Goal: Task Accomplishment & Management: Complete application form

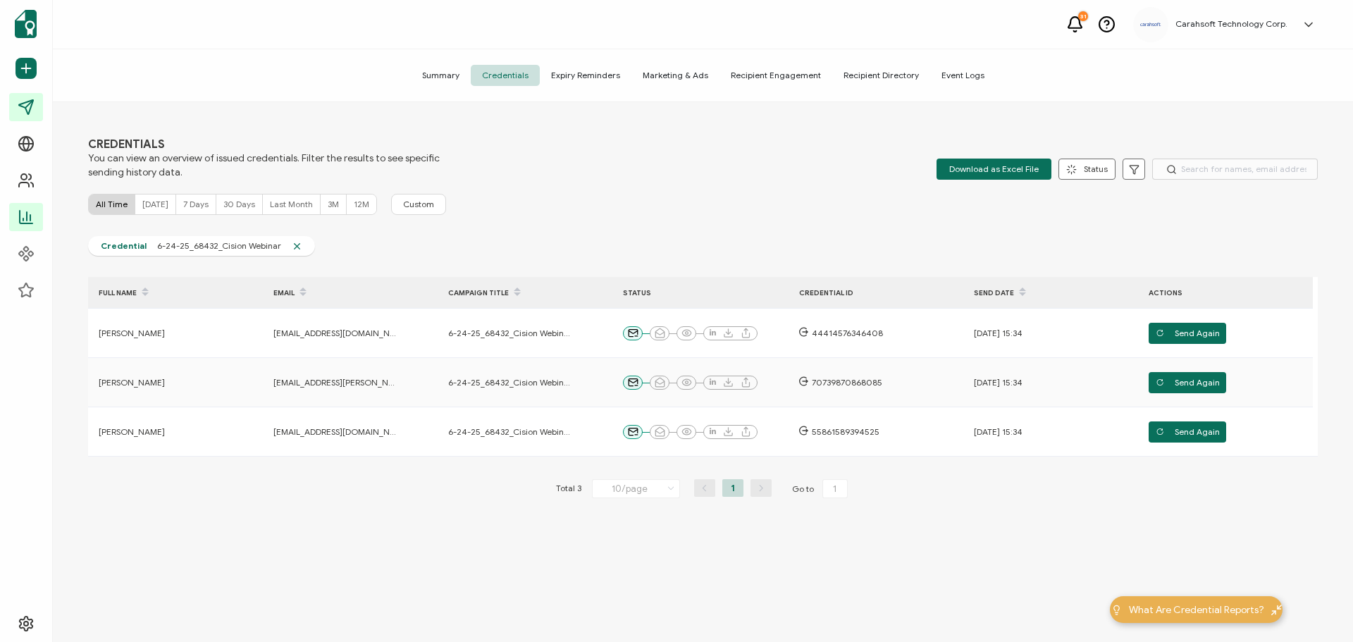
click at [43, 99] on link "Campaigns" at bounding box center [26, 107] width 34 height 28
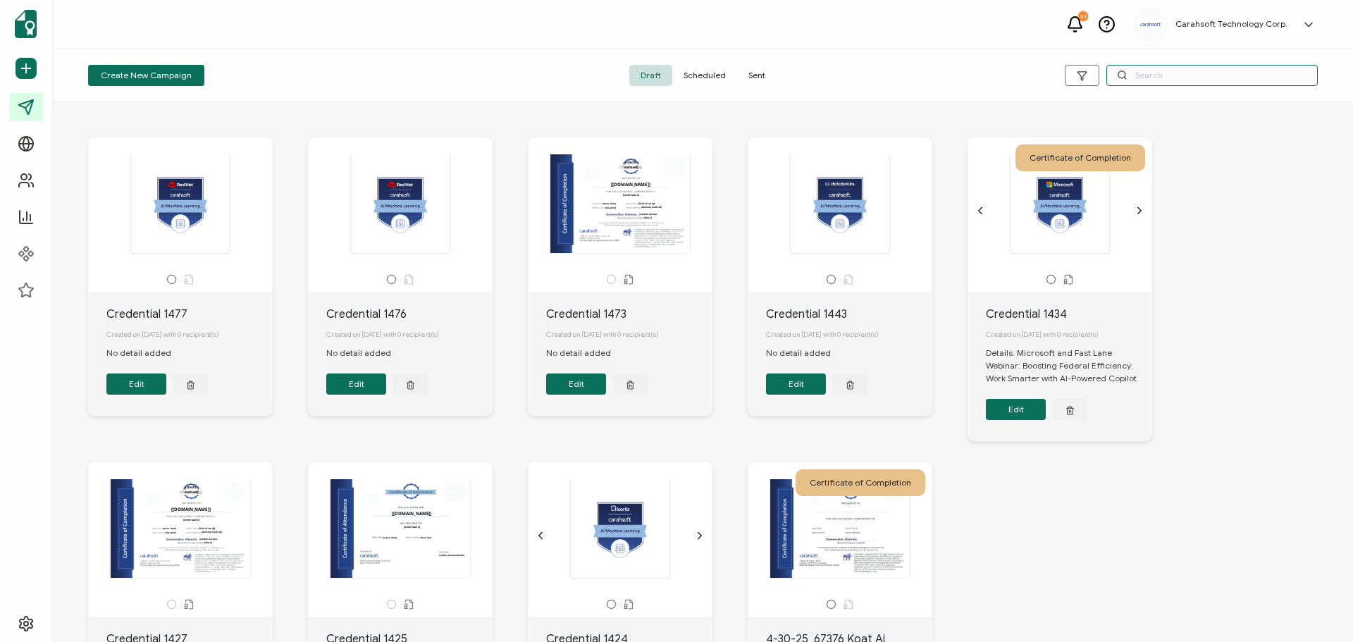
drag, startPoint x: 1134, startPoint y: 76, endPoint x: 1143, endPoint y: 75, distance: 9.9
click at [1134, 75] on input "text" at bounding box center [1211, 75] width 211 height 21
click at [1164, 75] on input "text" at bounding box center [1211, 75] width 211 height 21
paste input "66610"
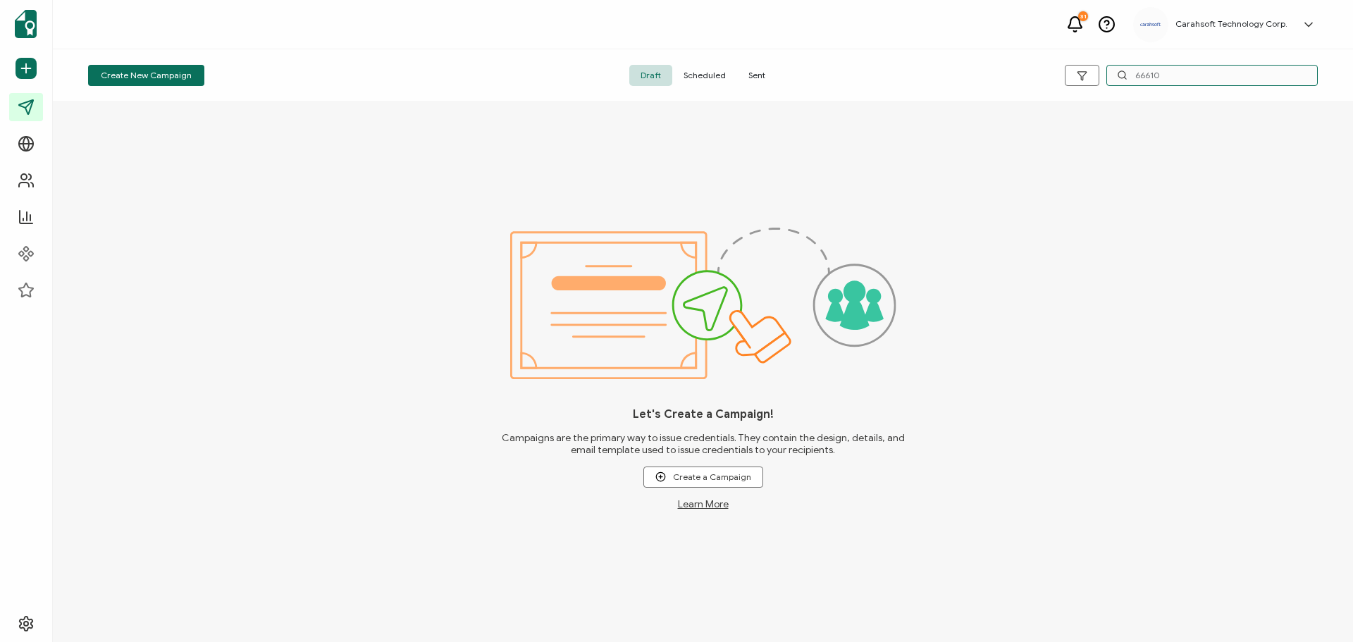
type input "66610"
click at [759, 72] on span "Sent" at bounding box center [756, 75] width 39 height 21
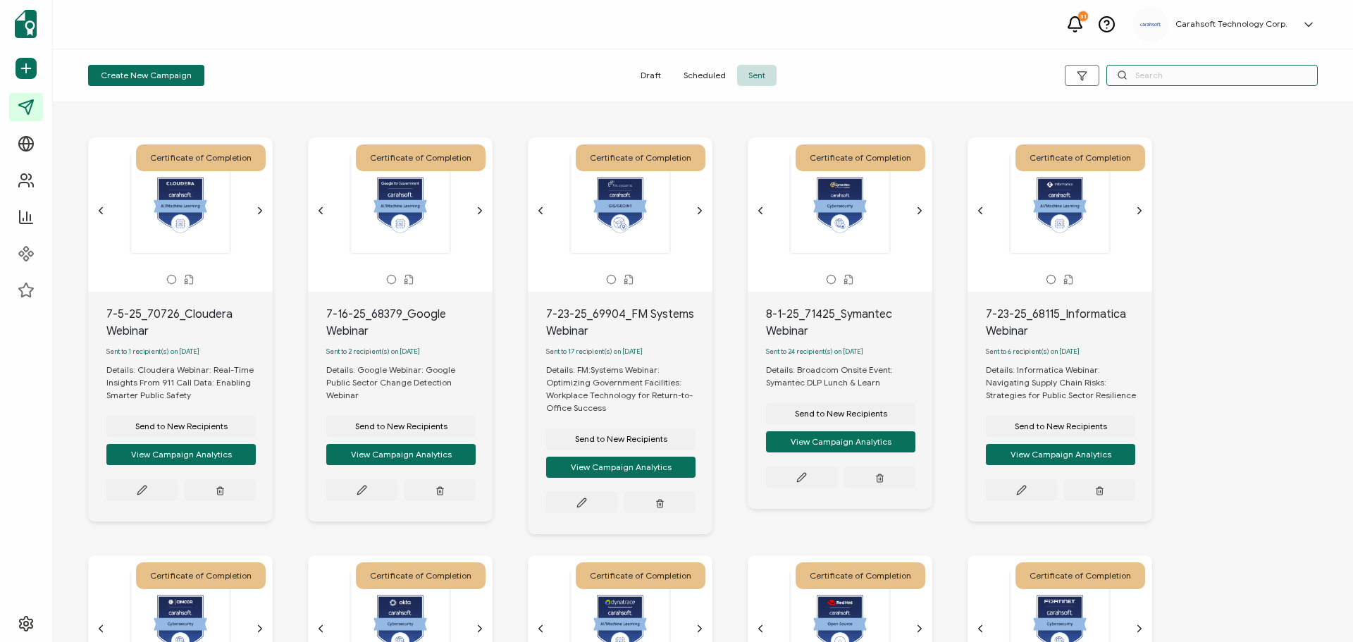
click at [1144, 73] on input "text" at bounding box center [1211, 75] width 211 height 21
paste input "66610"
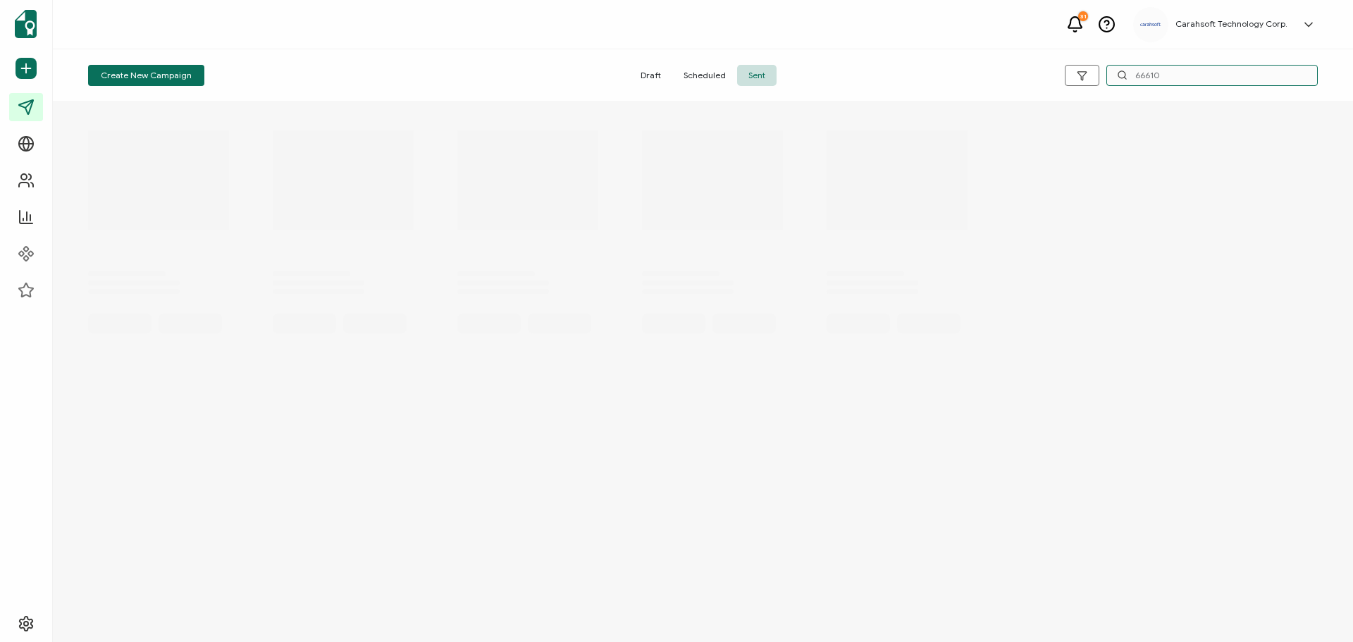
type input "66610"
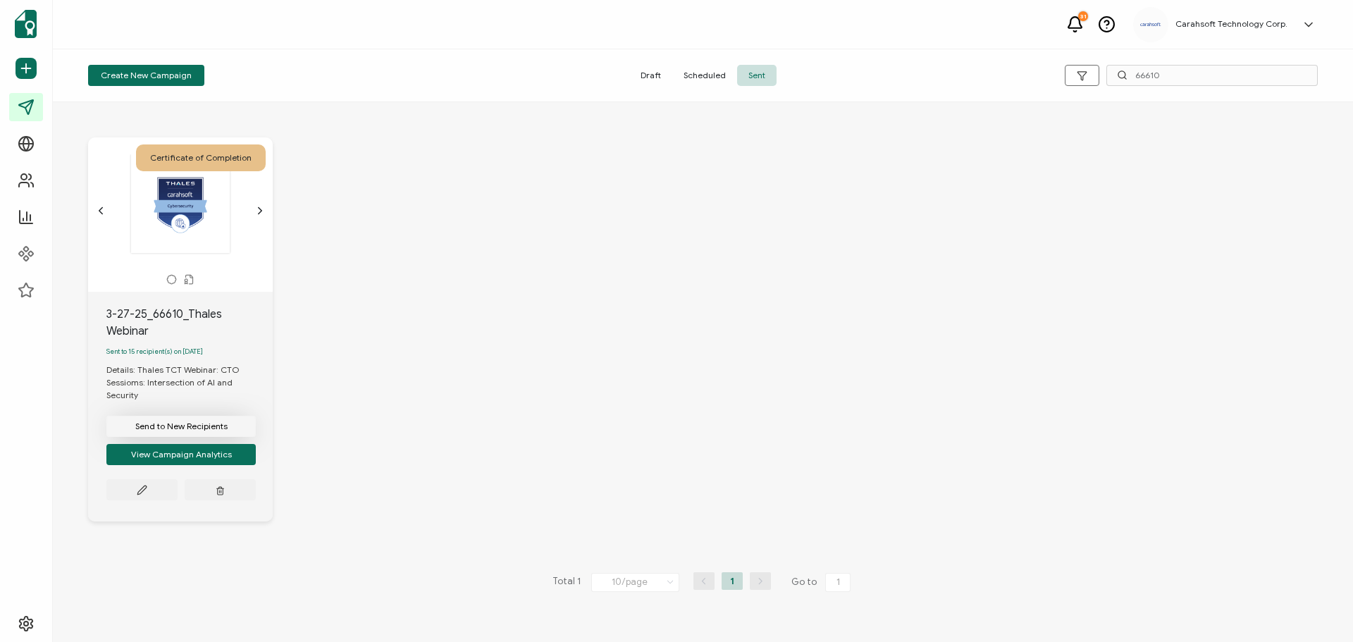
click at [178, 428] on span "Send to New Recipients" at bounding box center [181, 426] width 92 height 8
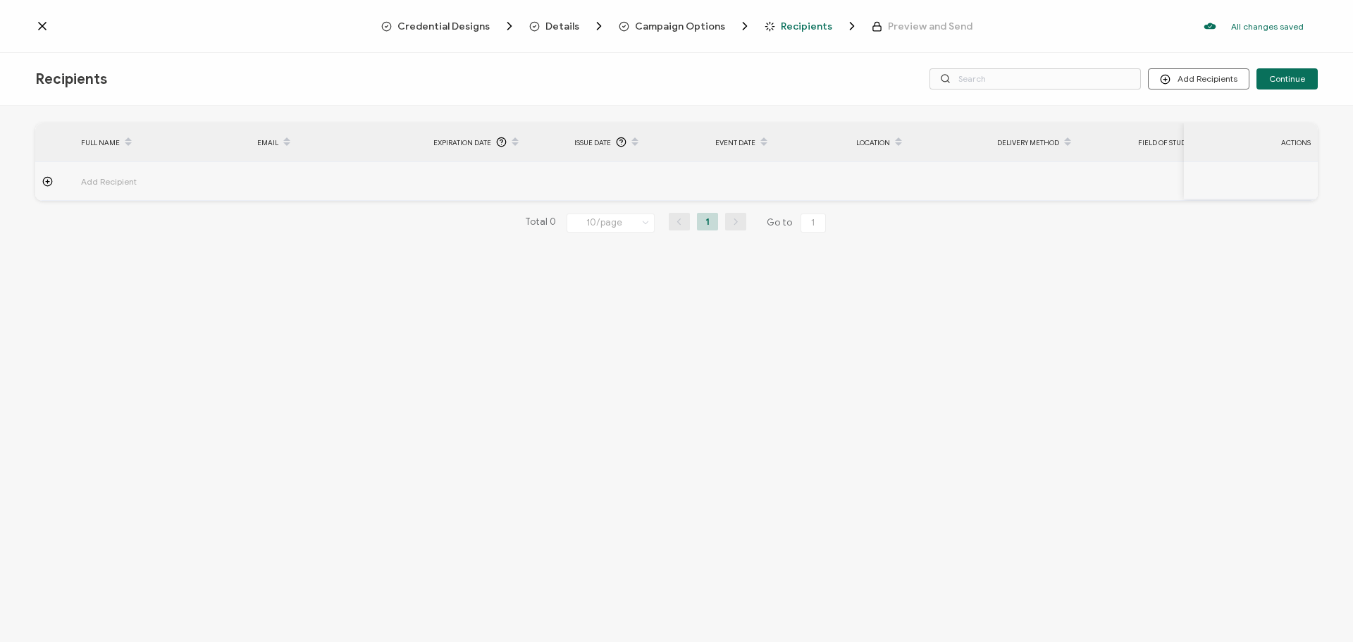
click at [85, 180] on span "Add Recipient" at bounding box center [148, 181] width 134 height 16
click at [111, 221] on input "text" at bounding box center [142, 220] width 123 height 23
click at [108, 223] on input "text" at bounding box center [142, 220] width 123 height 23
paste input "[PERSON_NAME]"
type input "[PERSON_NAME]"
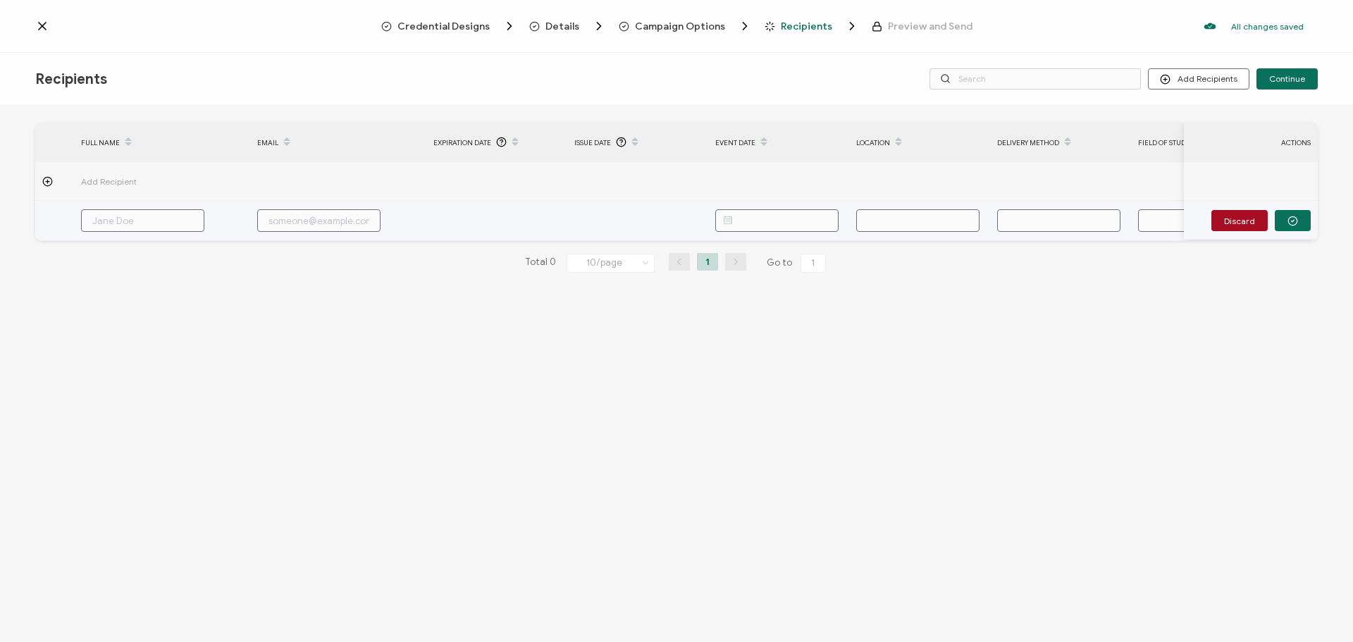
type input "[PERSON_NAME]"
click at [343, 221] on input "text" at bounding box center [318, 220] width 123 height 23
paste input "[EMAIL_ADDRESS][PERSON_NAME][PERSON_NAME][DOMAIN_NAME]"
type input "[EMAIL_ADDRESS][PERSON_NAME][PERSON_NAME][DOMAIN_NAME]"
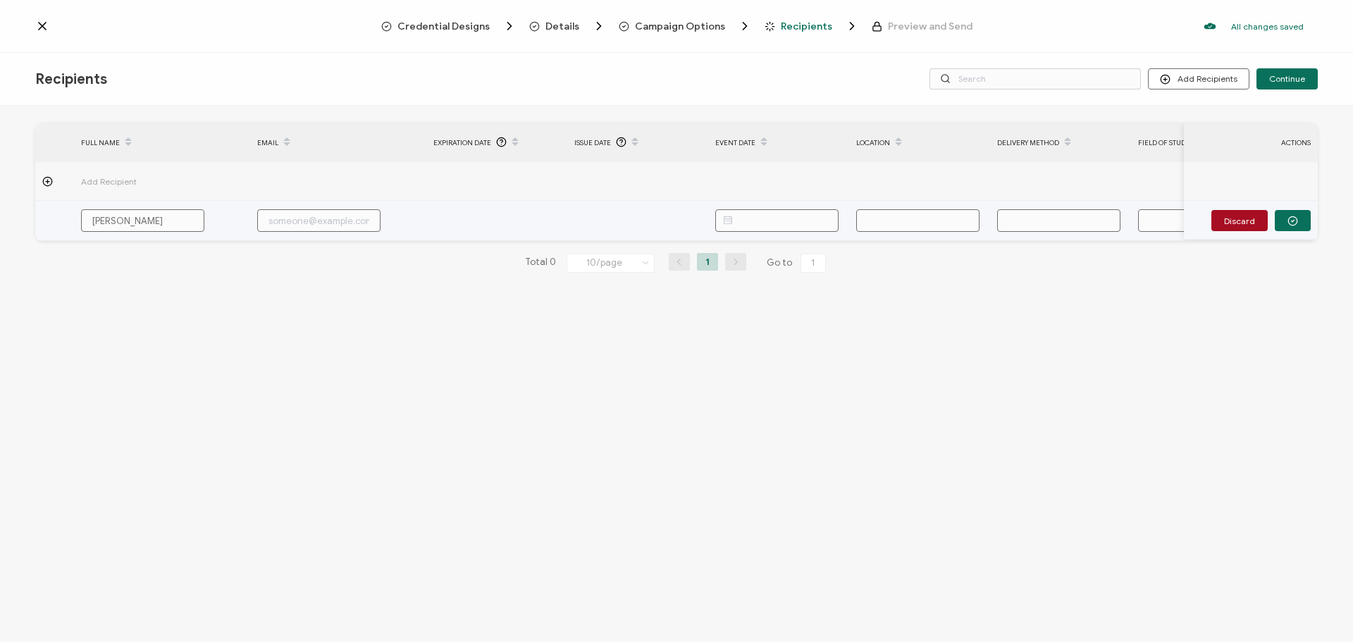
type input "[EMAIL_ADDRESS][PERSON_NAME][PERSON_NAME][DOMAIN_NAME]"
click at [768, 216] on input "text" at bounding box center [776, 220] width 123 height 23
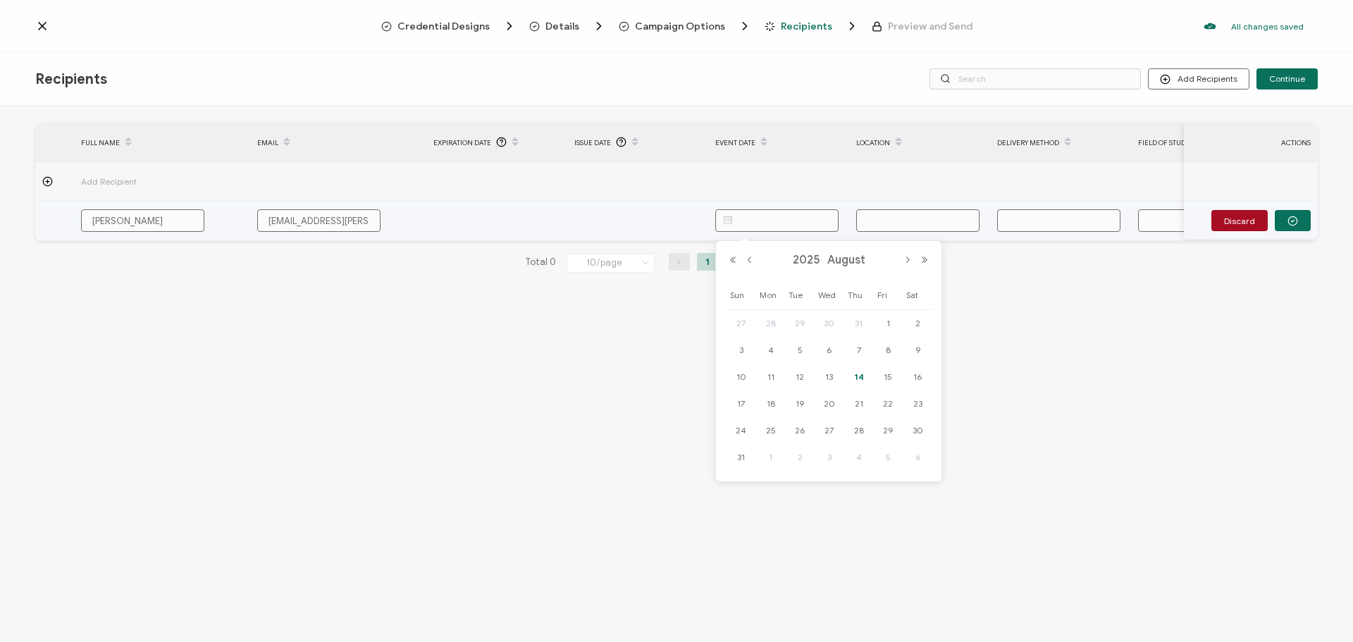
paste input "[DATE]"
type input "[DATE]"
click at [898, 225] on input "text" at bounding box center [917, 220] width 123 height 23
paste input "Online"
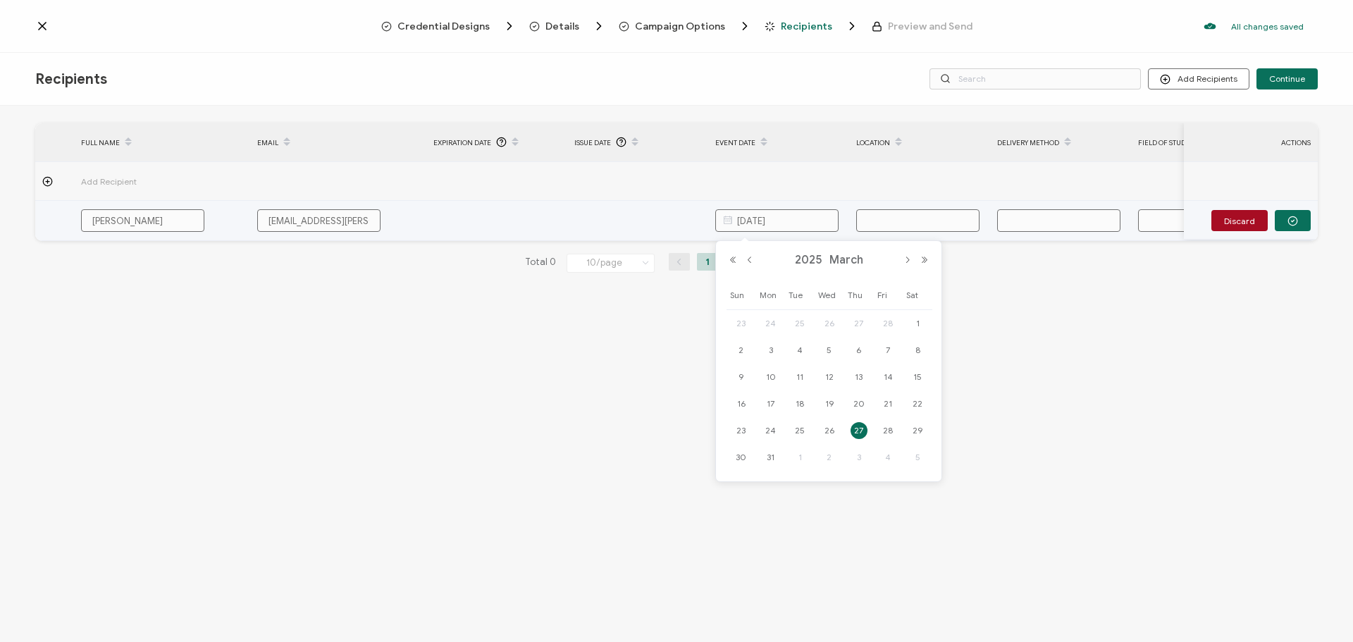
type input "Online"
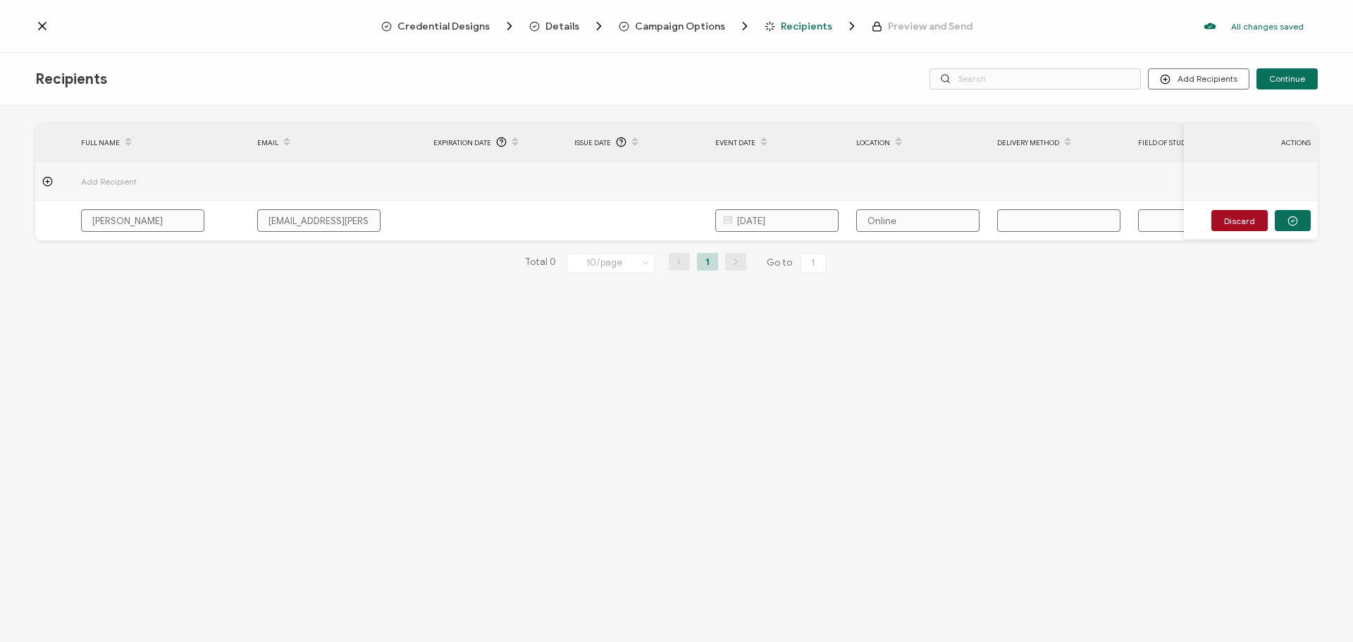
type input "Online"
click at [917, 214] on input "Online" at bounding box center [917, 220] width 123 height 23
click at [1045, 217] on input "text" at bounding box center [1058, 220] width 123 height 23
paste input "Group Internet Based"
type input "Group Internet Based"
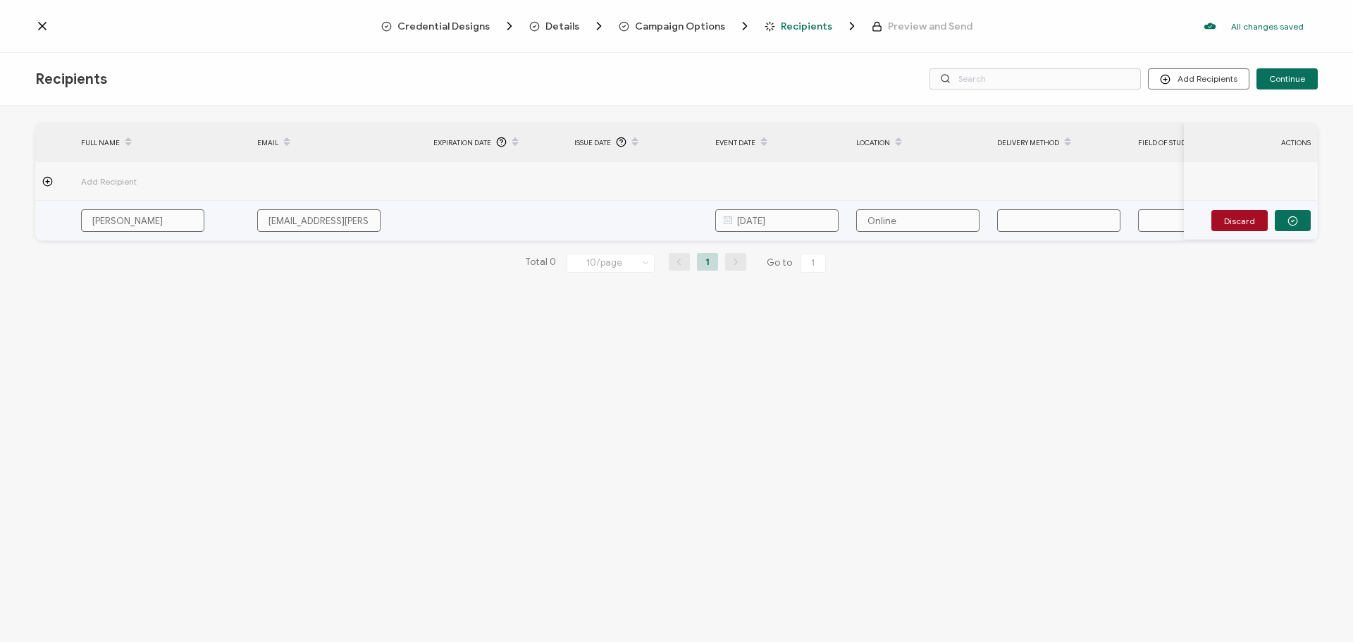
type input "Group Internet Based"
click at [1167, 219] on input "text" at bounding box center [1199, 220] width 123 height 23
paste input "Information Technology"
type input "Information Technology"
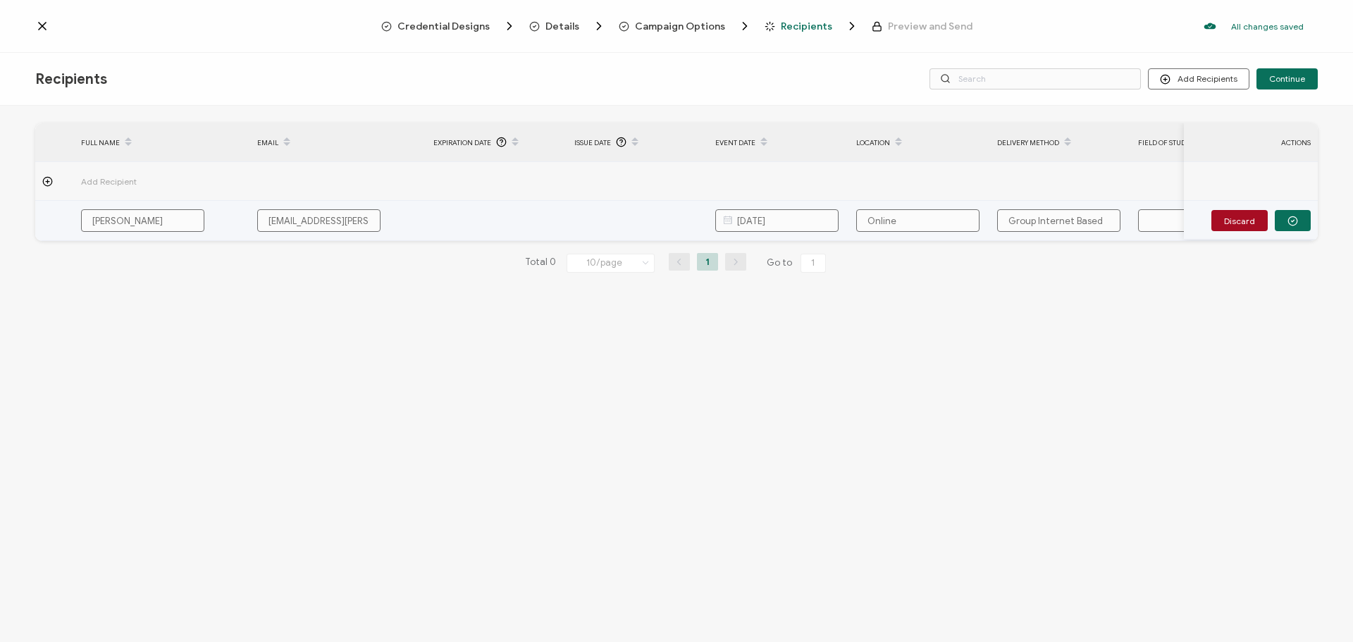
type input "Information Technology"
click at [1105, 266] on div "Total 0 10/page 10/page 20/page 50/page 100/page 1 Go to 1" at bounding box center [676, 263] width 1282 height 23
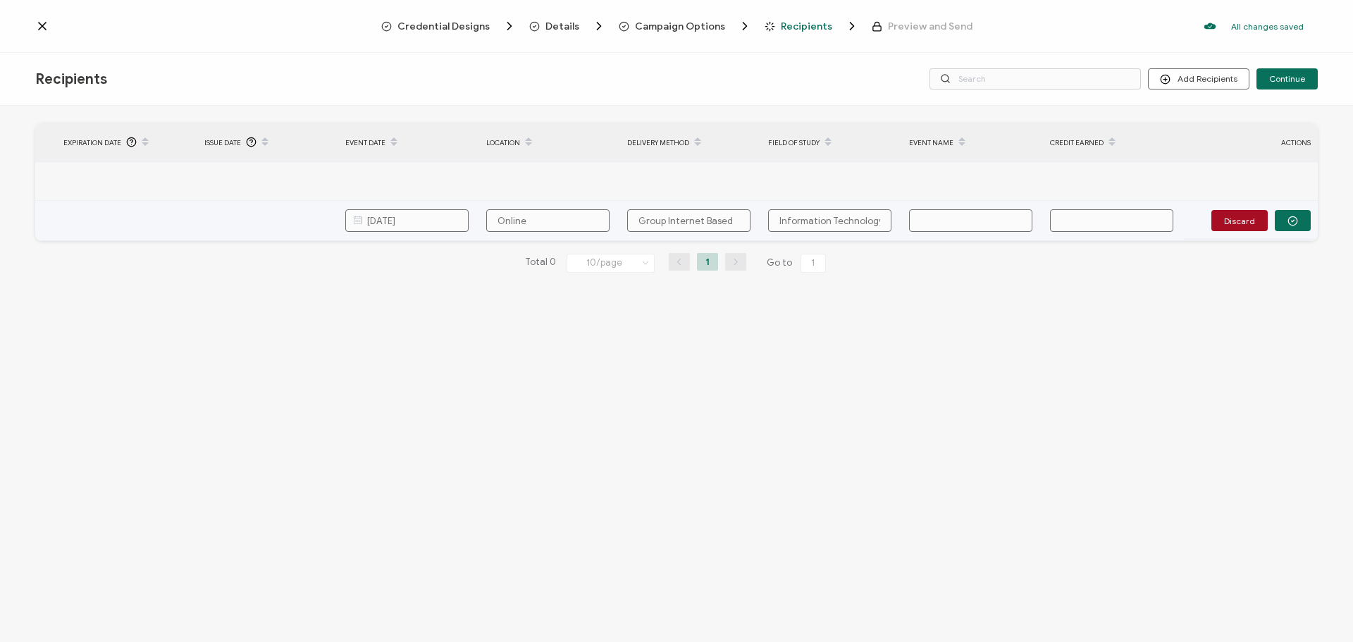
click at [967, 219] on input "text" at bounding box center [970, 220] width 123 height 23
paste input "Thales TCT Webinar: CTO Sessioms: Intersection of AI and Security"
type input "Thales TCT Webinar: CTO Sessioms: Intersection of AI and Security"
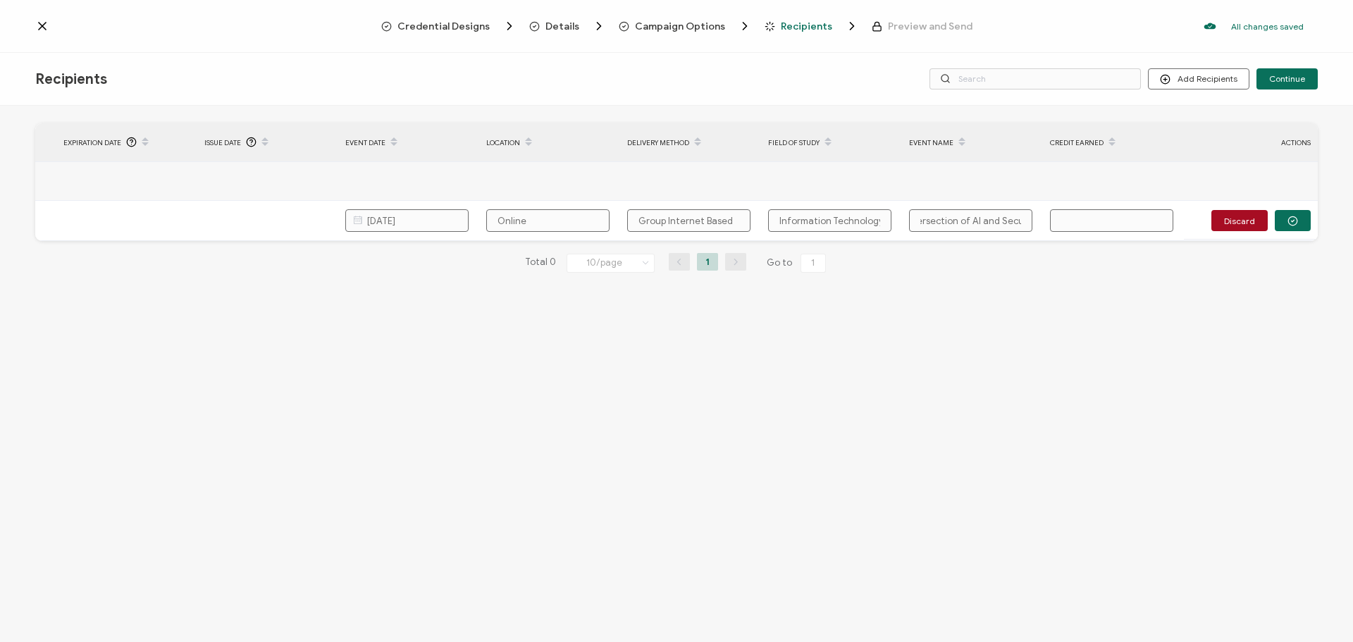
type input "Thales TCT Webinar: CTO Sessioms: Intersection of AI and Security"
click at [1123, 216] on input "text" at bounding box center [1111, 220] width 123 height 23
paste input "1.0"
type input "1.0"
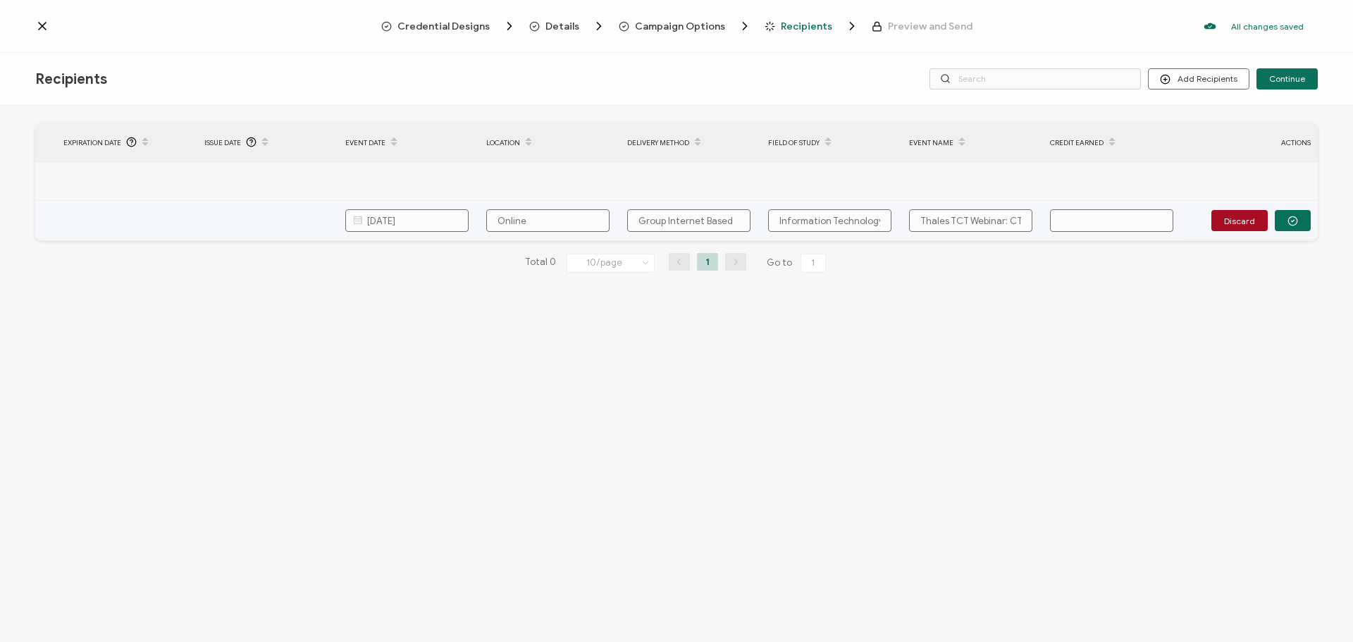
type input "1.0"
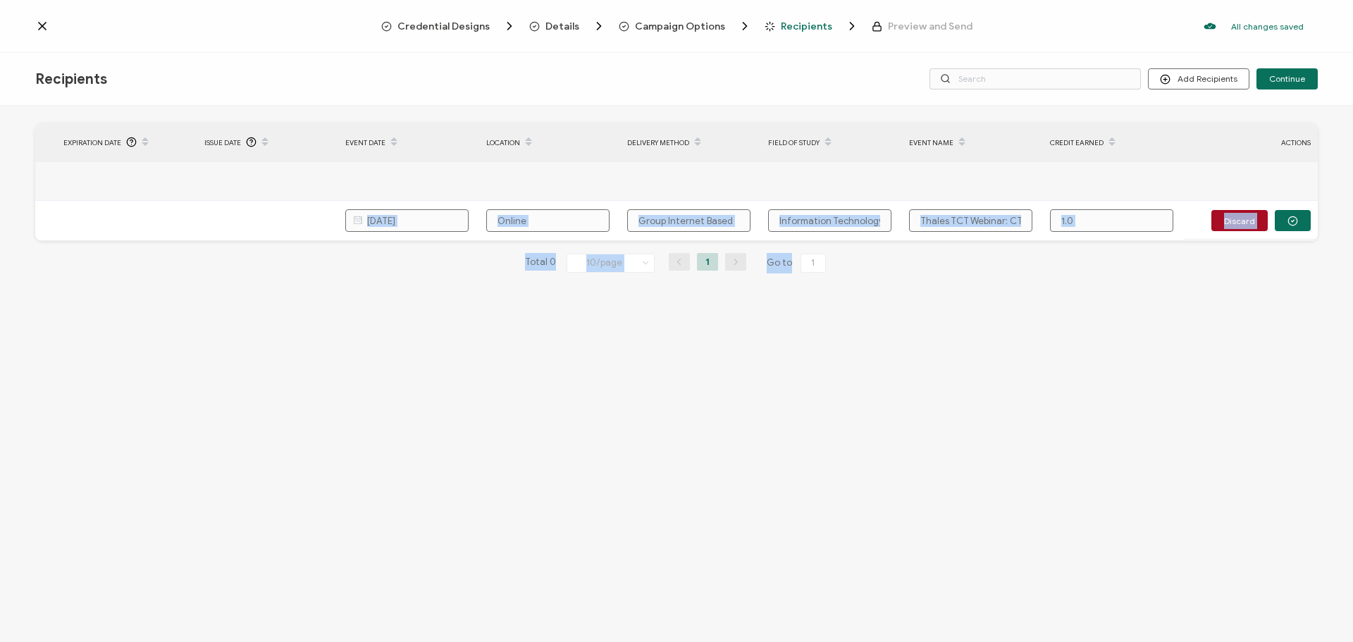
drag, startPoint x: 1119, startPoint y: 246, endPoint x: 1179, endPoint y: 244, distance: 59.9
click at [1179, 244] on div "FULL NAME EMAIL Expiration Date Issue Date Event Date Location Delivery Method …" at bounding box center [676, 209] width 1282 height 172
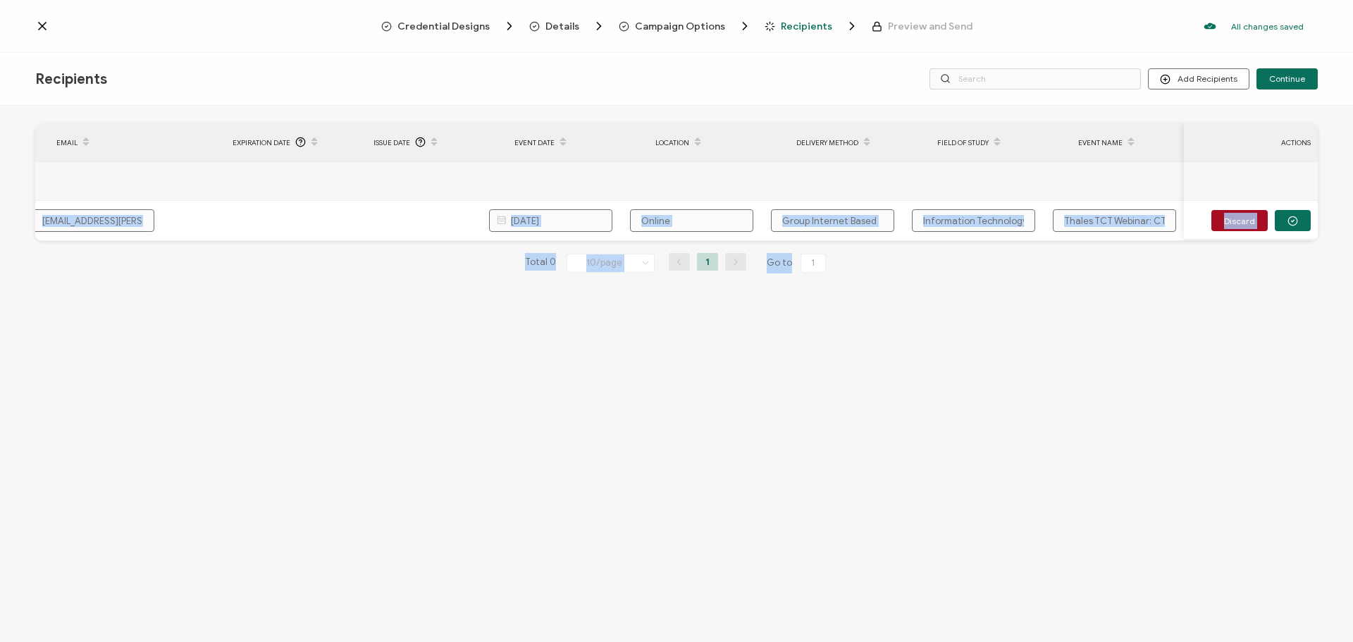
scroll to position [0, 254]
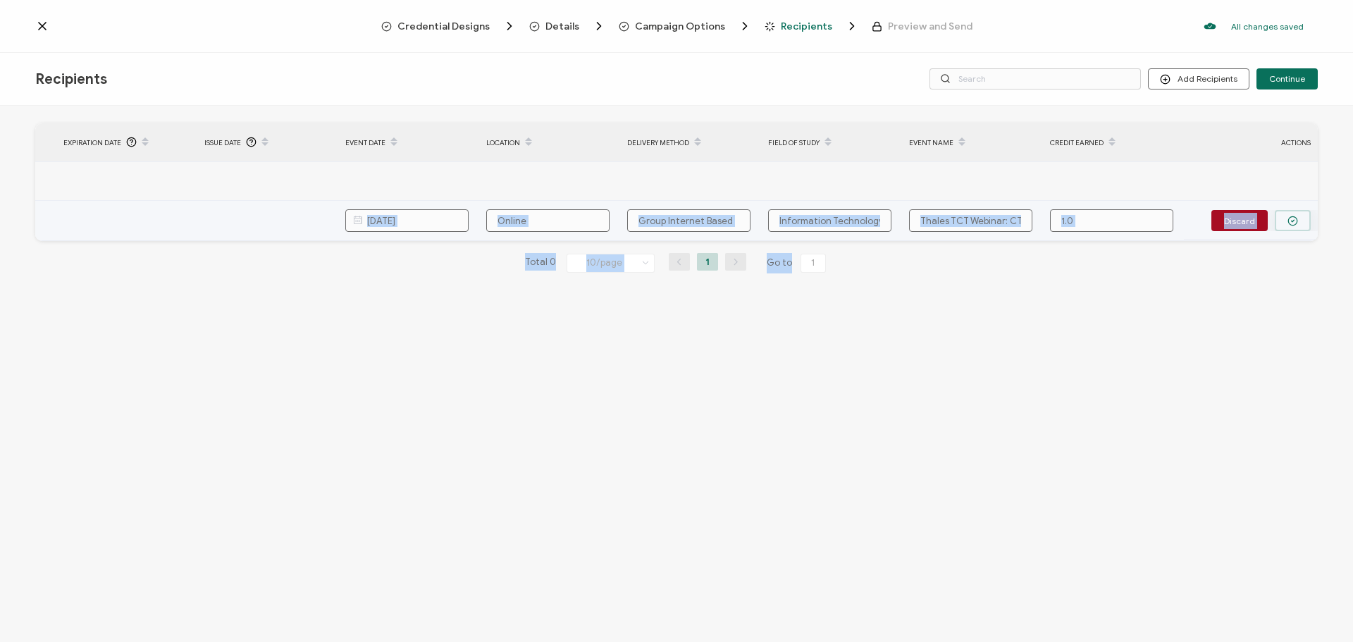
click at [1299, 216] on button "button" at bounding box center [1292, 220] width 36 height 21
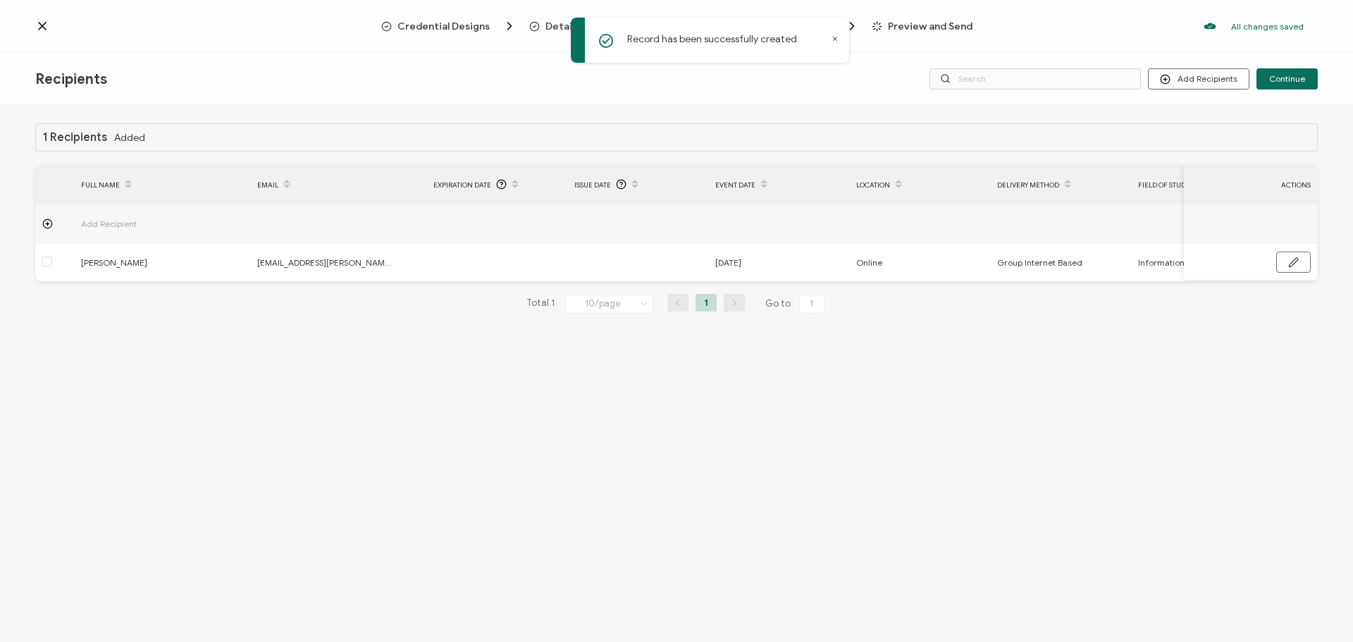
click at [833, 38] on icon at bounding box center [834, 38] width 7 height 7
click at [1234, 347] on div "1 Recipients Added FULL NAME EMAIL Expiration Date Issue Date Event Date Locati…" at bounding box center [676, 376] width 1353 height 540
click at [1286, 79] on span "Continue" at bounding box center [1287, 79] width 36 height 8
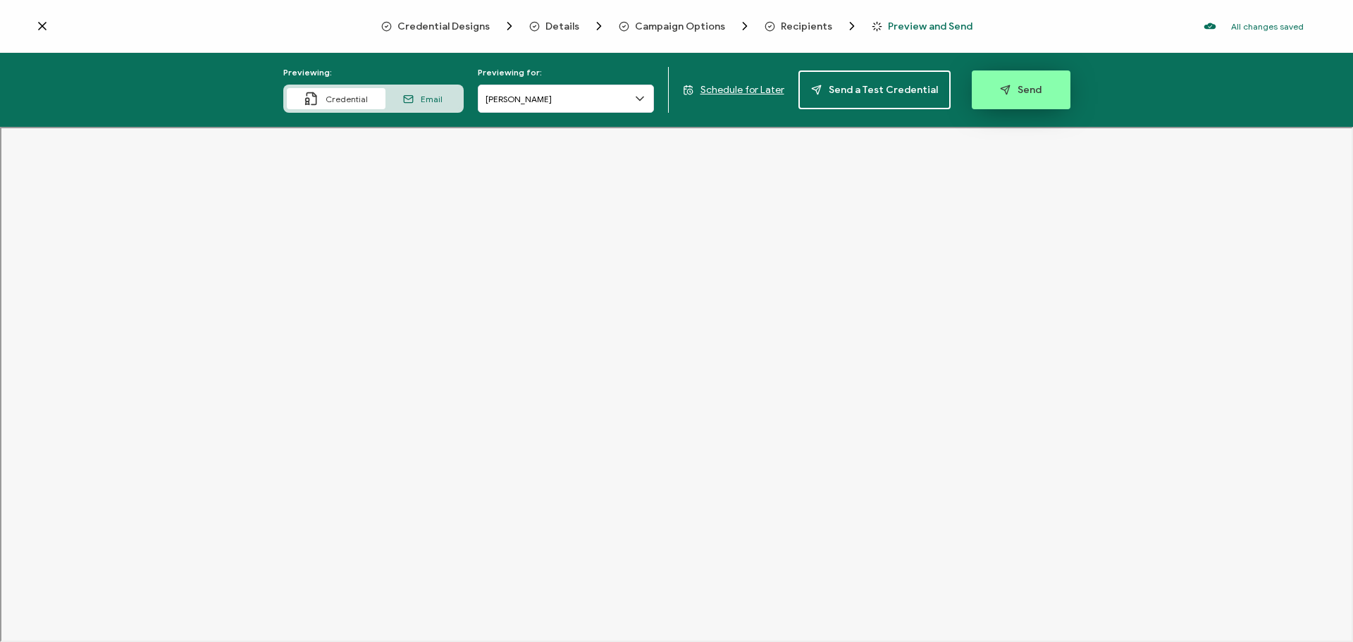
click at [1032, 93] on span "Send" at bounding box center [1021, 90] width 42 height 11
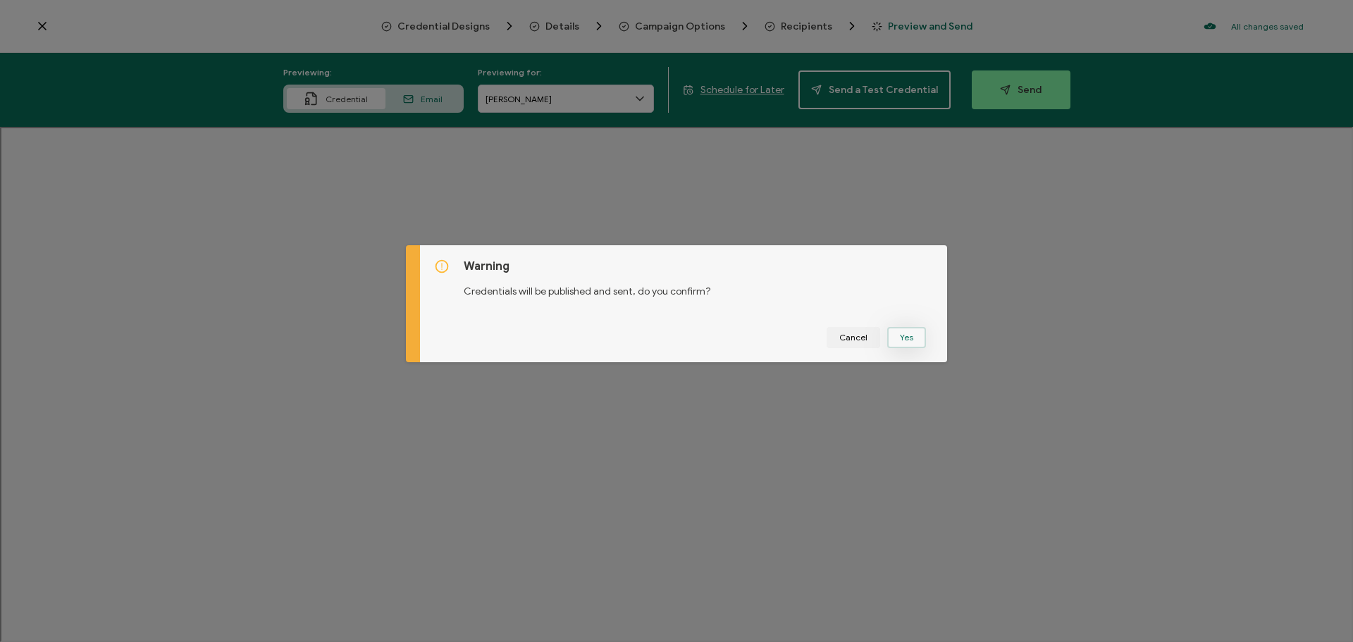
click at [907, 341] on button "Yes" at bounding box center [906, 337] width 39 height 21
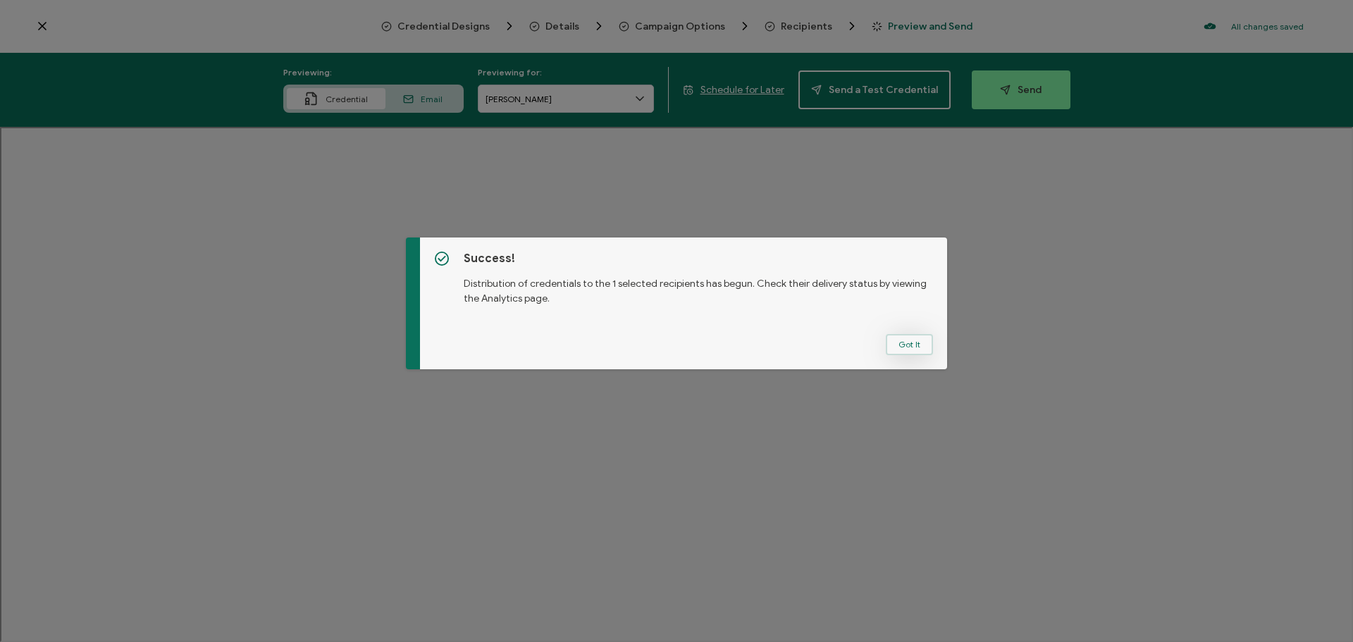
click at [904, 337] on button "Got It" at bounding box center [909, 344] width 47 height 21
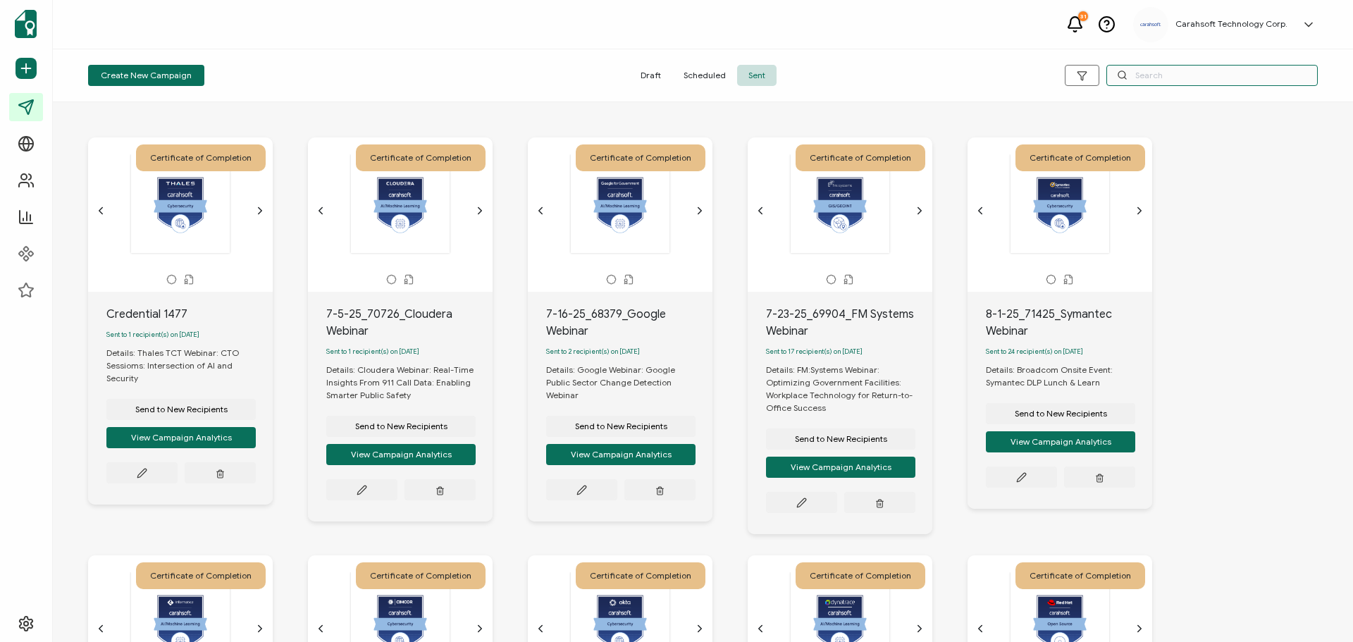
click at [1167, 77] on input "text" at bounding box center [1211, 75] width 211 height 21
type input "66610"
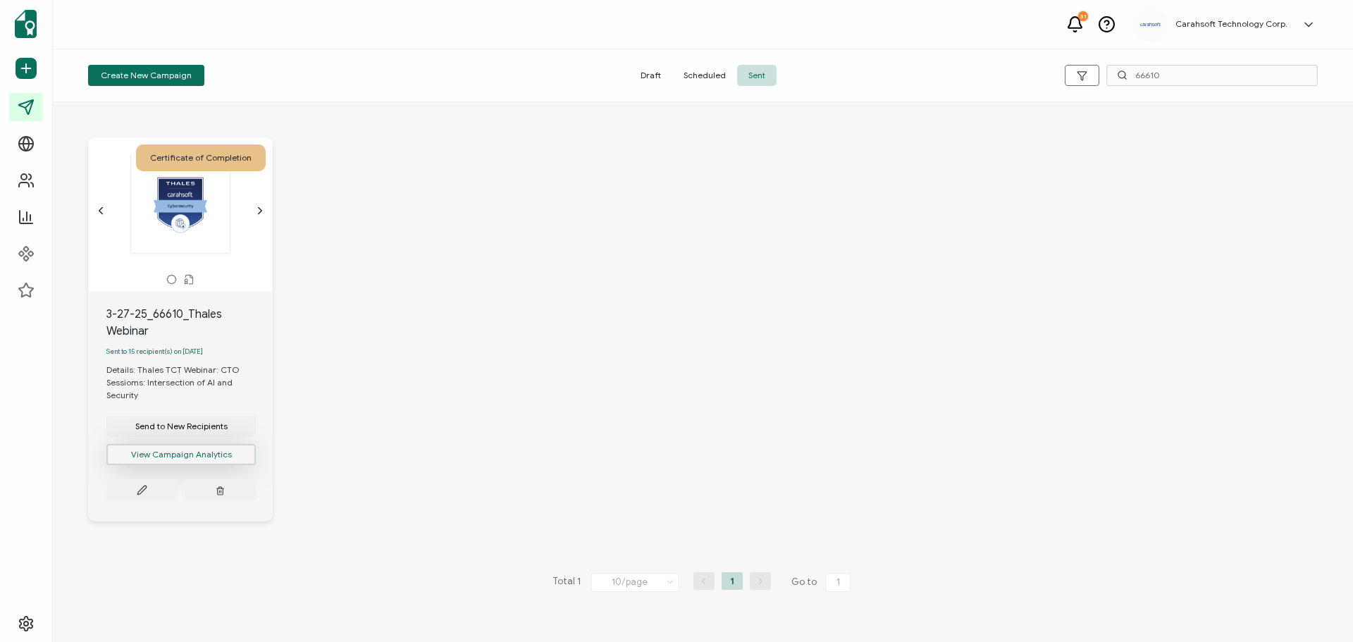
click at [187, 459] on button "View Campaign Analytics" at bounding box center [180, 454] width 149 height 21
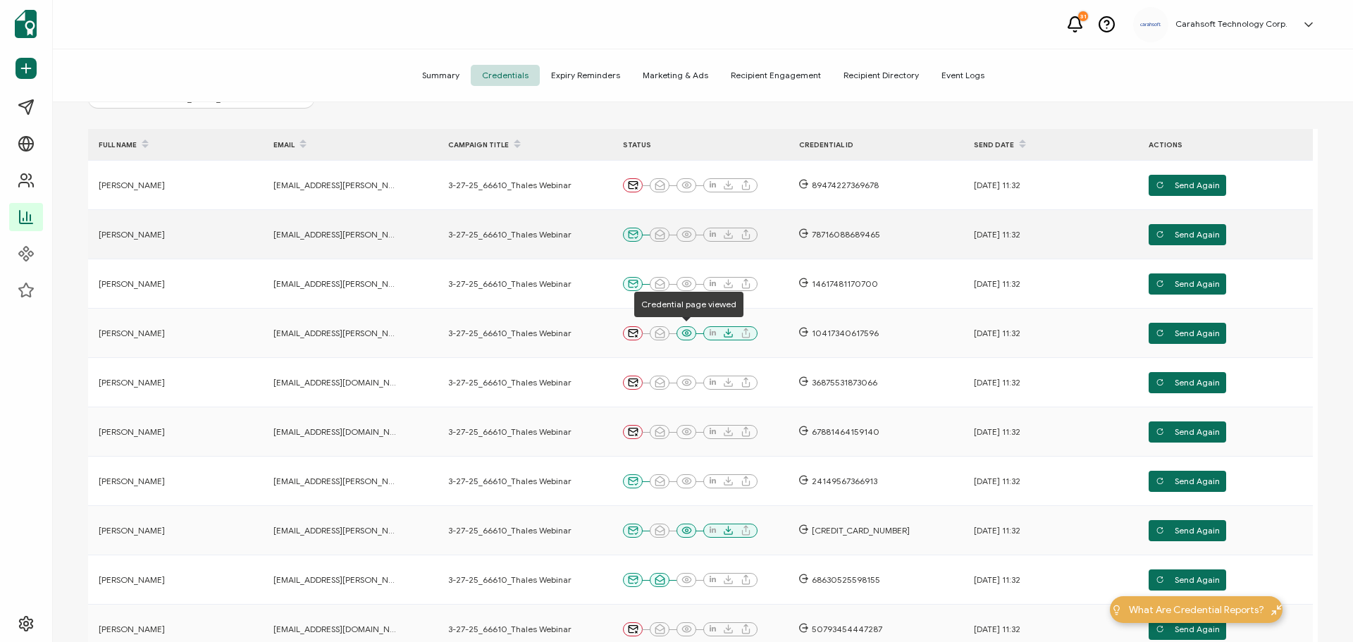
scroll to position [336, 0]
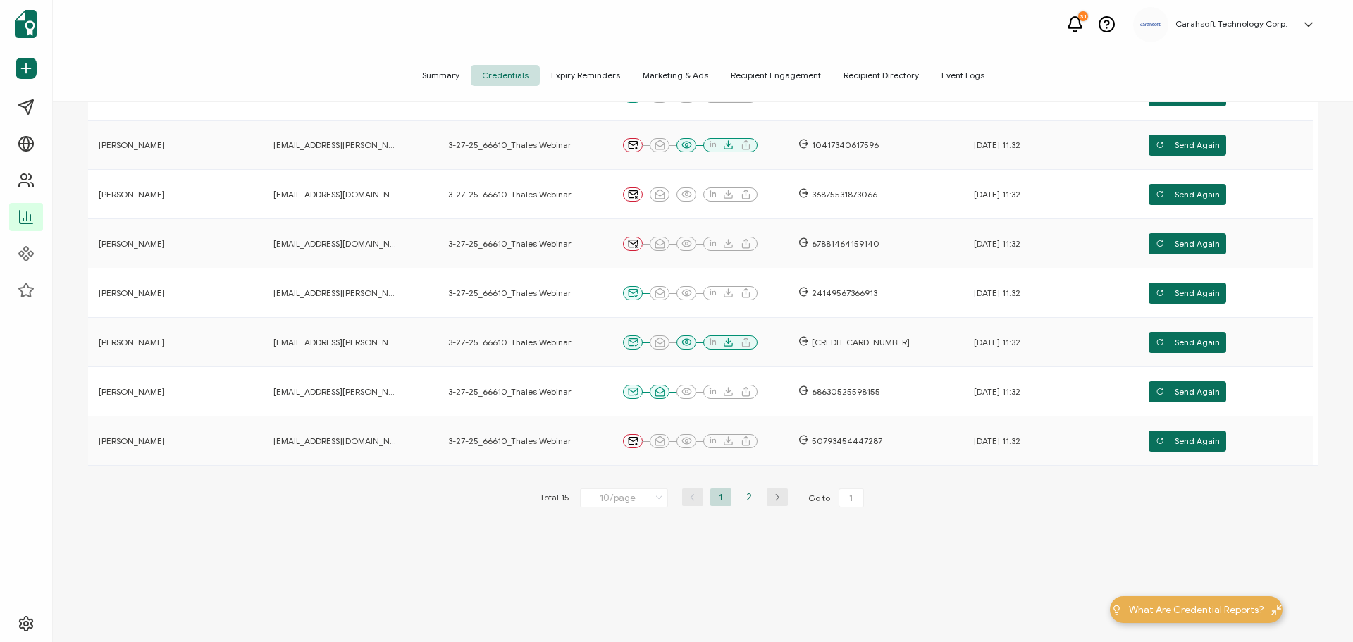
click at [747, 493] on li "2" at bounding box center [748, 497] width 21 height 18
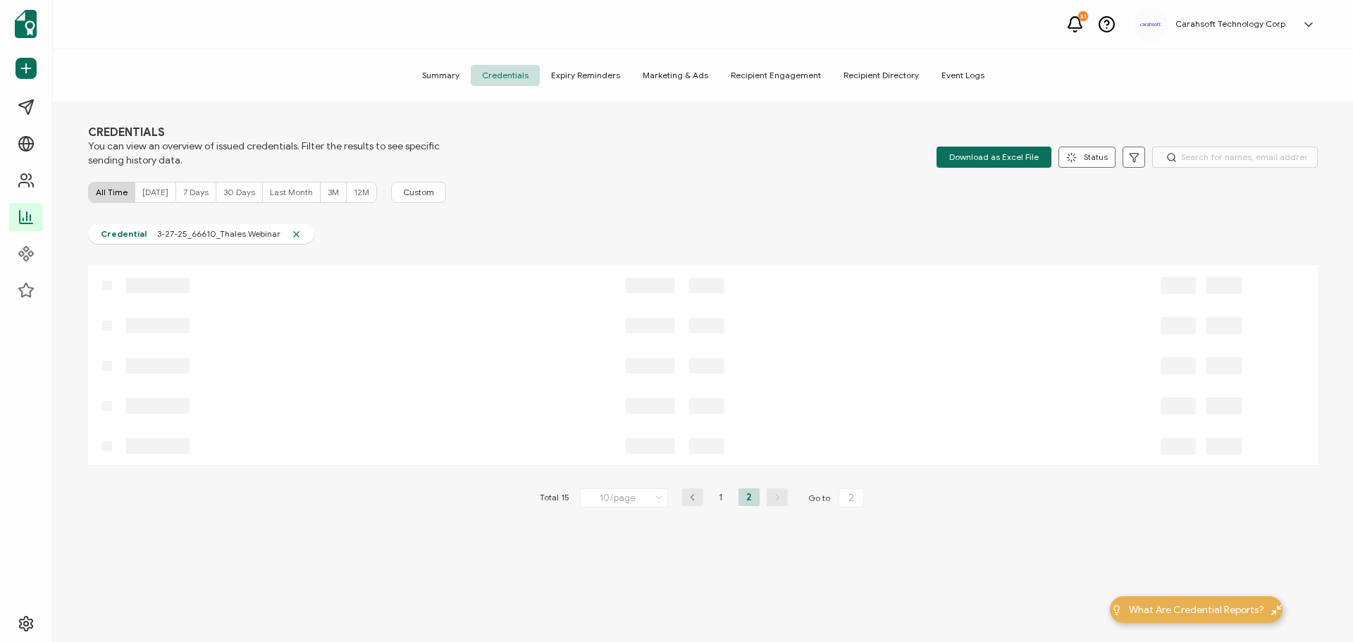
scroll to position [89, 0]
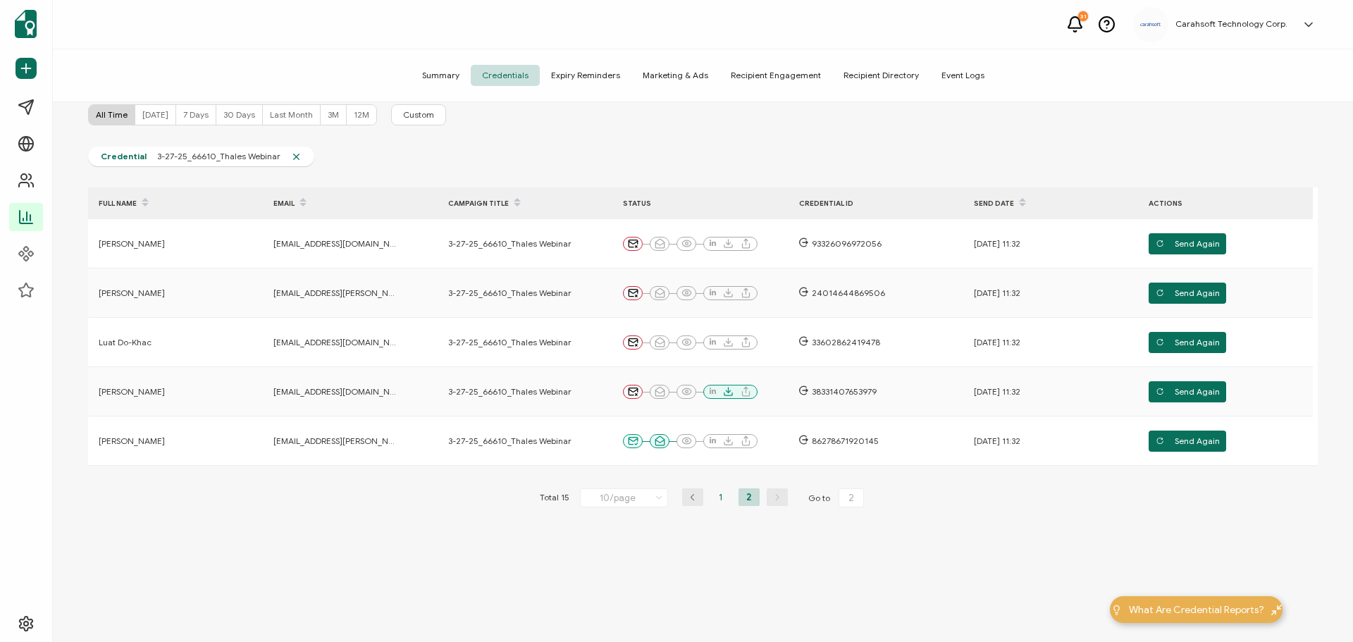
click at [718, 496] on li "1" at bounding box center [720, 497] width 21 height 18
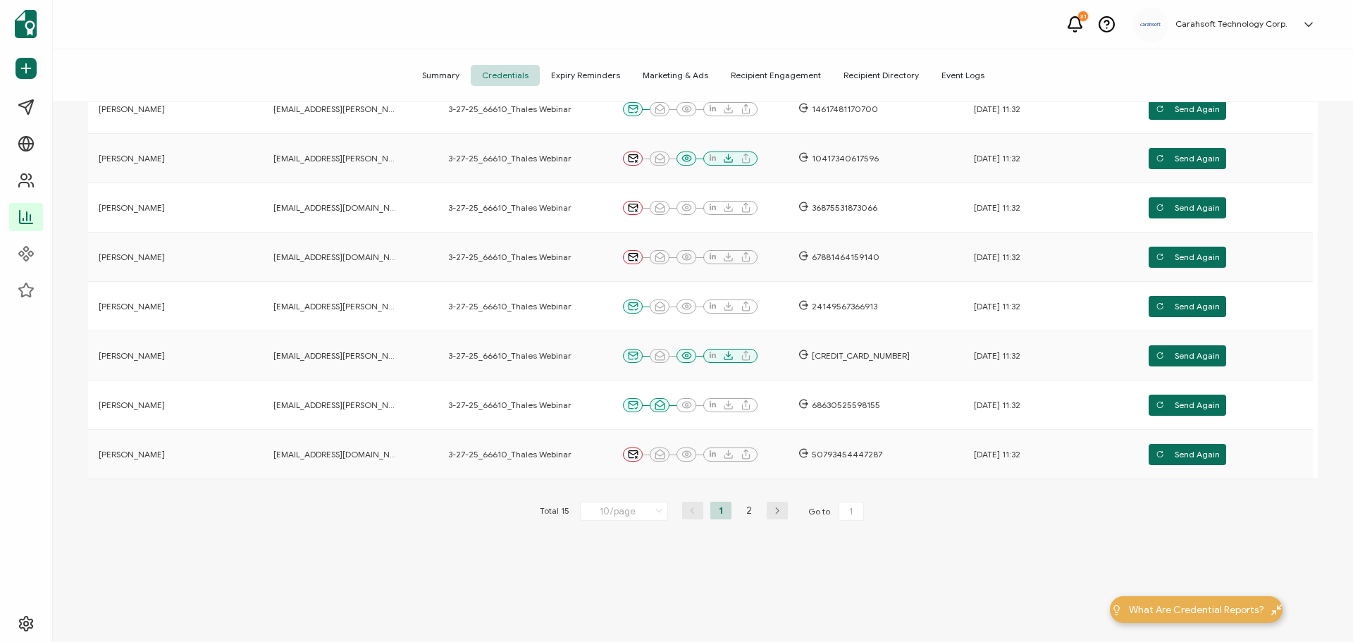
scroll to position [336, 0]
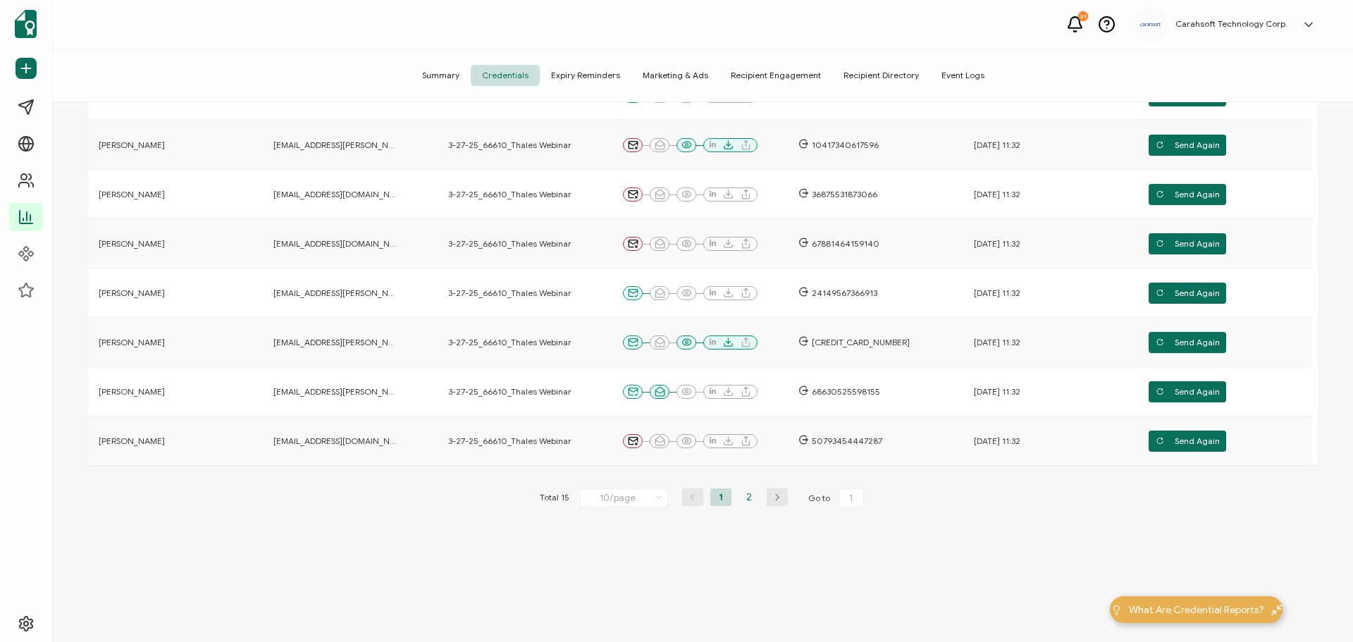
click at [746, 495] on li "2" at bounding box center [748, 497] width 21 height 18
type input "2"
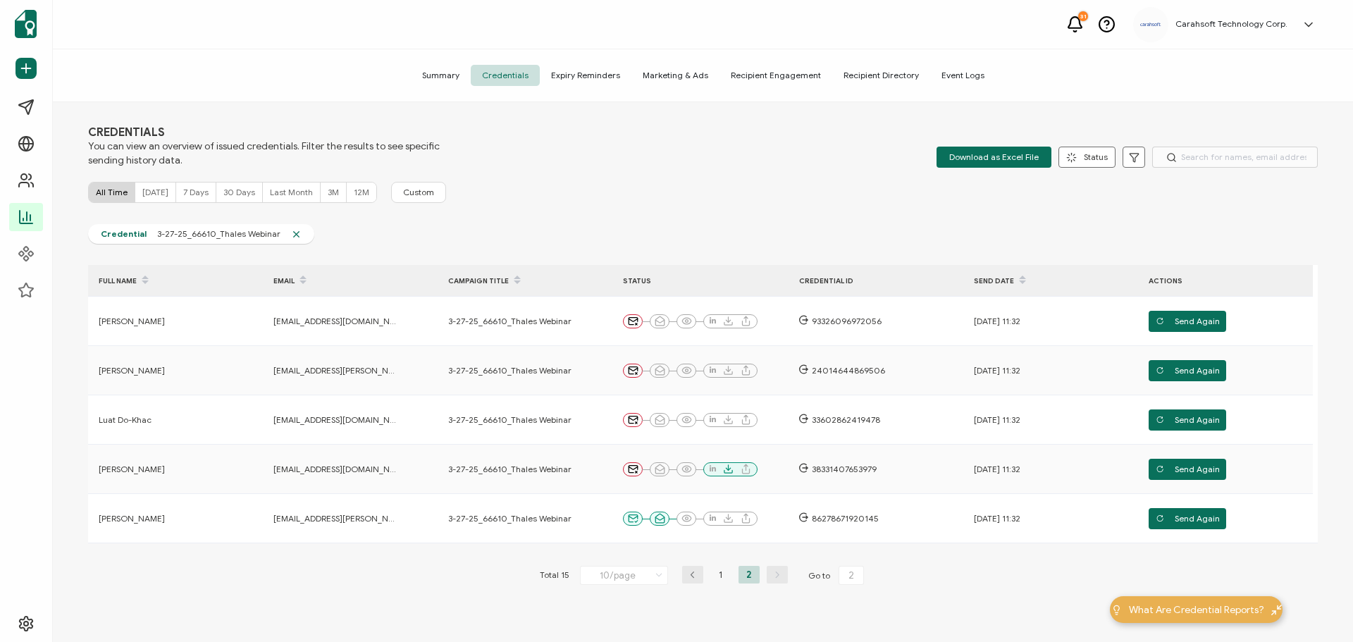
scroll to position [89, 0]
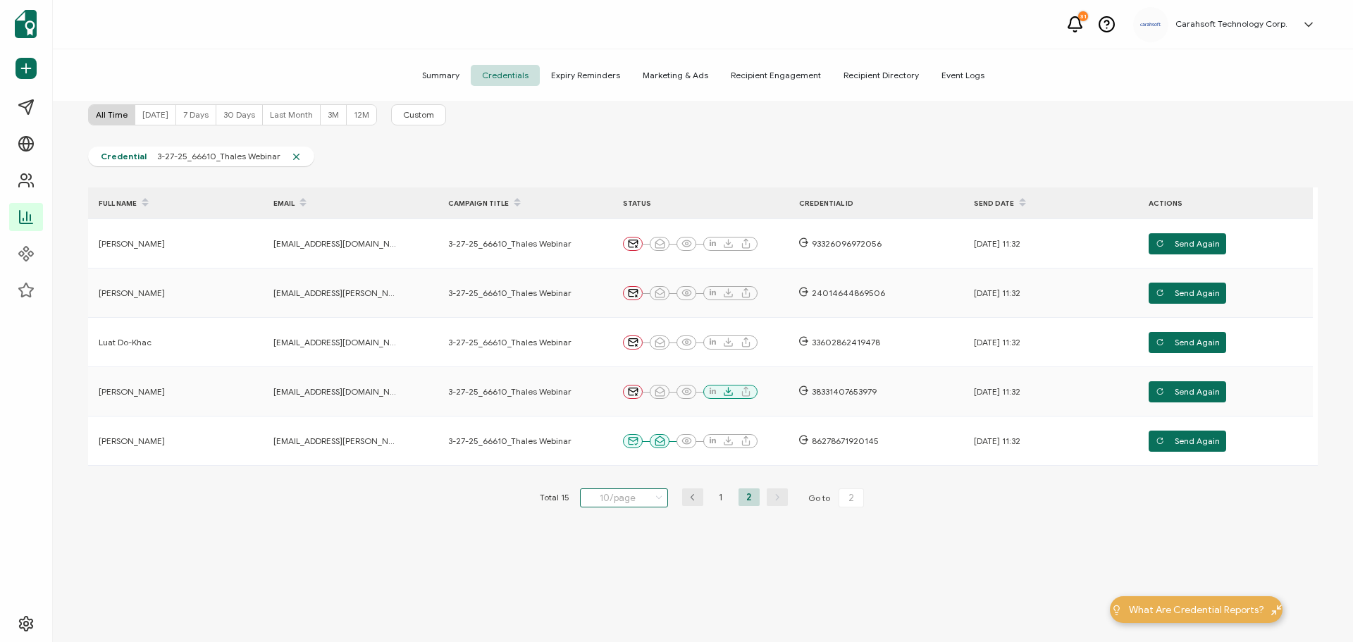
click at [609, 506] on input "10/page" at bounding box center [624, 497] width 88 height 19
click at [605, 554] on span "20/page" at bounding box center [608, 556] width 35 height 11
type input "20/page"
type input "1"
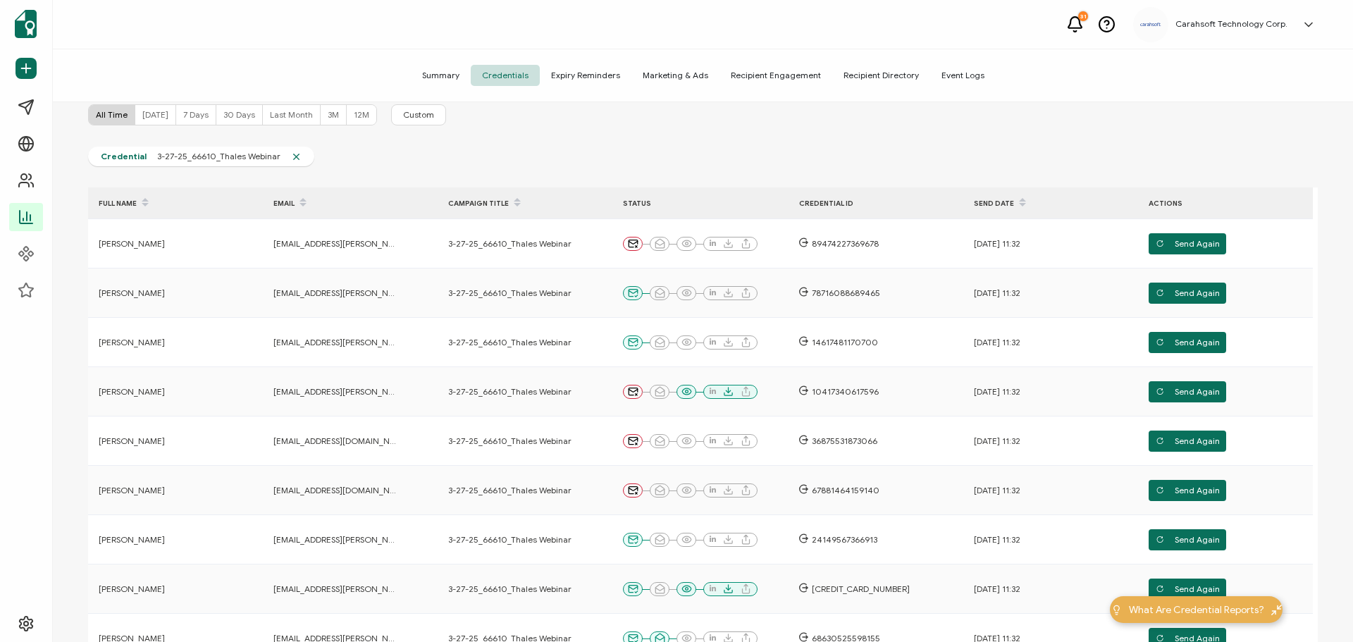
scroll to position [0, 0]
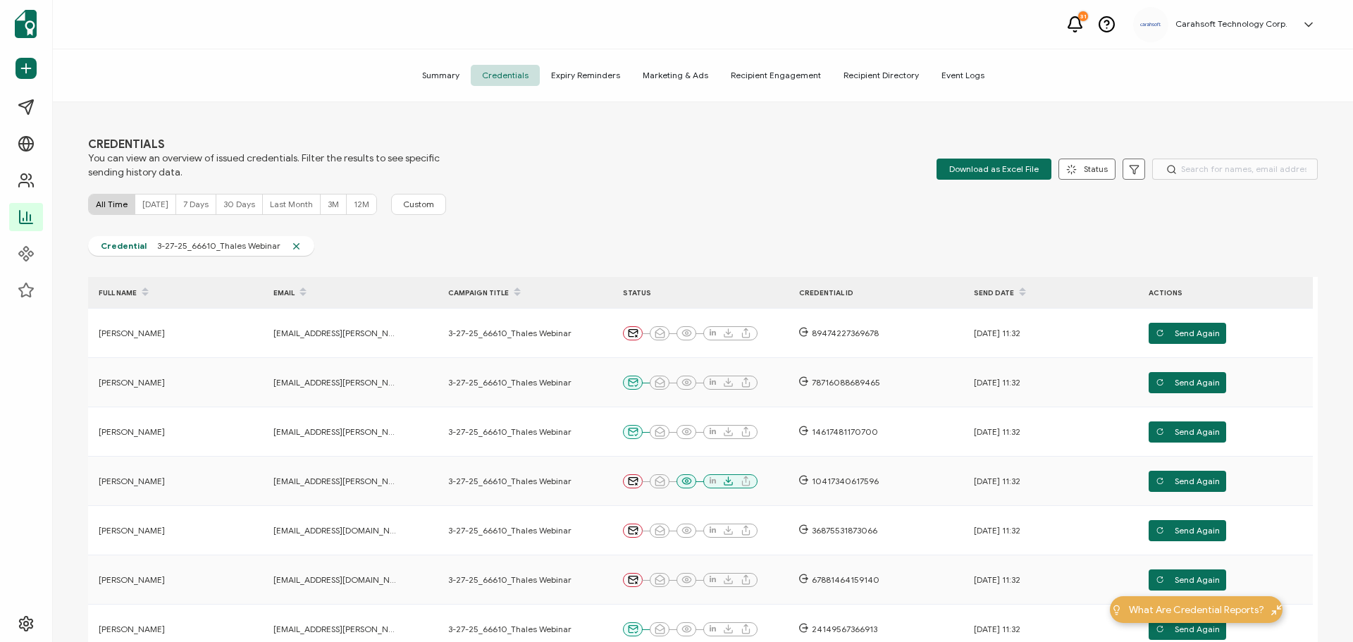
click at [457, 72] on span "Summary" at bounding box center [441, 75] width 60 height 21
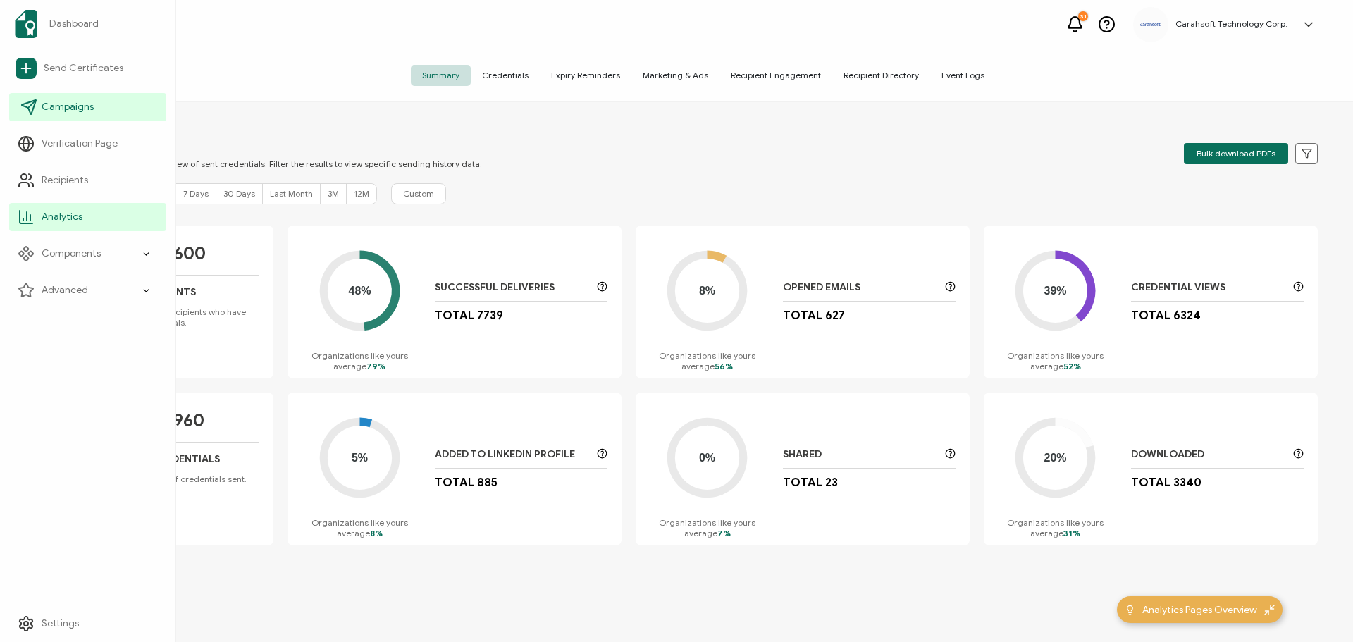
click at [68, 100] on span "Campaigns" at bounding box center [68, 107] width 52 height 14
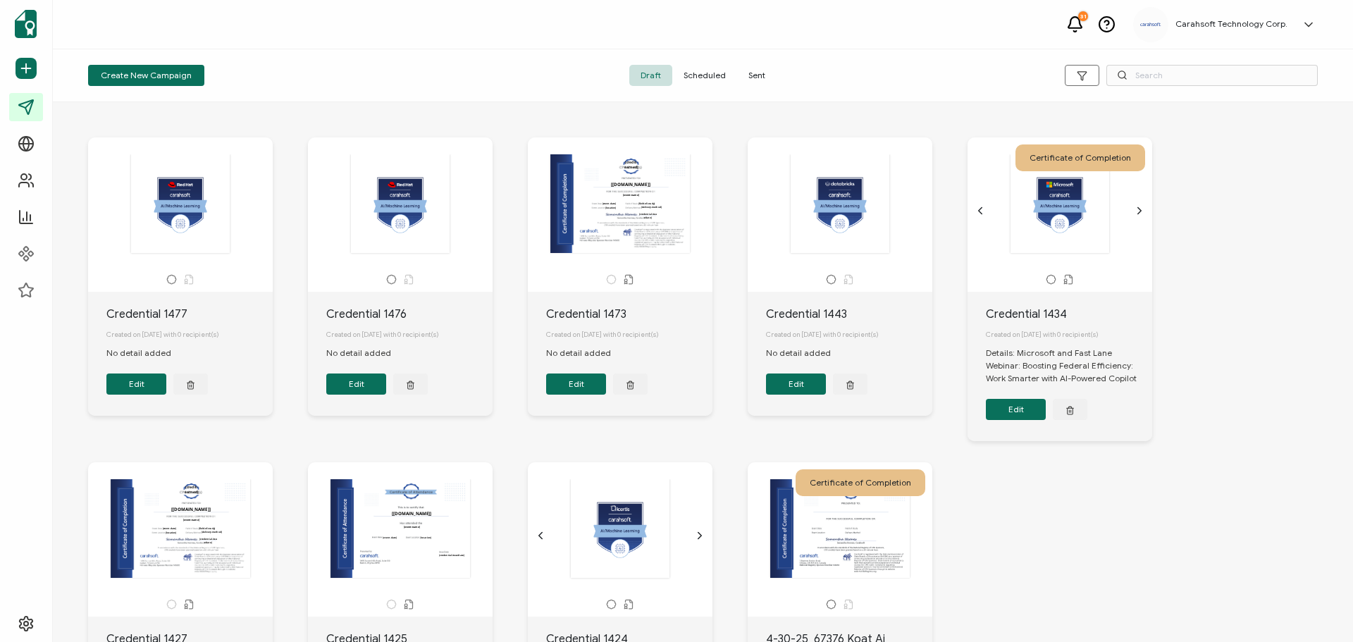
click at [1198, 58] on div "Create New Campaign Draft Scheduled Sent" at bounding box center [703, 75] width 1300 height 53
click at [1201, 67] on input "text" at bounding box center [1211, 75] width 211 height 21
type input "66610"
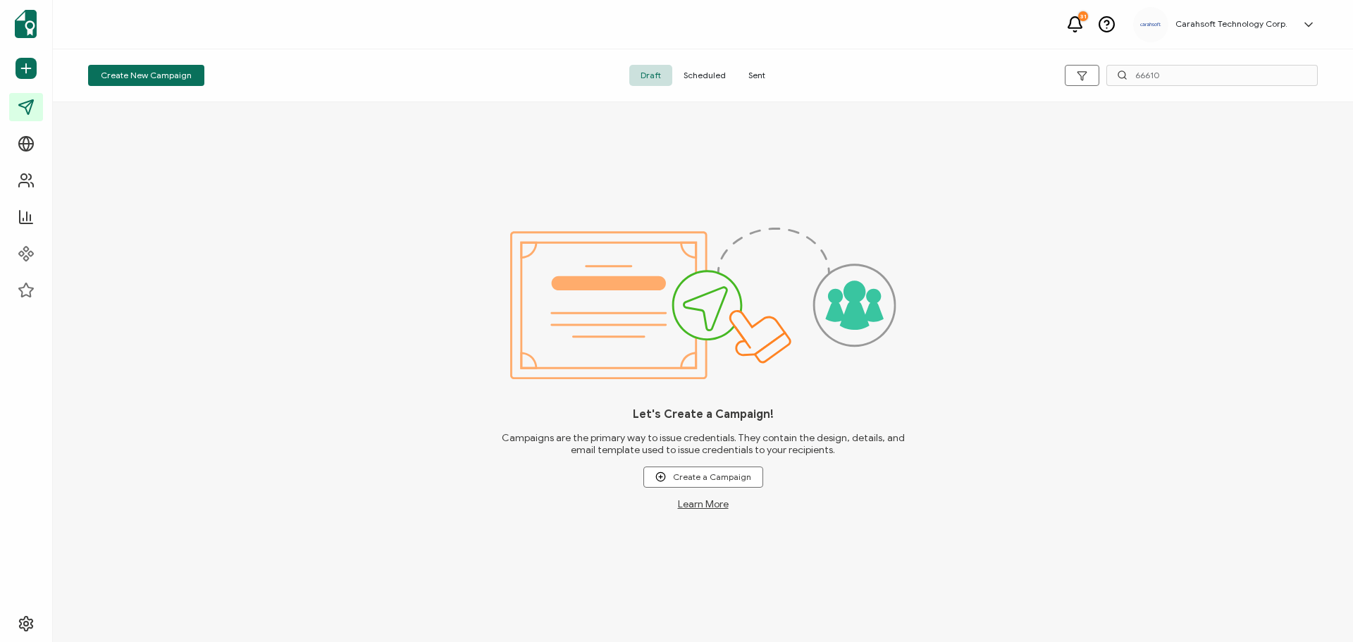
click at [759, 75] on span "Sent" at bounding box center [756, 75] width 39 height 21
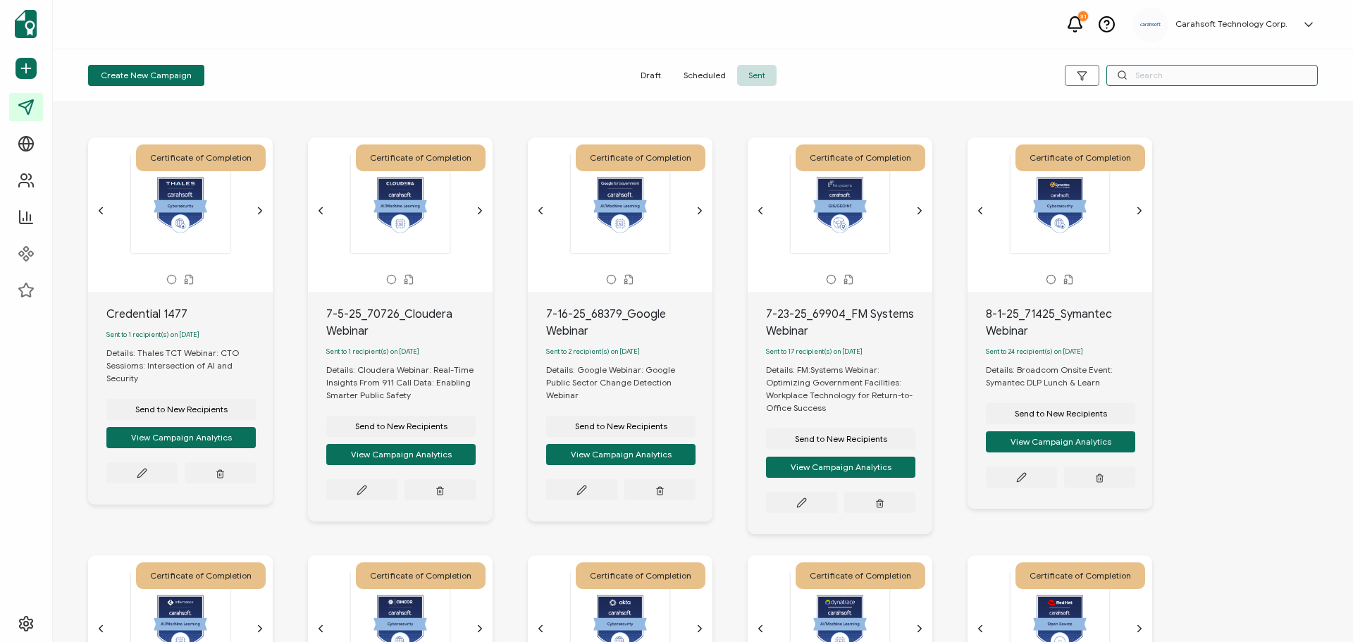
click at [1201, 78] on input "text" at bounding box center [1211, 75] width 211 height 21
type input "66610"
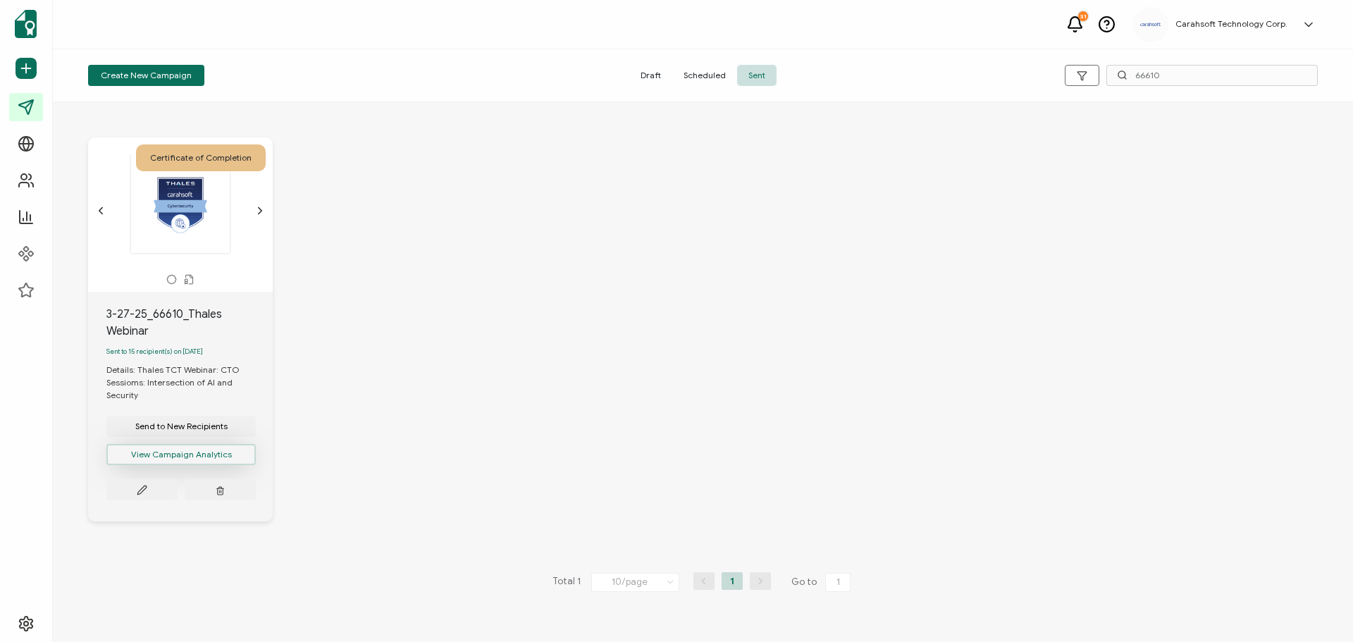
click at [209, 464] on button "View Campaign Analytics" at bounding box center [180, 454] width 149 height 21
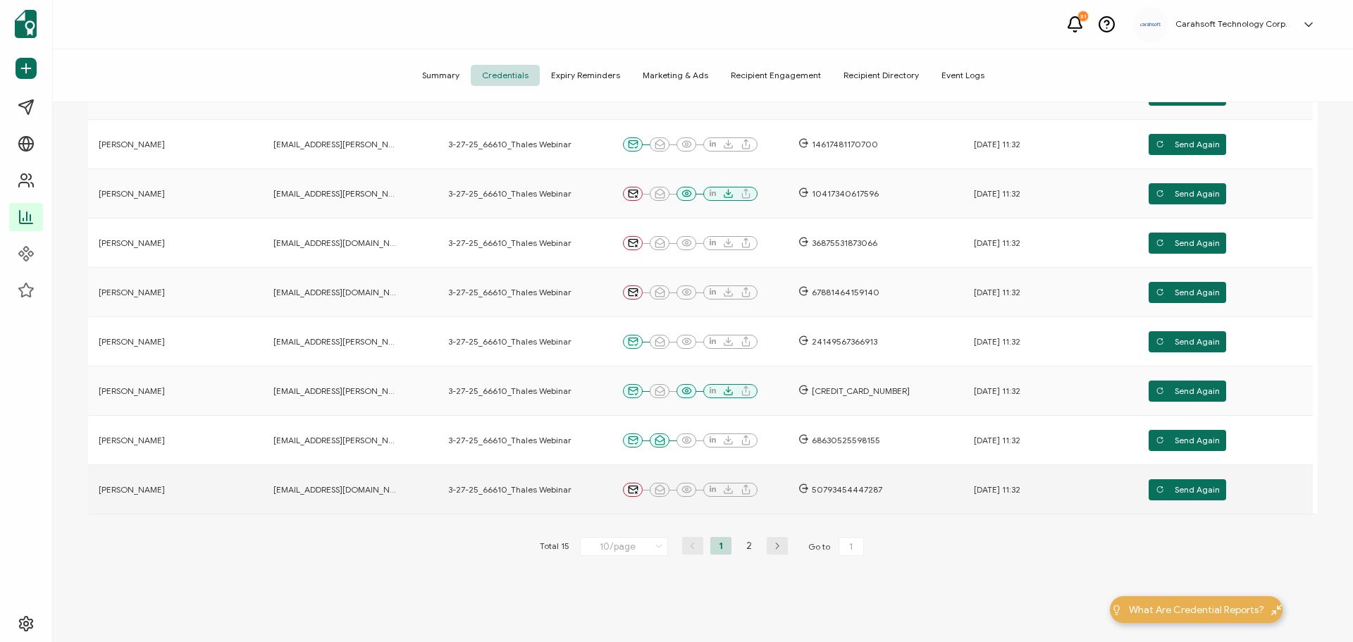
scroll to position [336, 0]
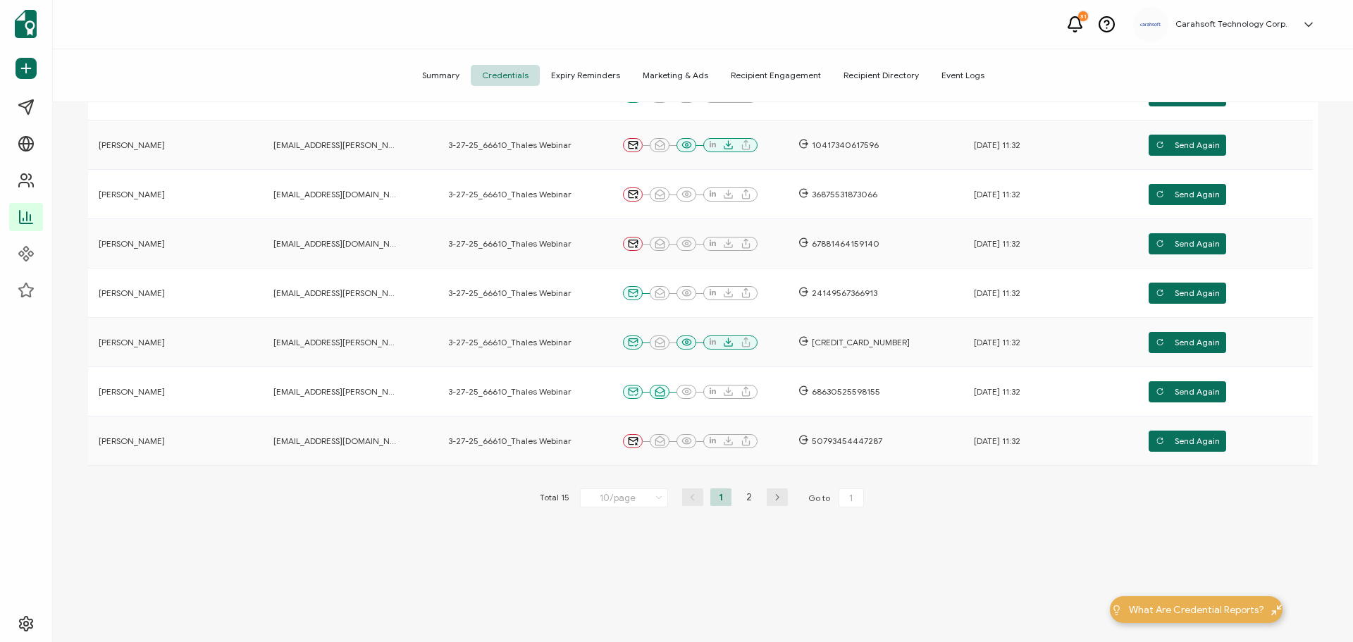
click at [657, 497] on icon at bounding box center [659, 497] width 14 height 15
click at [606, 554] on span "20/page" at bounding box center [608, 556] width 35 height 11
type input "20/page"
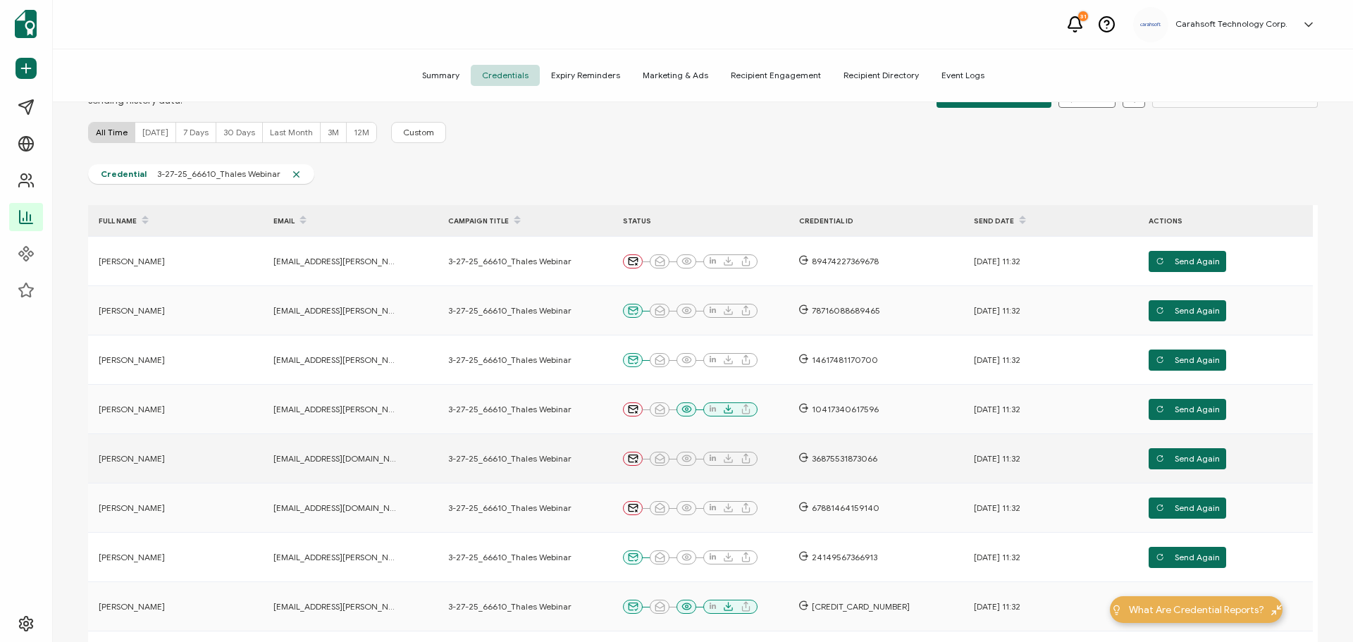
scroll to position [0, 0]
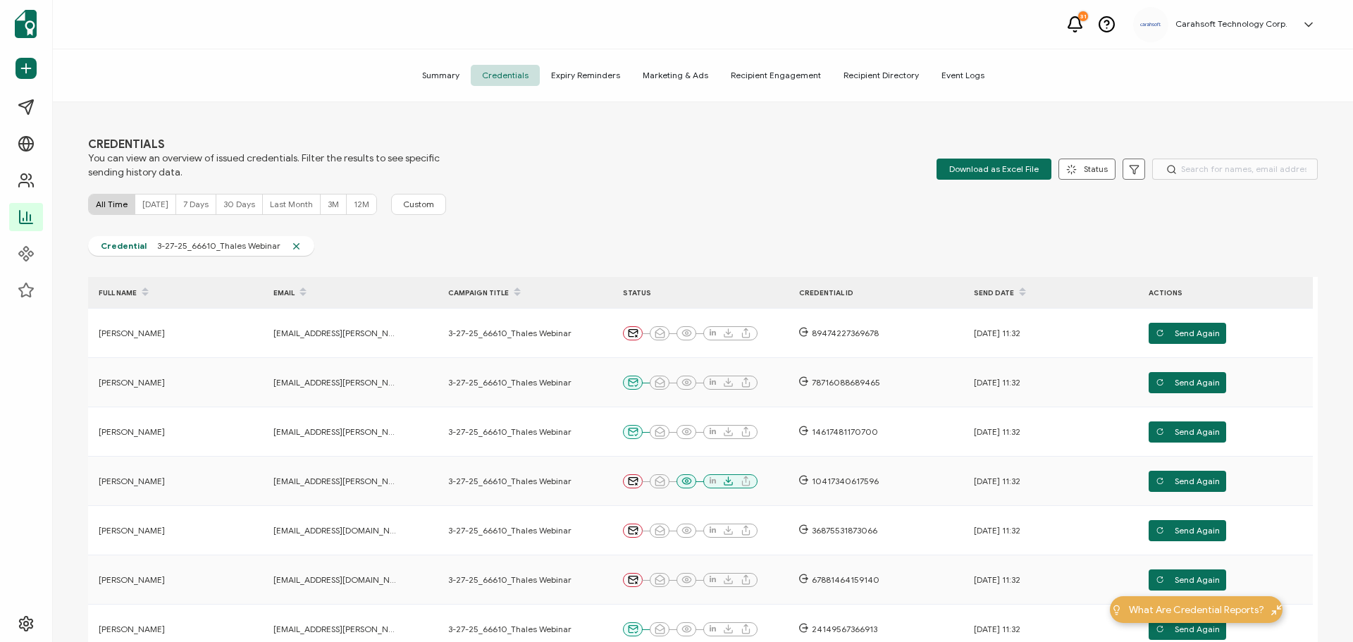
click at [890, 73] on span "Recipient Directory" at bounding box center [881, 75] width 98 height 21
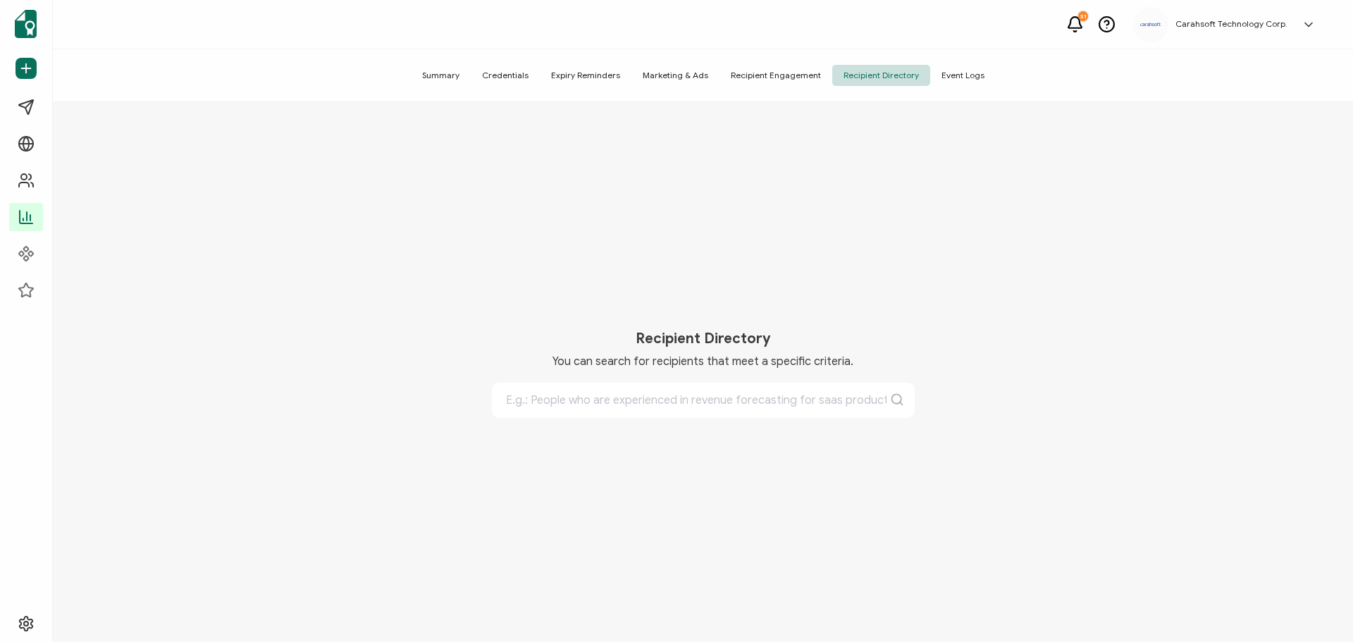
click at [962, 70] on span "Event Logs" at bounding box center [963, 75] width 66 height 21
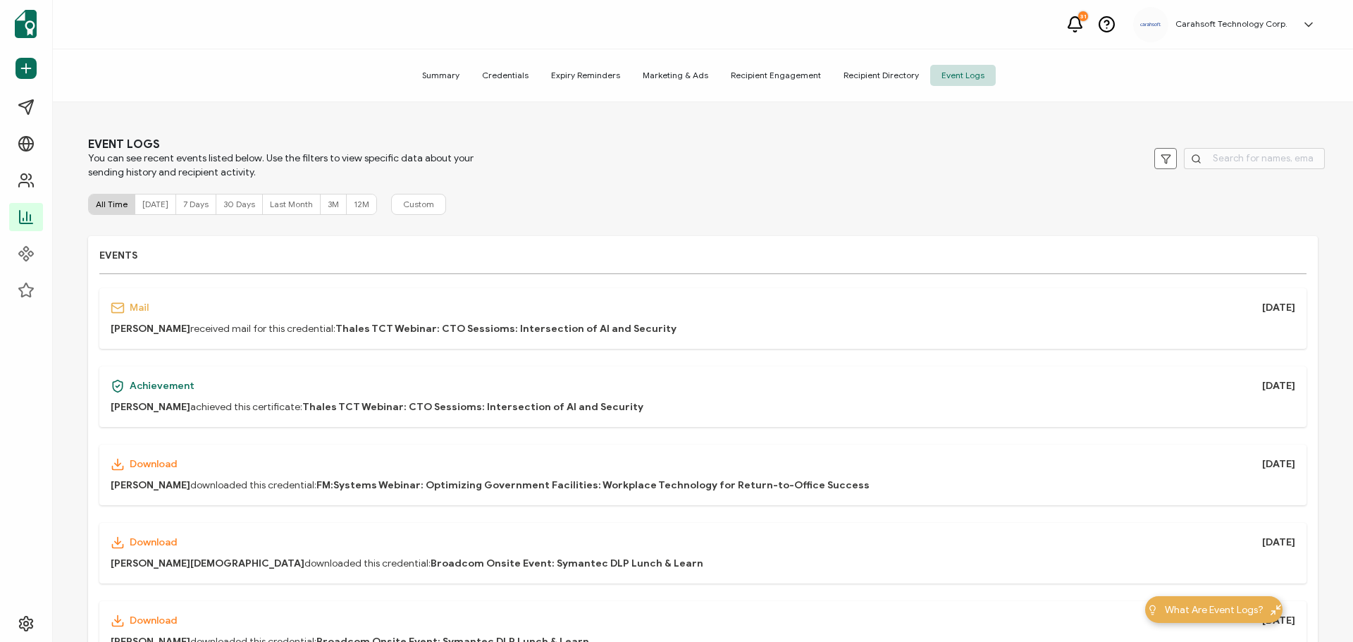
click at [440, 76] on span "Summary" at bounding box center [441, 75] width 60 height 21
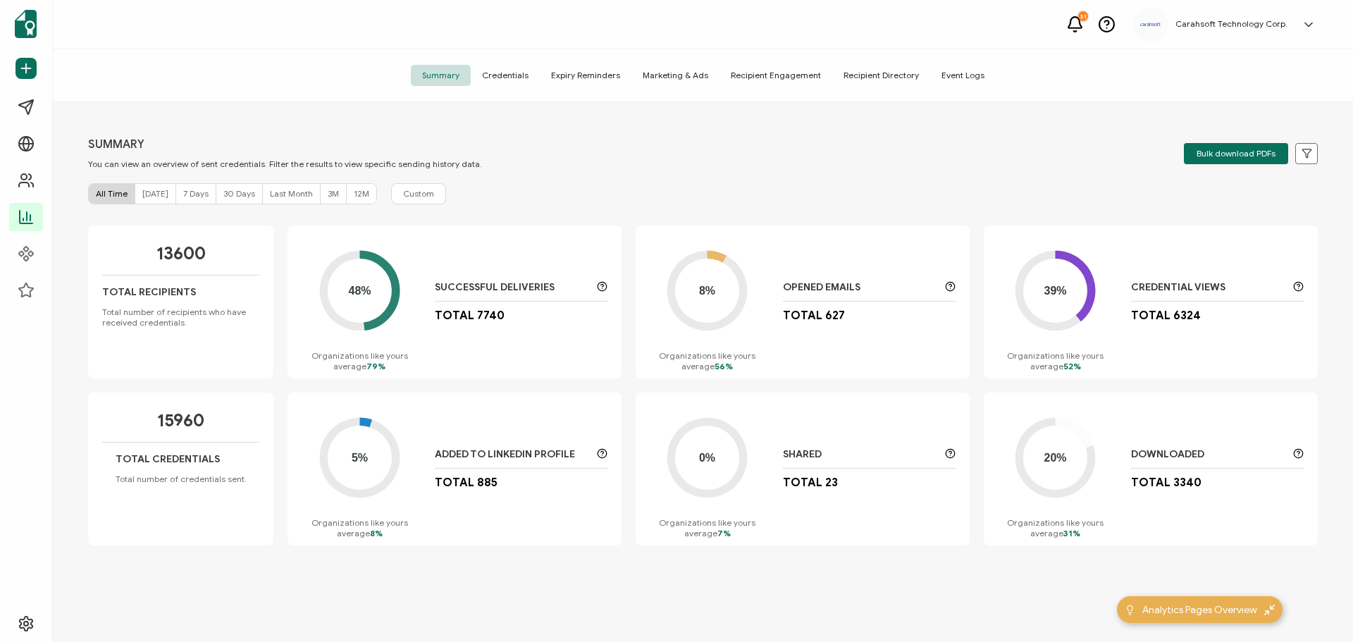
click at [516, 79] on span "Credentials" at bounding box center [505, 75] width 69 height 21
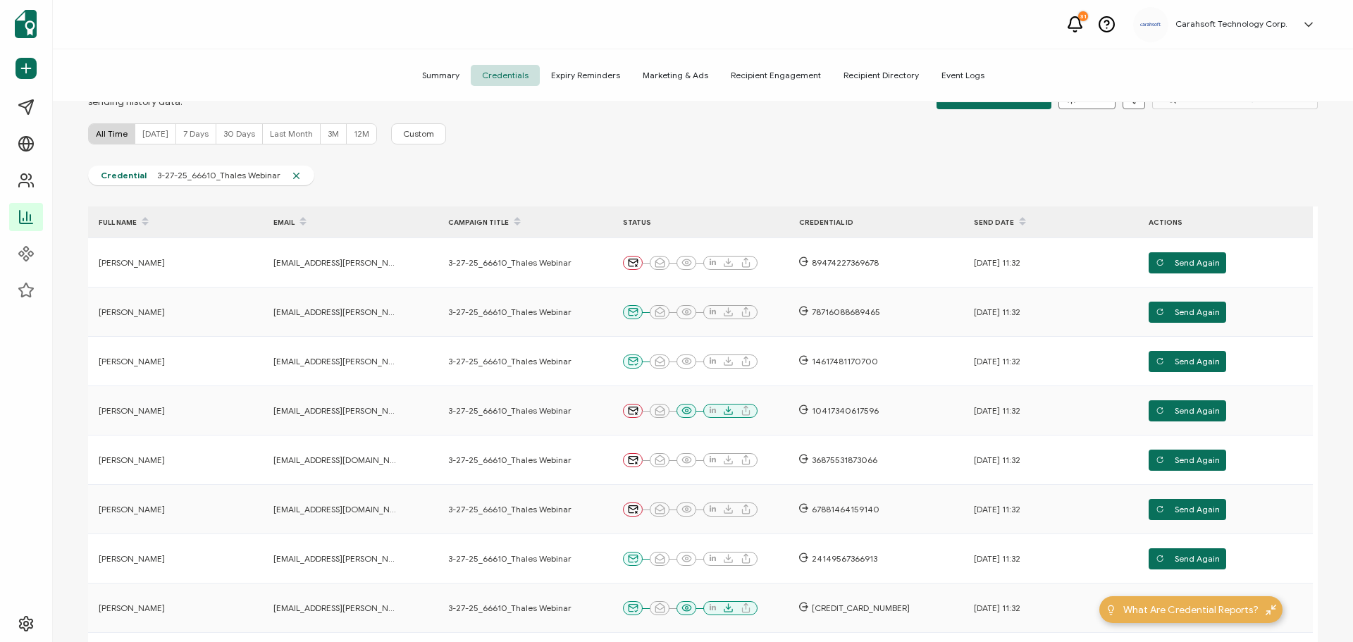
scroll to position [336, 0]
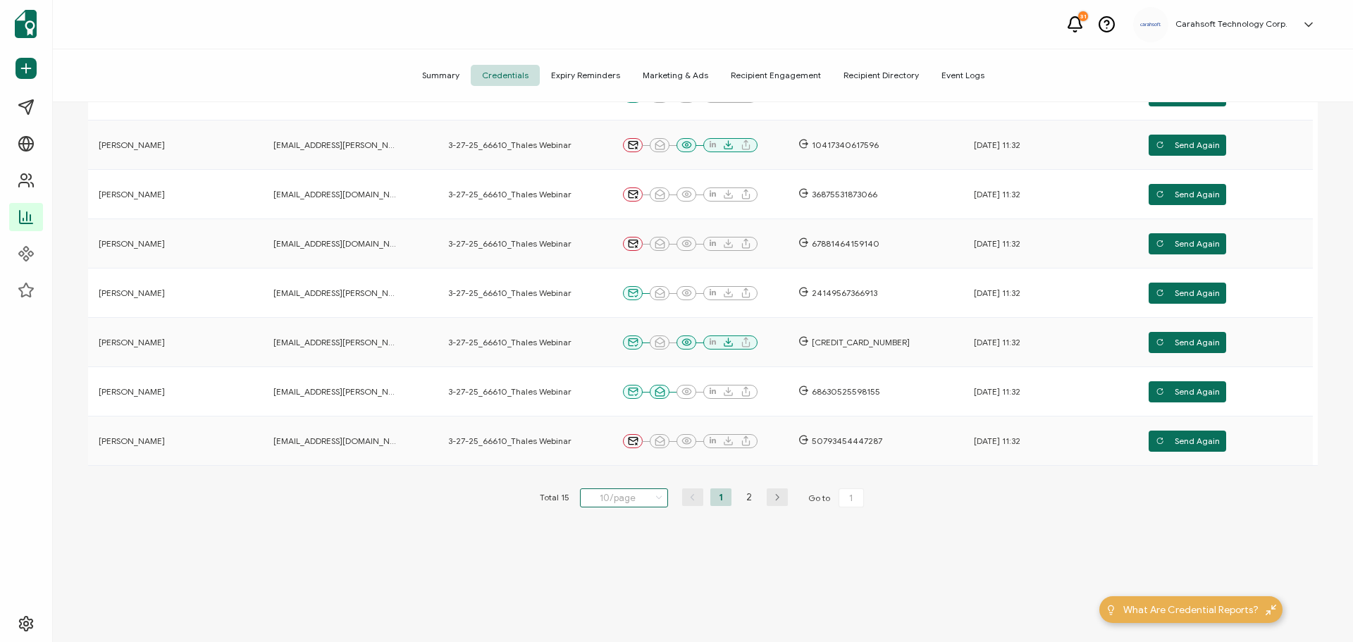
click at [623, 497] on input "10/page" at bounding box center [624, 497] width 88 height 19
click at [619, 554] on span "20/page" at bounding box center [608, 556] width 35 height 11
type input "20/page"
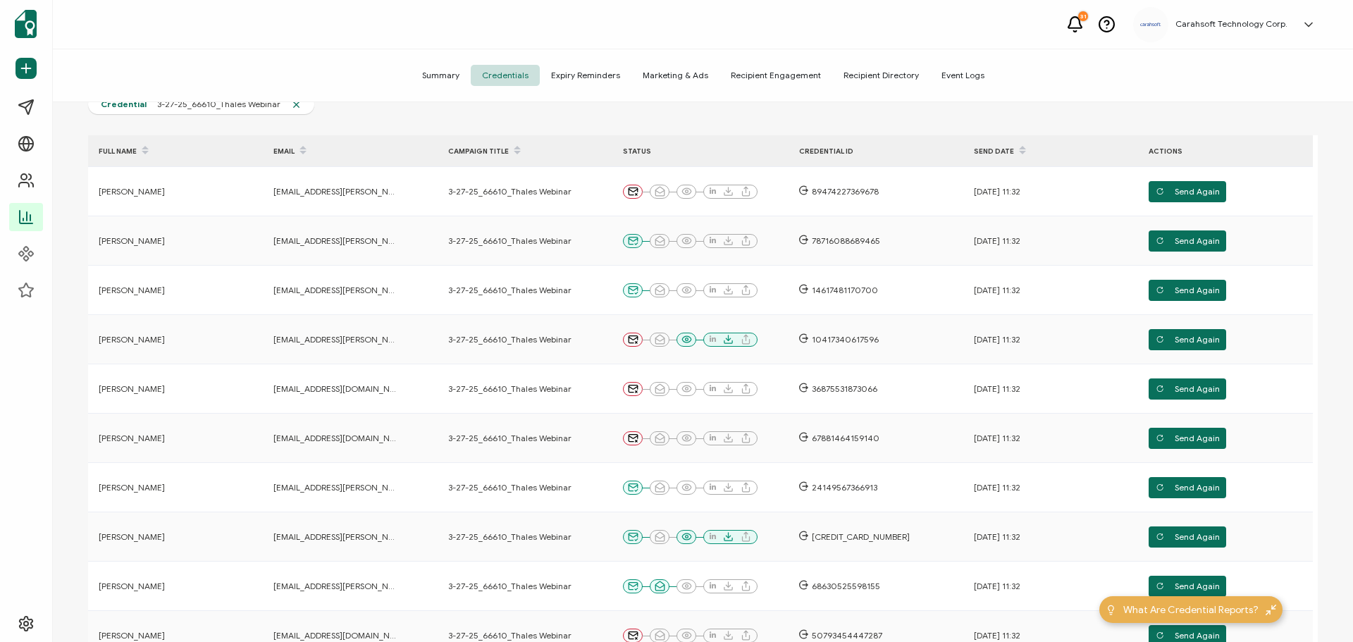
scroll to position [0, 0]
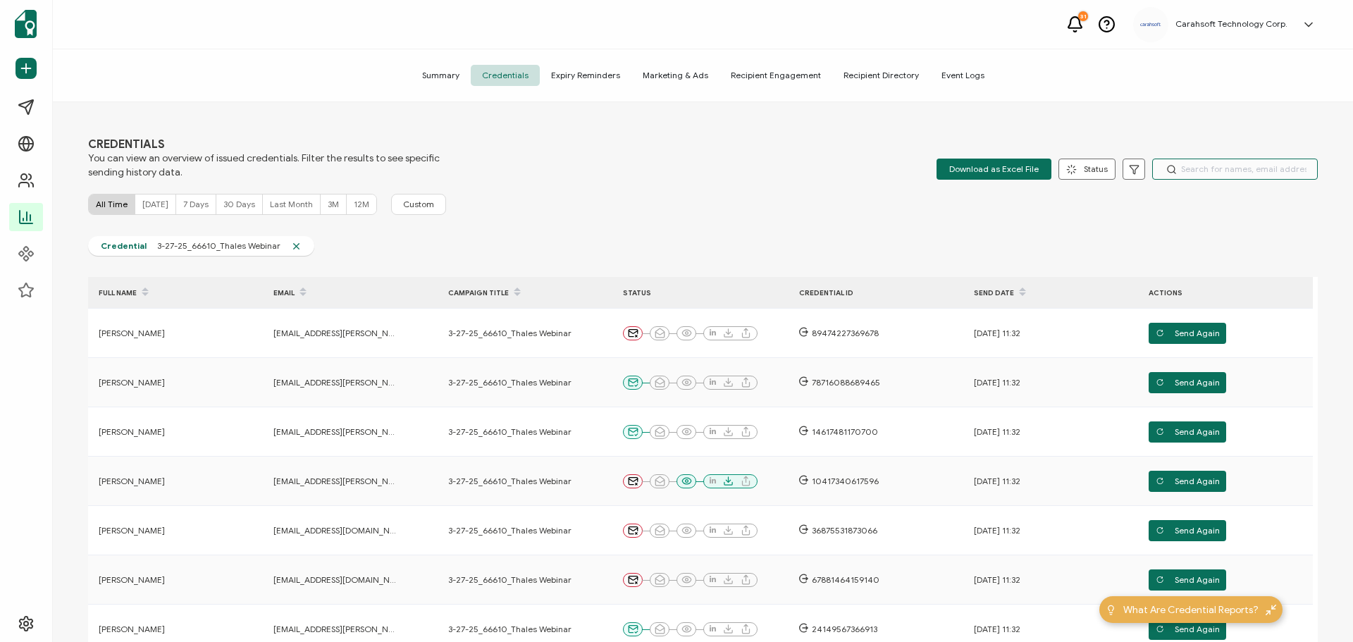
click at [1213, 169] on input "text" at bounding box center [1235, 169] width 166 height 21
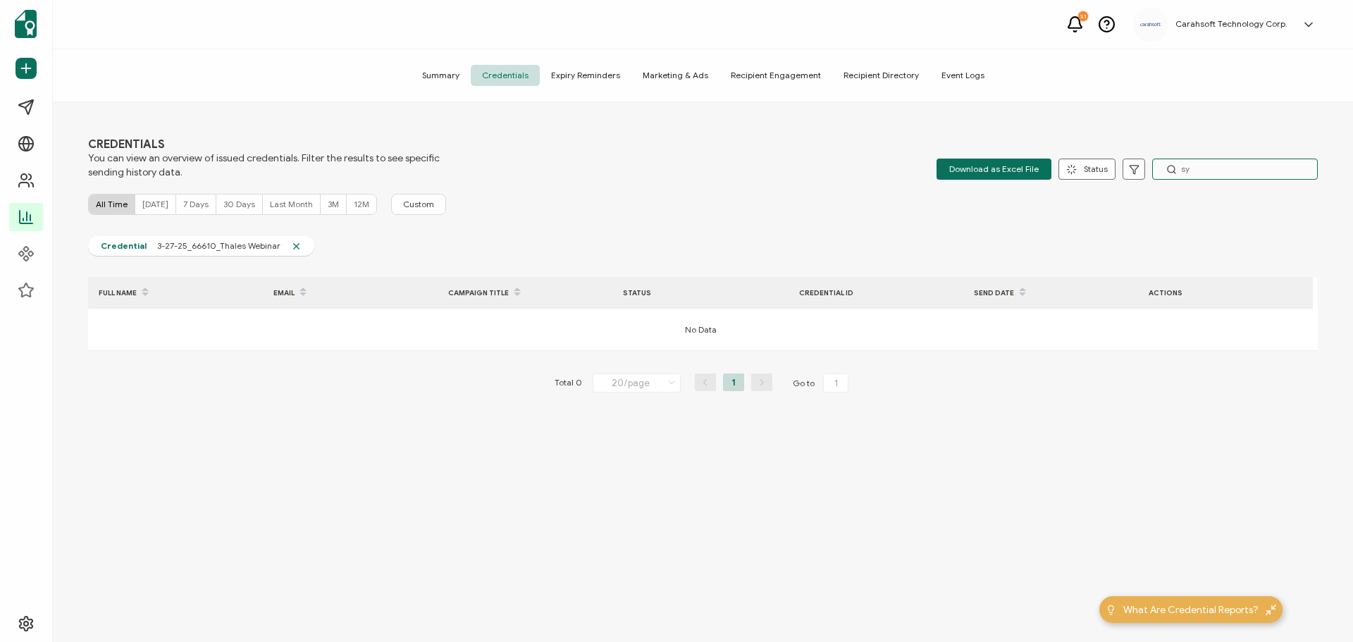
type input "s"
type input "c"
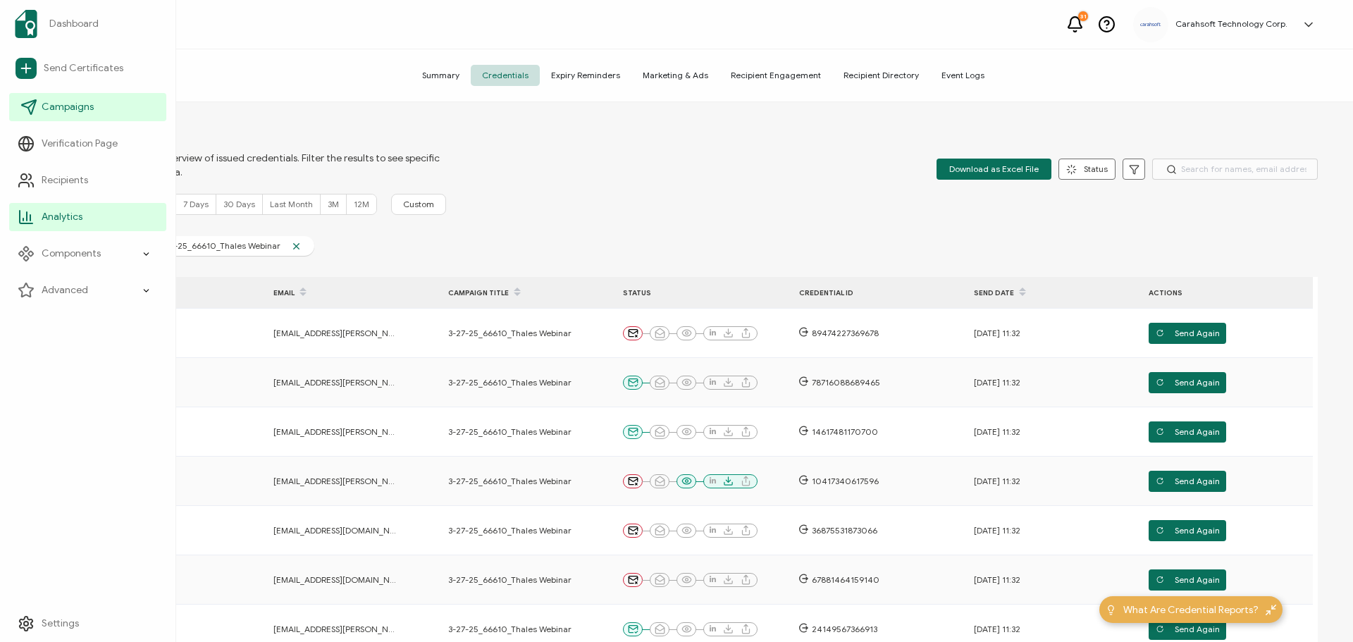
click at [44, 108] on span "Campaigns" at bounding box center [68, 107] width 52 height 14
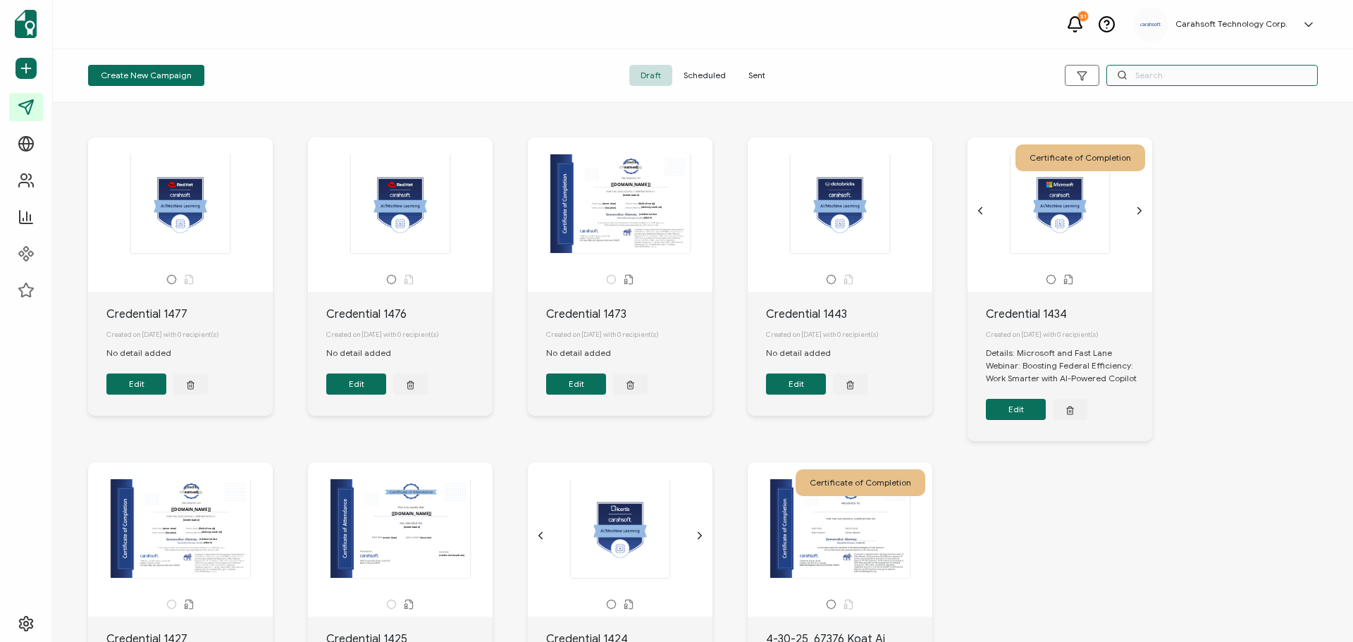
click at [1153, 80] on input "text" at bounding box center [1211, 75] width 211 height 21
click at [695, 70] on span "Scheduled" at bounding box center [704, 75] width 65 height 21
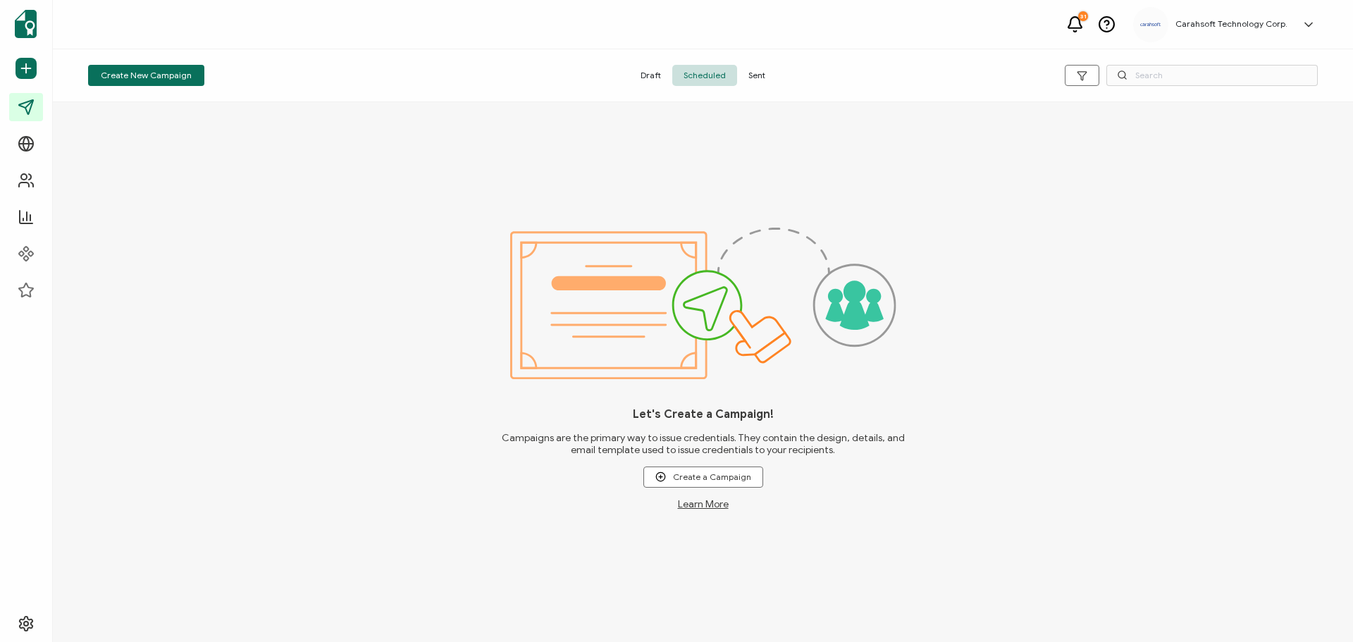
click at [754, 68] on span "Sent" at bounding box center [756, 75] width 39 height 21
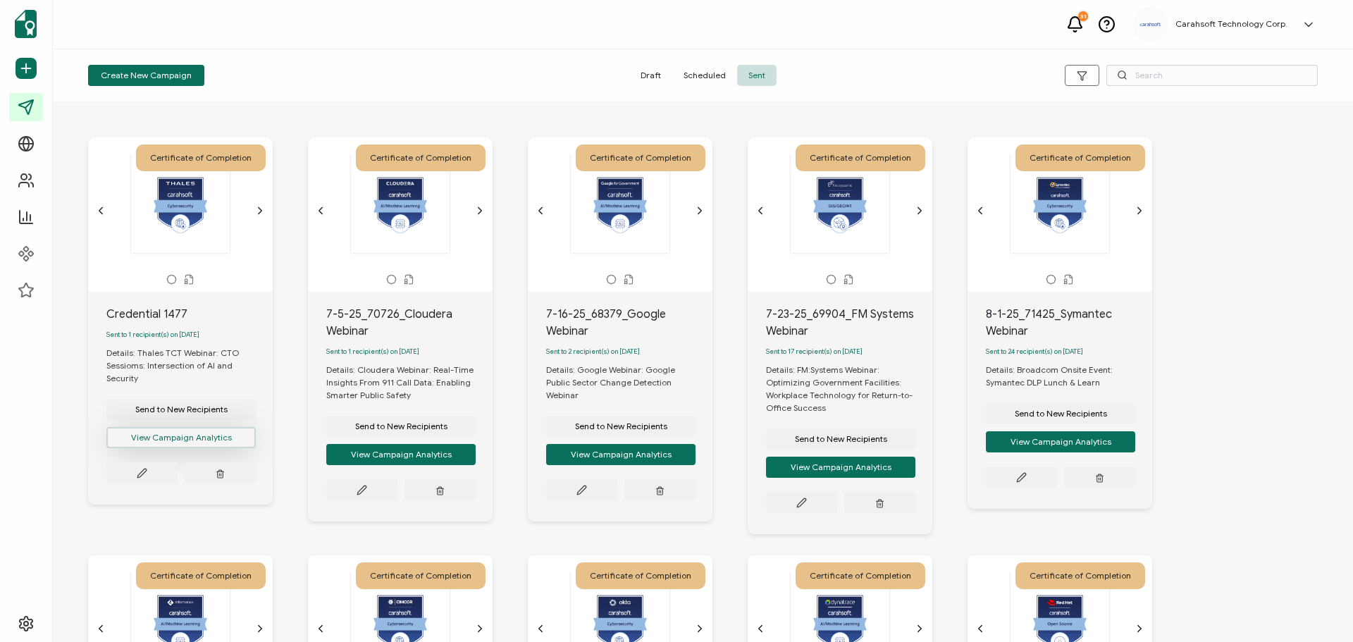
click at [172, 442] on button "View Campaign Analytics" at bounding box center [180, 437] width 149 height 21
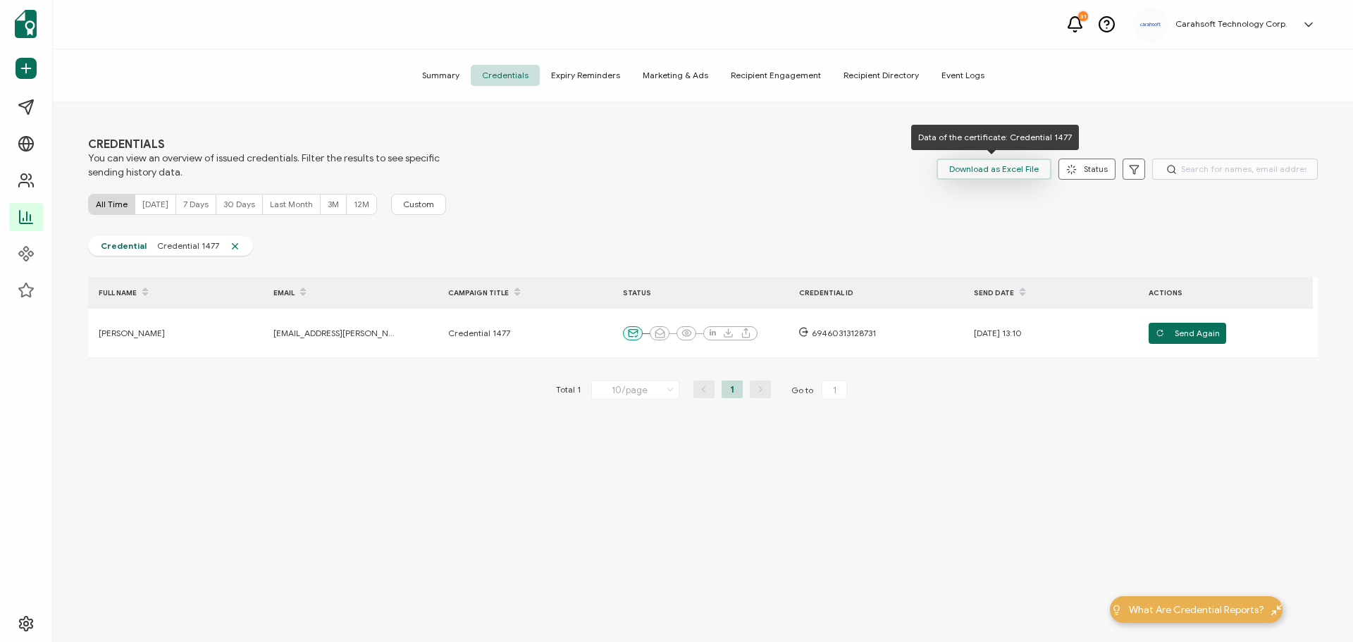
click at [1013, 173] on span "Download as Excel File" at bounding box center [993, 169] width 89 height 21
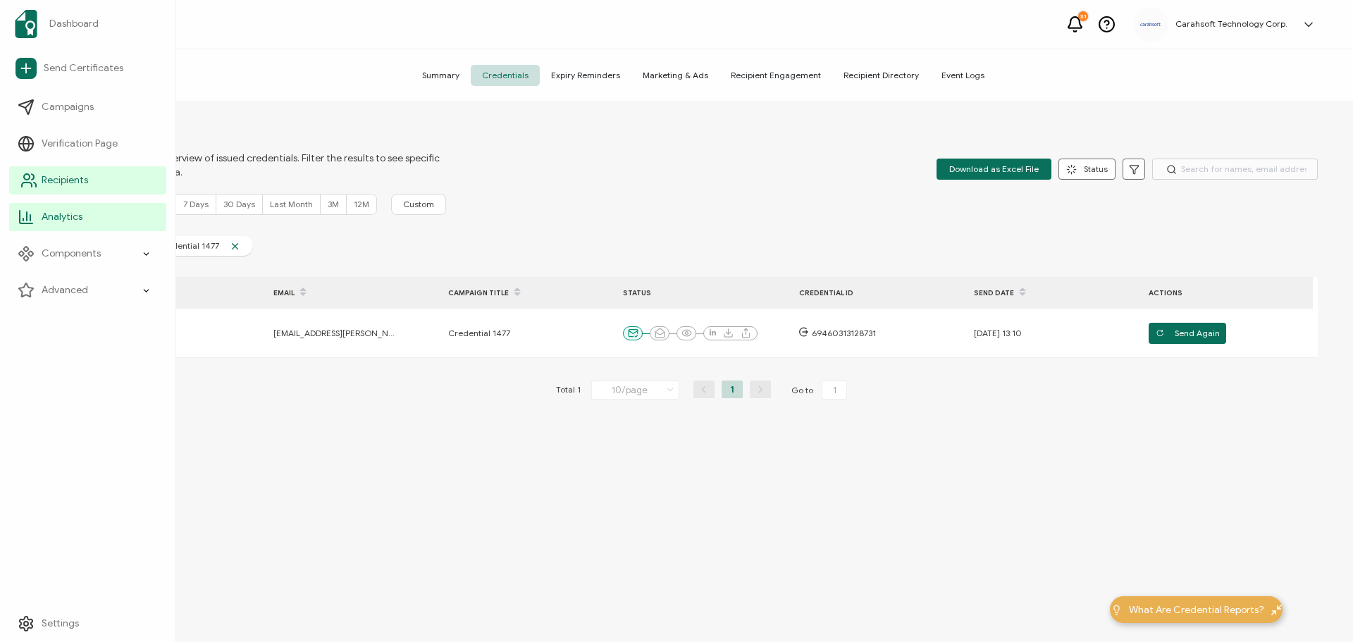
click at [72, 182] on span "Recipients" at bounding box center [65, 180] width 46 height 14
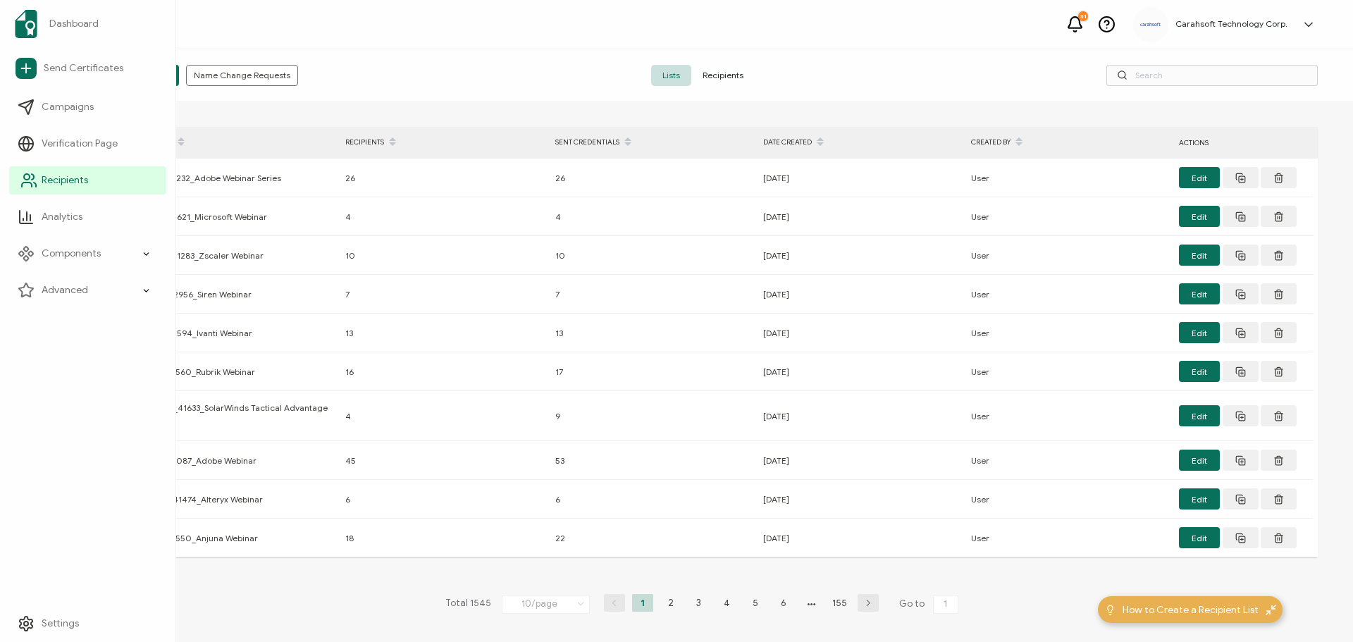
click at [59, 187] on span "Recipients" at bounding box center [65, 180] width 46 height 14
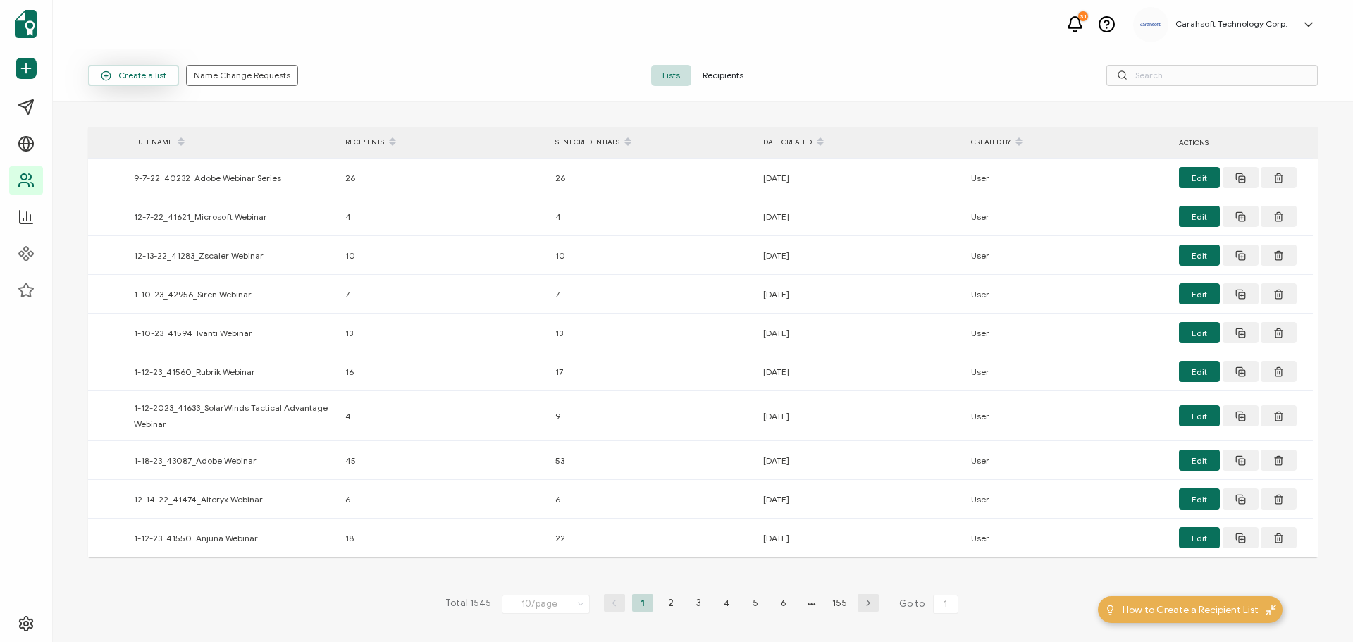
click at [133, 70] on span "Create a list" at bounding box center [134, 75] width 66 height 11
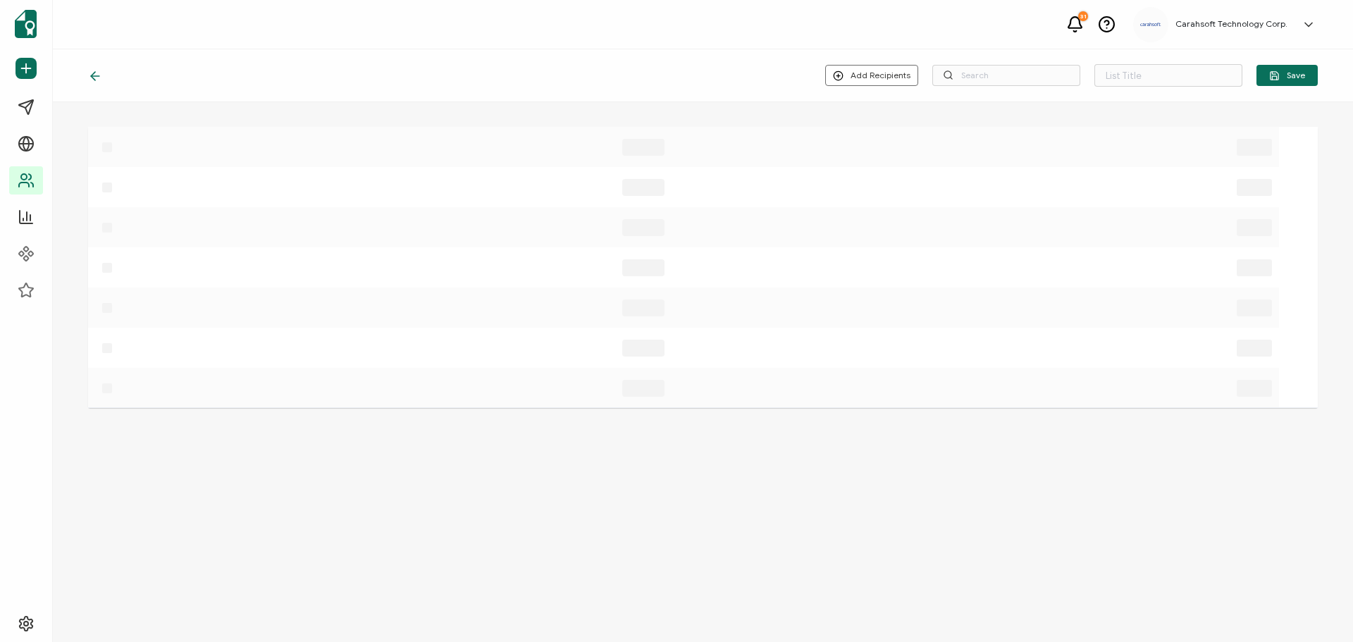
type input "List 1546"
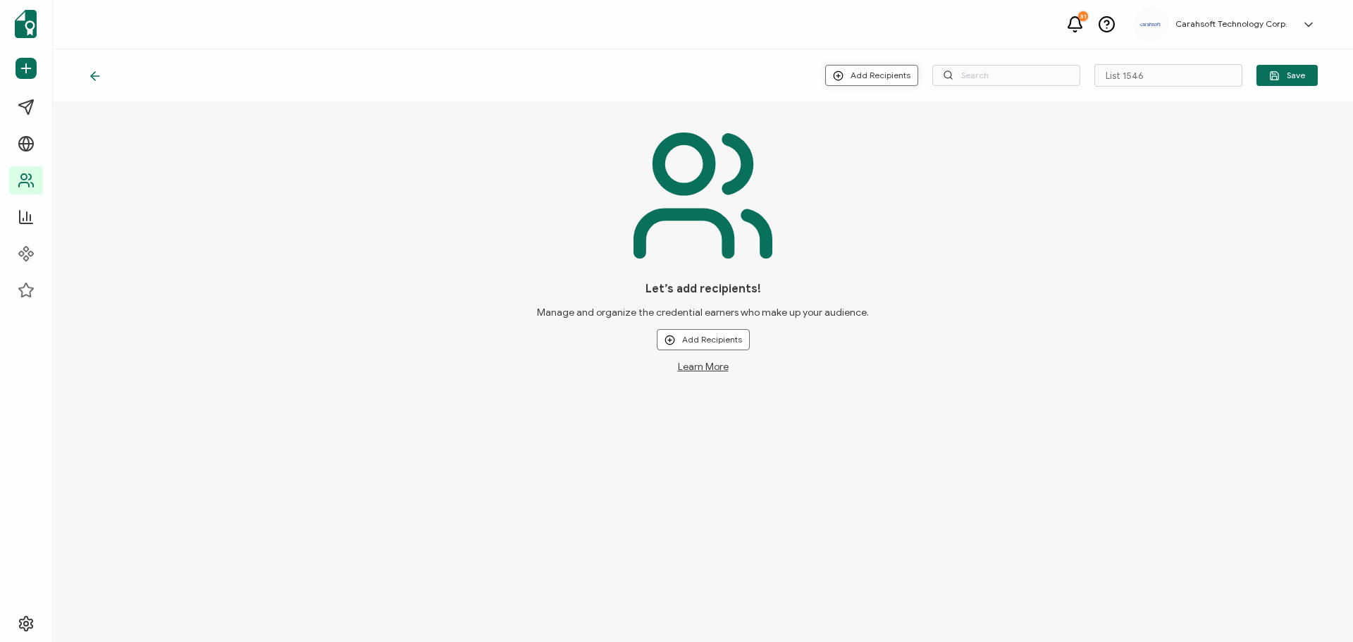
click at [871, 67] on button "Add Recipients" at bounding box center [871, 75] width 93 height 21
click at [883, 111] on span "Upload New Recipients" at bounding box center [902, 113] width 91 height 11
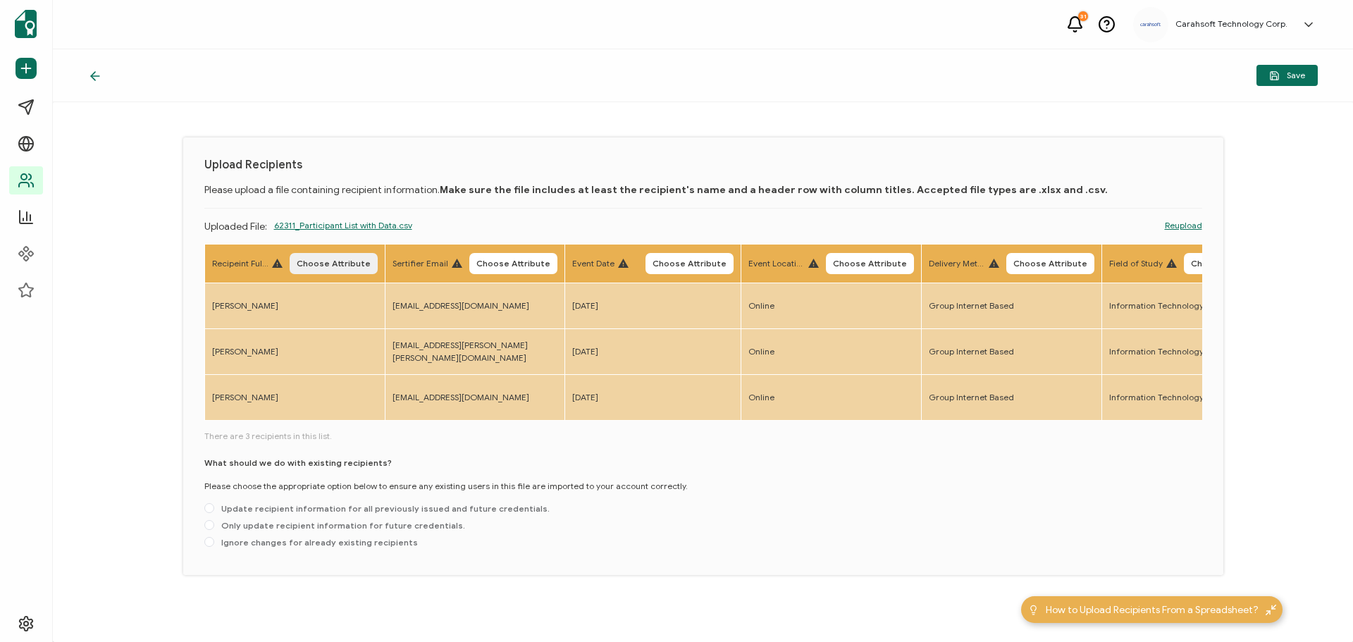
click at [321, 266] on span "Choose Attribute" at bounding box center [334, 263] width 74 height 8
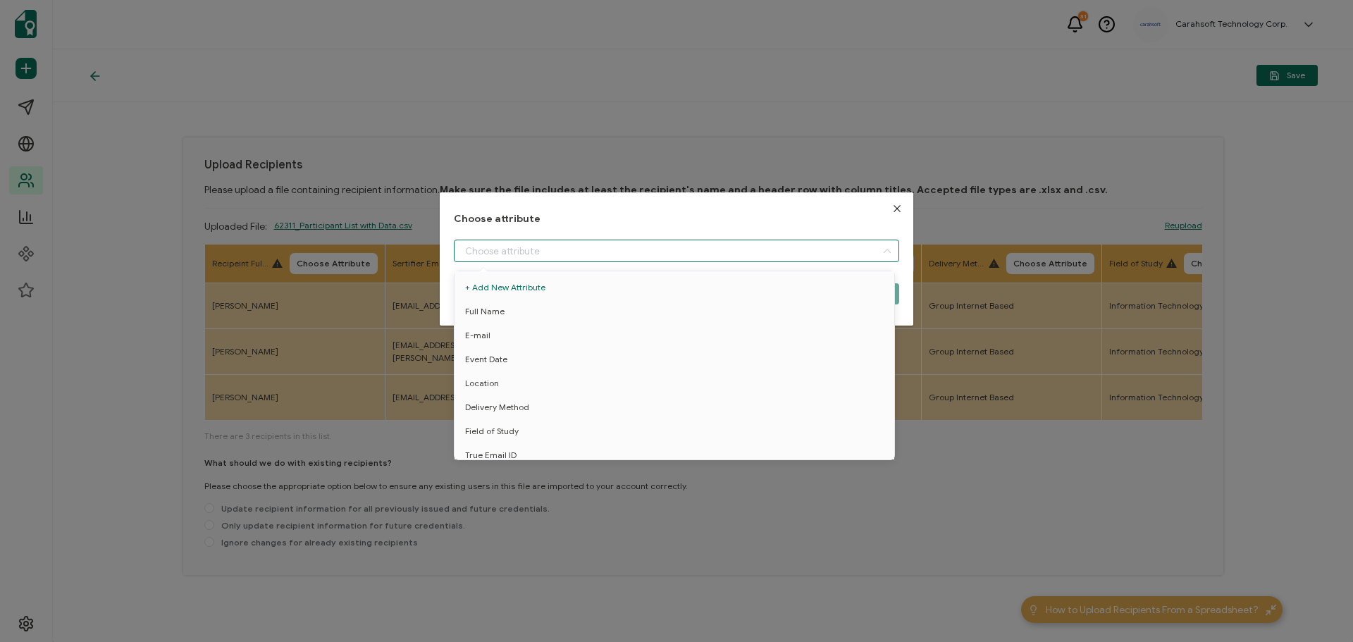
click at [532, 249] on input "dialog" at bounding box center [676, 251] width 445 height 23
click at [489, 306] on span "Full Name" at bounding box center [484, 311] width 39 height 24
type input "Full Name"
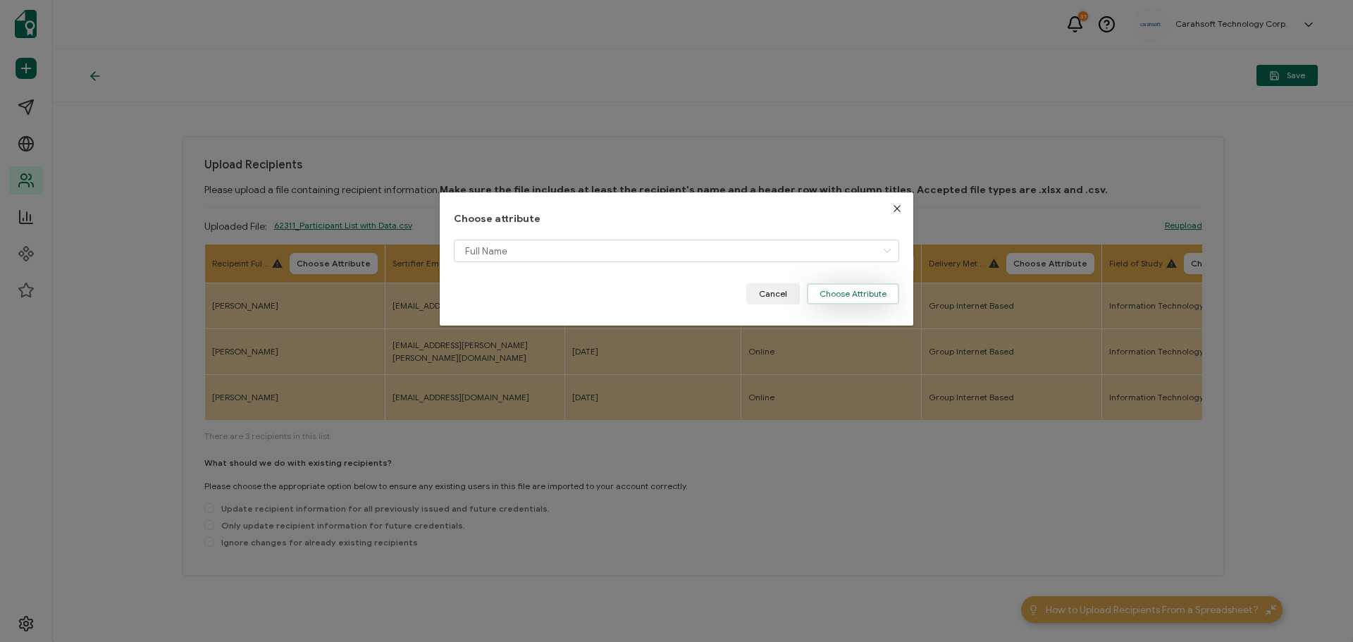
click at [857, 289] on button "Choose Attribute" at bounding box center [853, 293] width 92 height 21
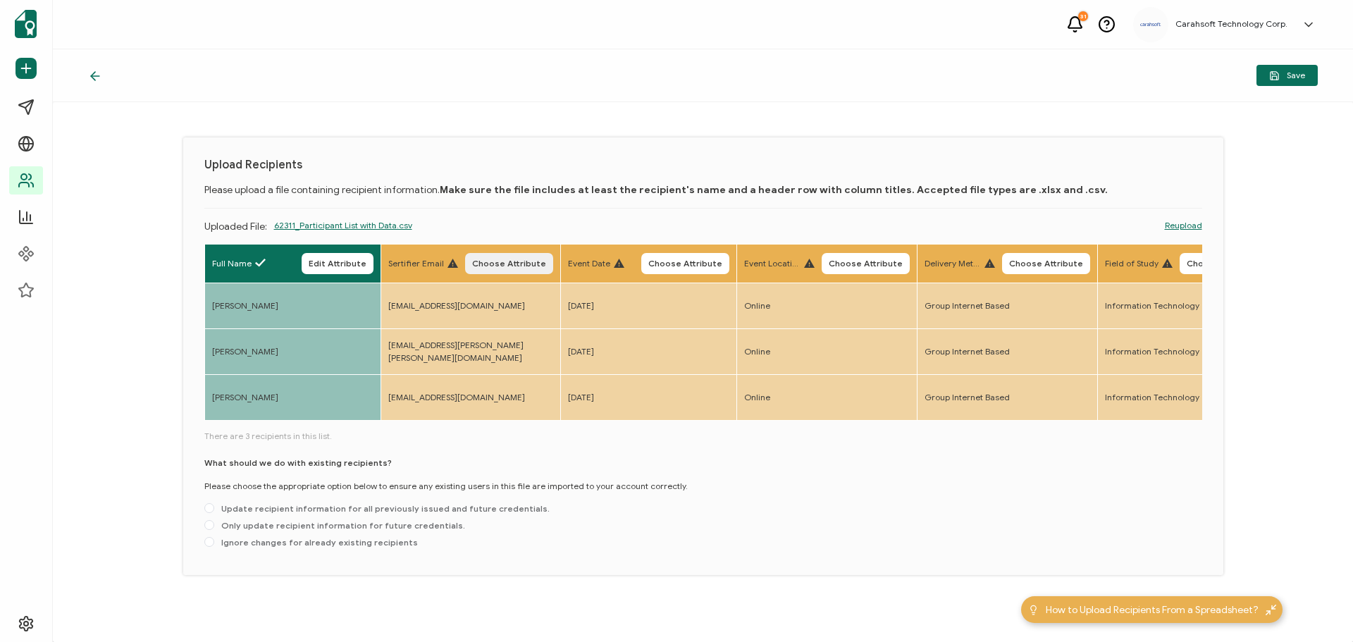
click at [511, 259] on span "Choose Attribute" at bounding box center [509, 263] width 74 height 8
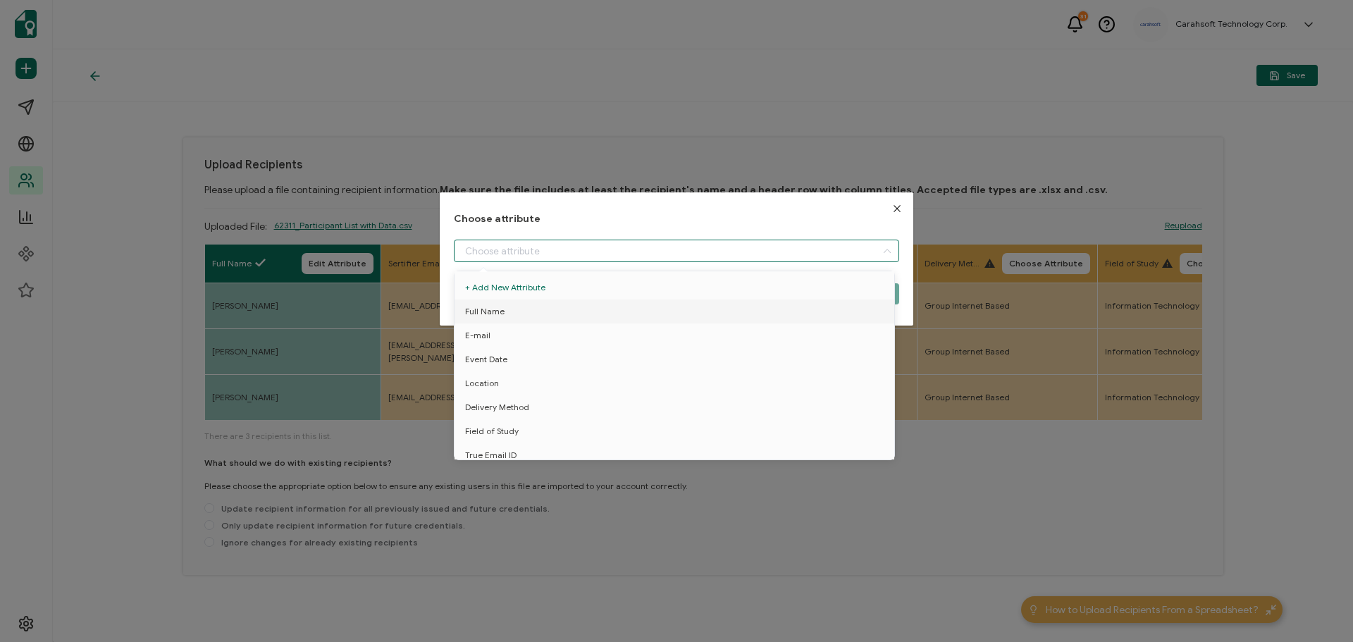
click at [473, 249] on input "dialog" at bounding box center [676, 251] width 445 height 23
click at [478, 334] on span "E-mail" at bounding box center [477, 335] width 25 height 24
type input "E-mail"
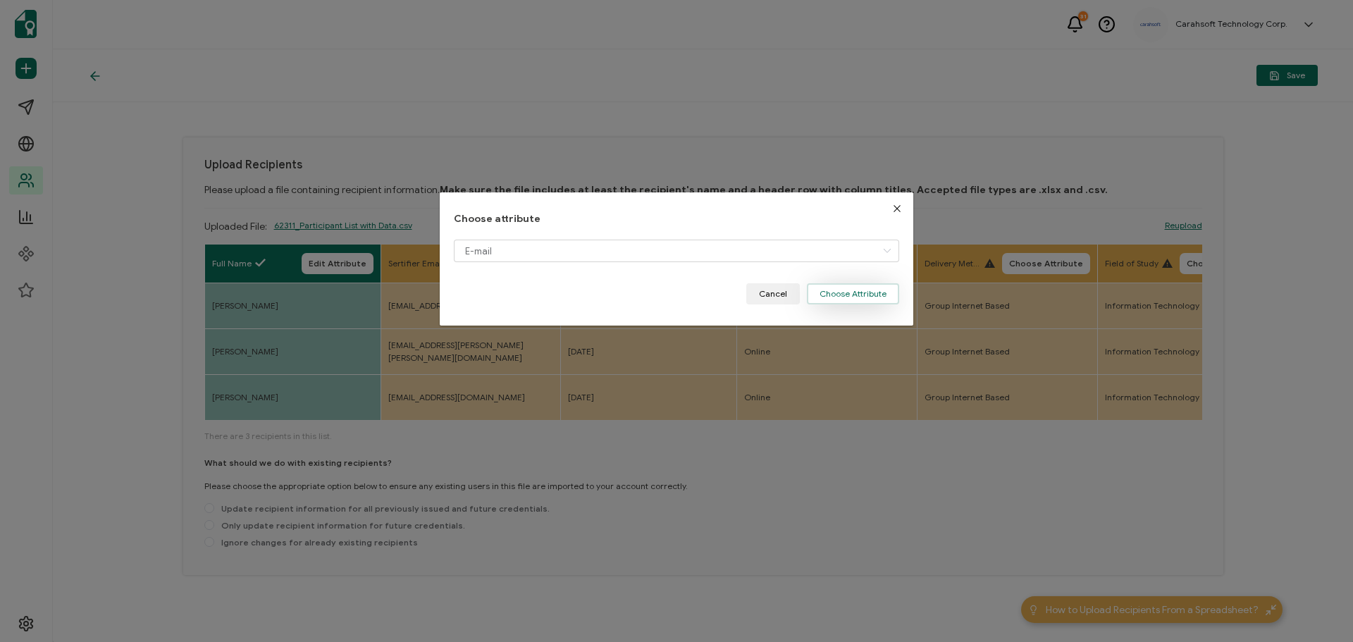
click at [844, 289] on button "Choose Attribute" at bounding box center [853, 293] width 92 height 21
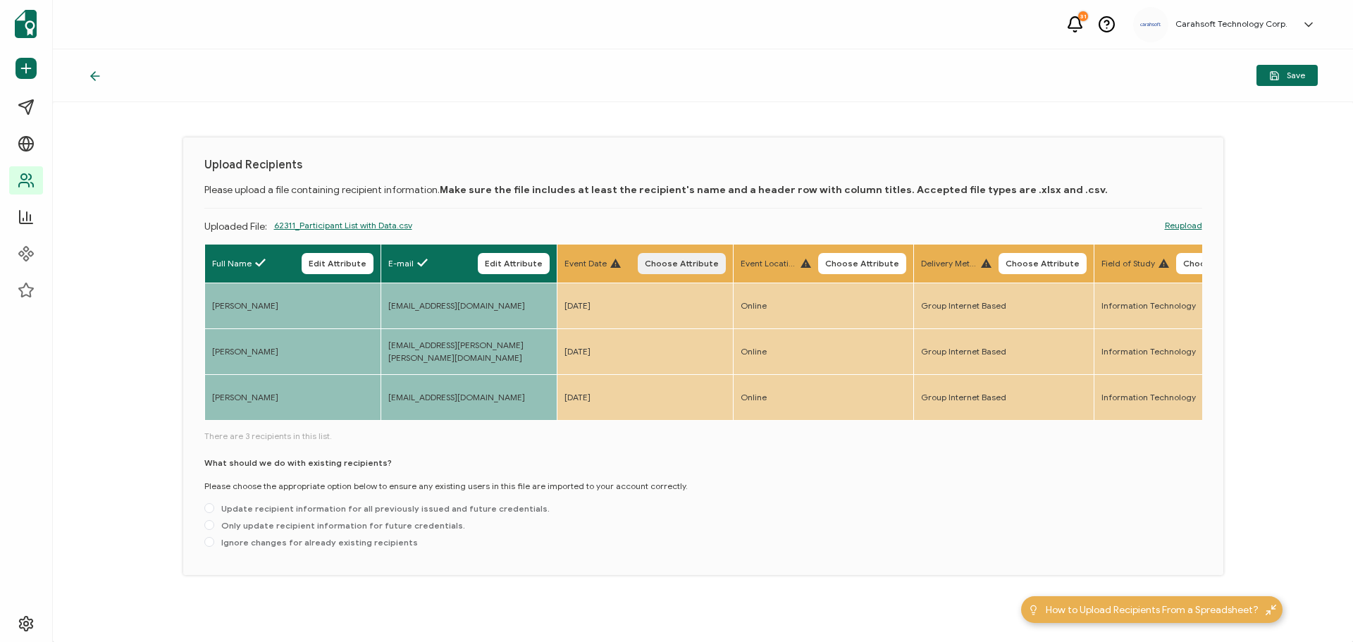
click at [688, 260] on span "Choose Attribute" at bounding box center [682, 263] width 74 height 8
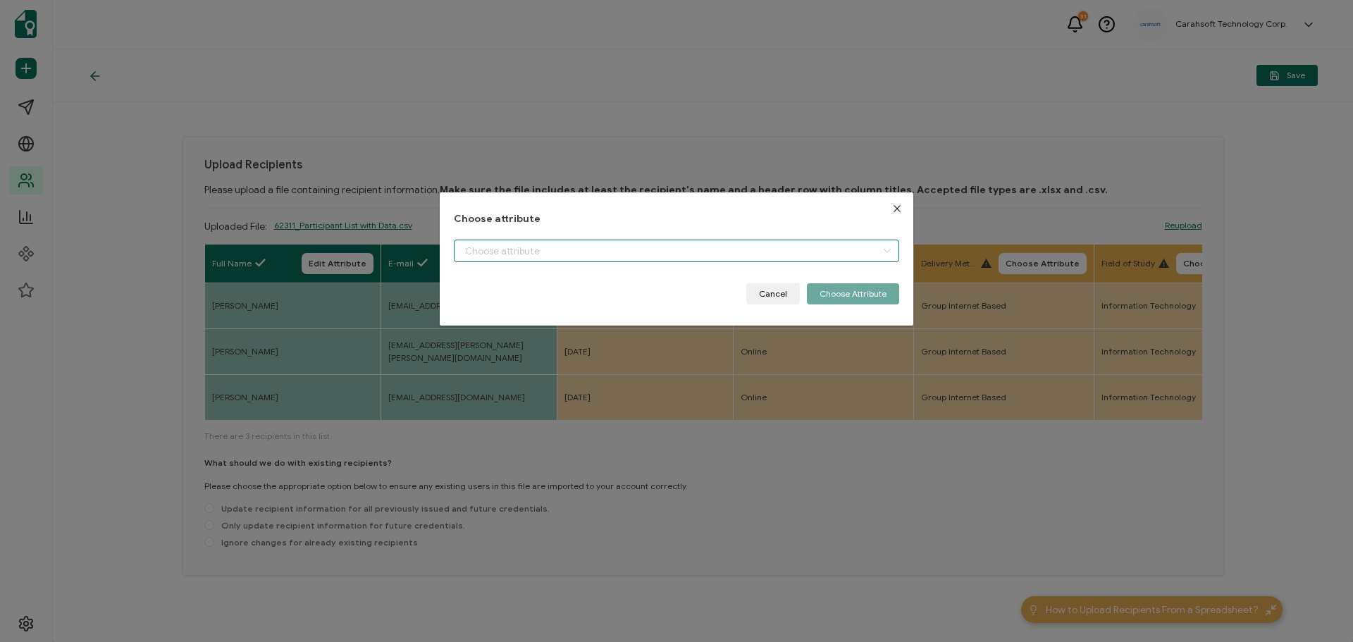
click at [511, 242] on input "dialog" at bounding box center [676, 251] width 445 height 23
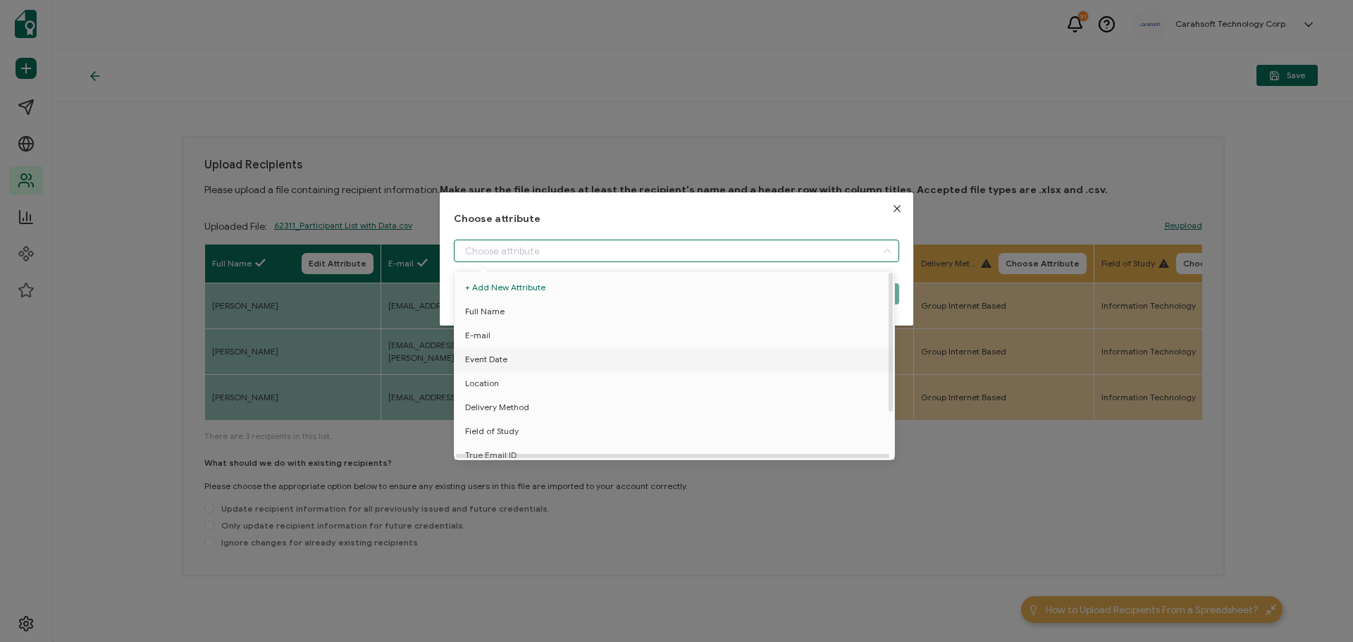
click at [491, 356] on span "Event Date" at bounding box center [486, 359] width 42 height 24
type input "Event Date"
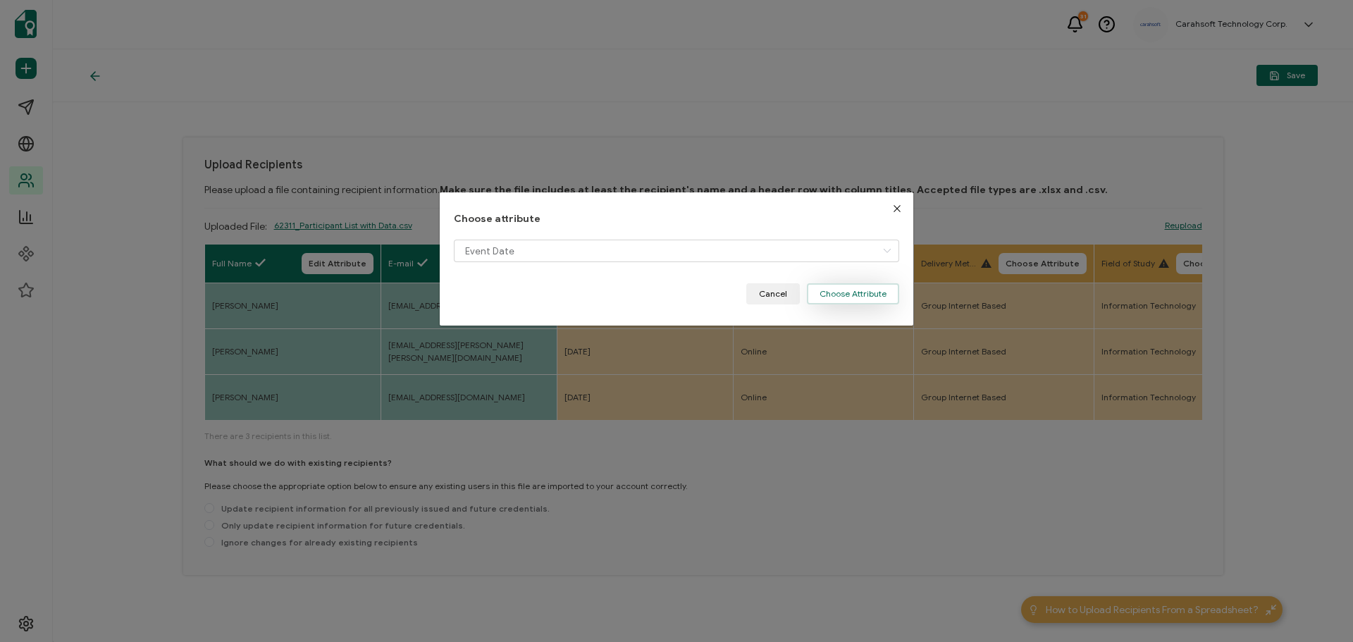
click at [832, 292] on button "Choose Attribute" at bounding box center [853, 293] width 92 height 21
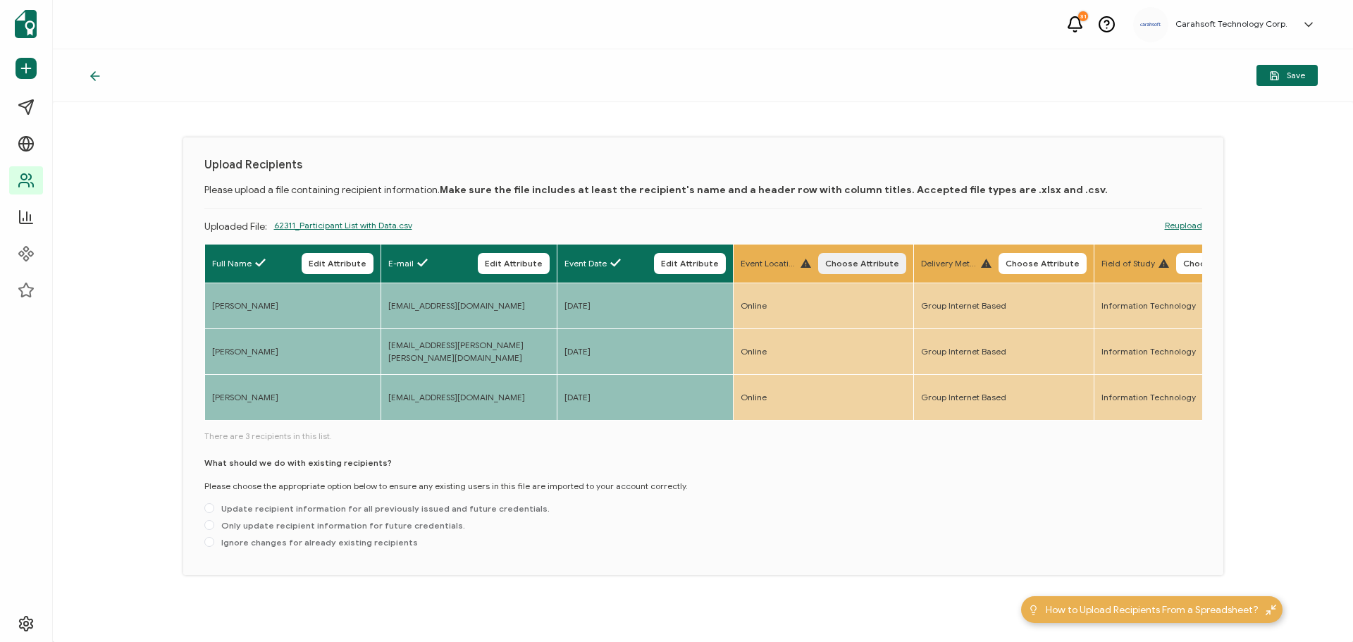
click at [850, 263] on span "Choose Attribute" at bounding box center [862, 263] width 74 height 8
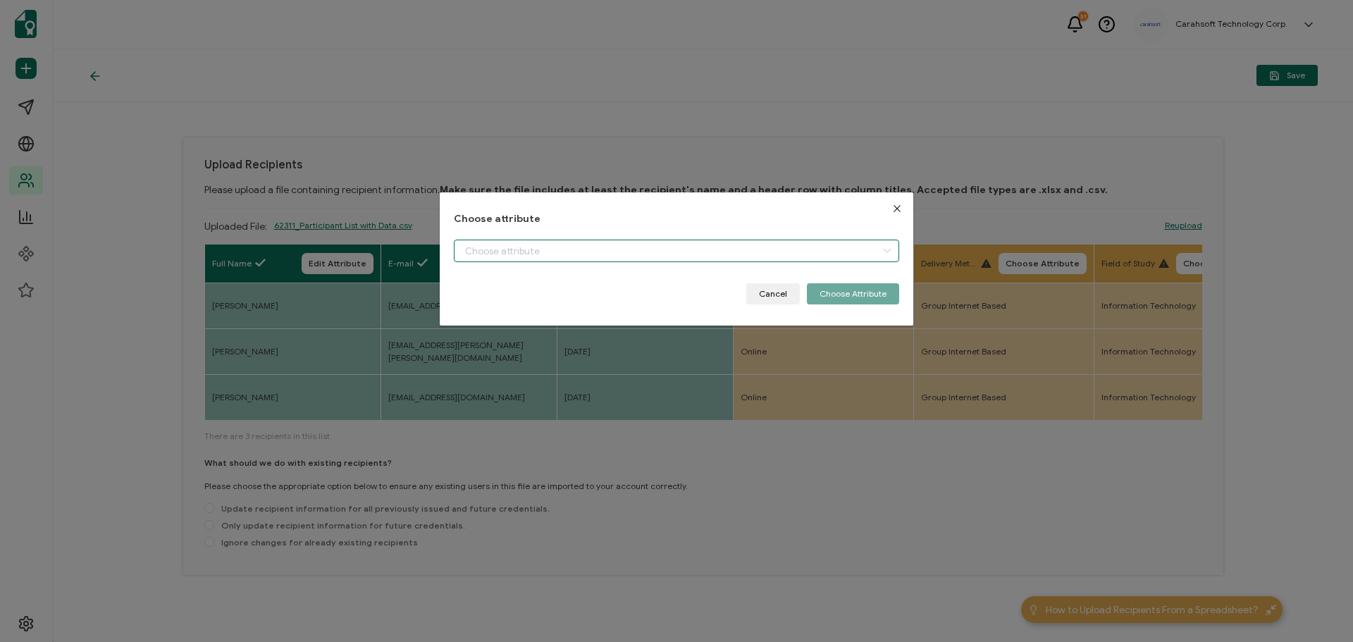
click at [519, 258] on input "dialog" at bounding box center [676, 251] width 445 height 23
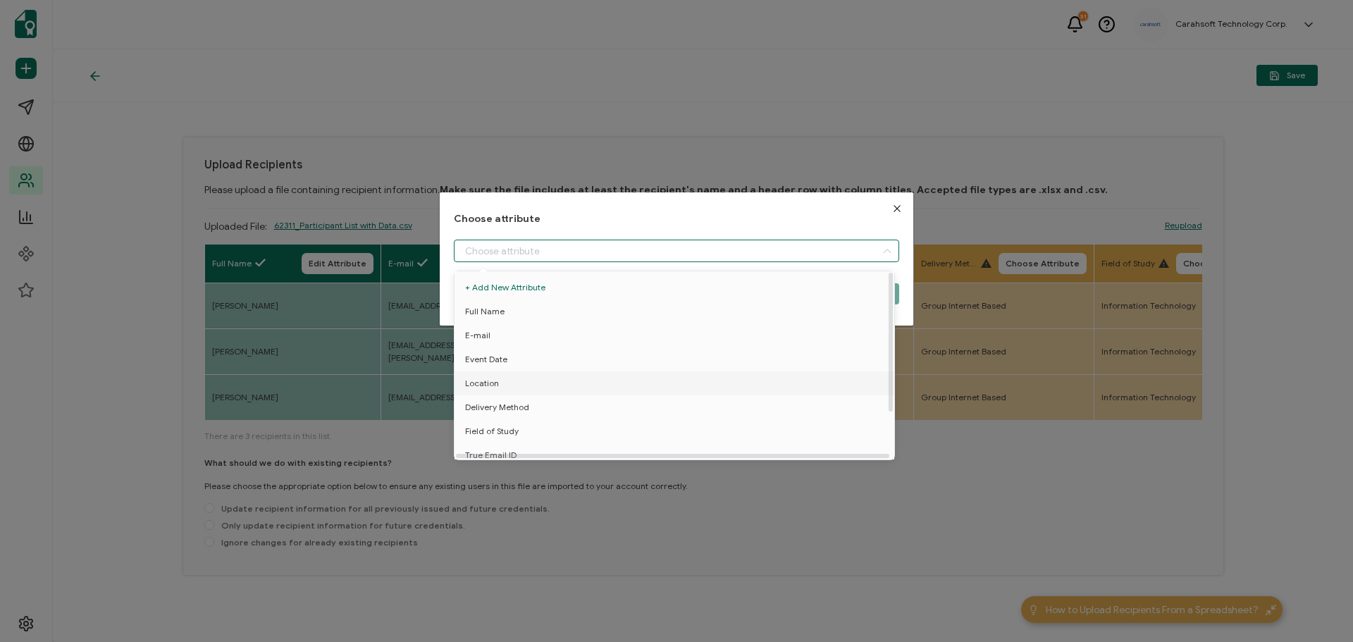
click at [501, 382] on li "Location" at bounding box center [677, 383] width 452 height 24
type input "Location"
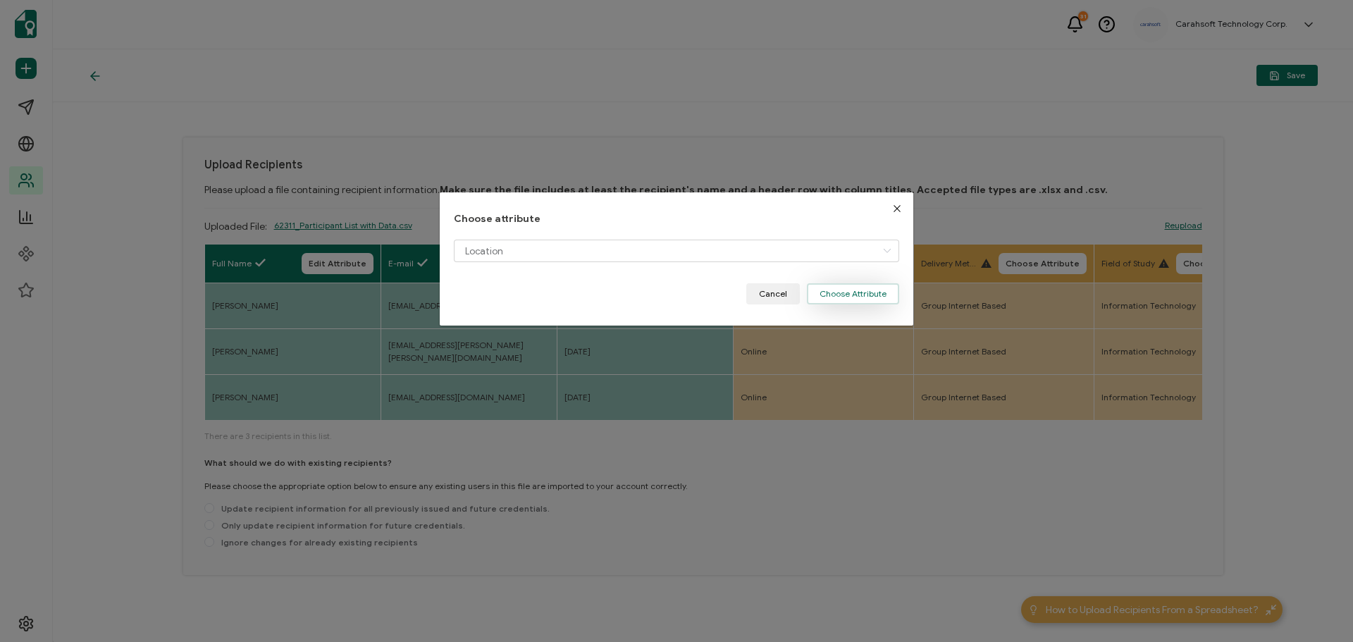
click at [859, 291] on button "Choose Attribute" at bounding box center [853, 293] width 92 height 21
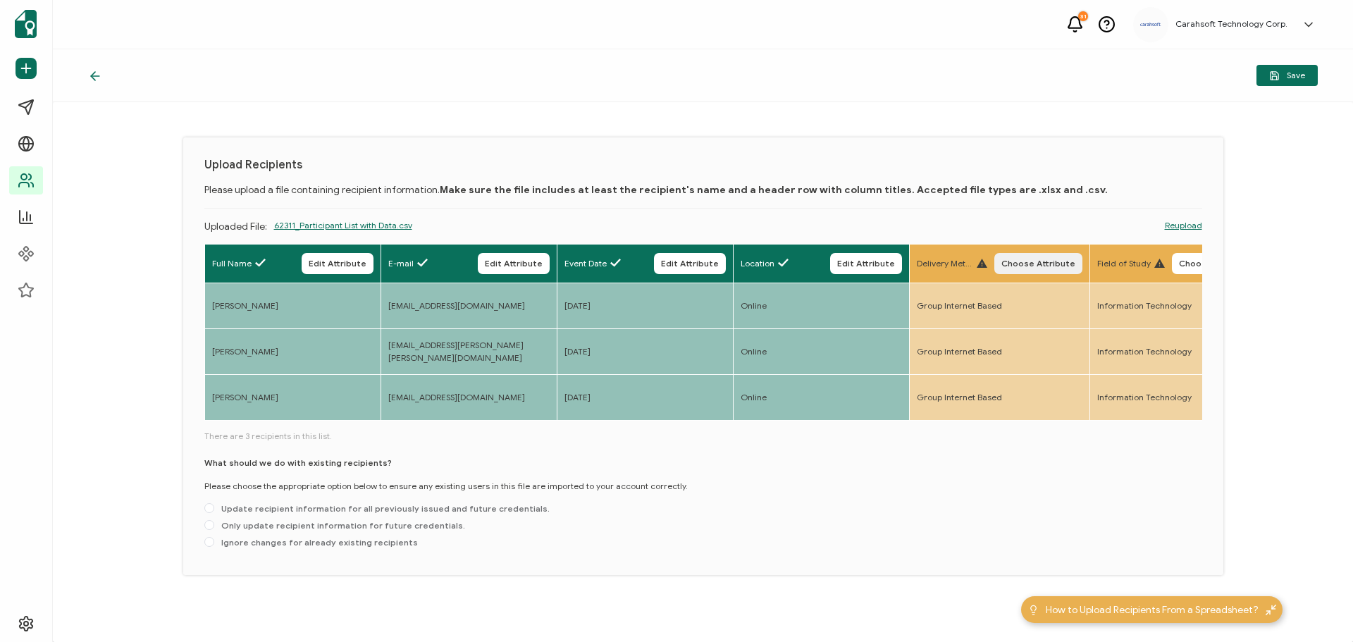
click at [1038, 254] on button "Choose Attribute" at bounding box center [1038, 263] width 88 height 21
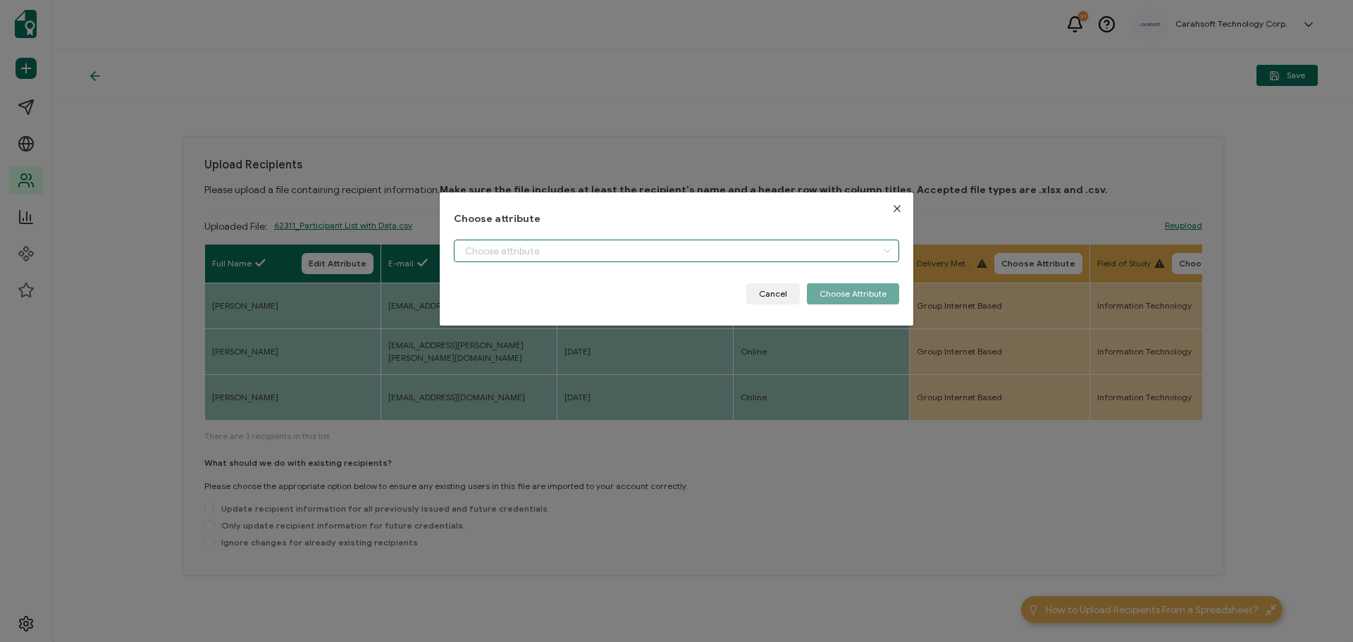
click at [480, 250] on input "dialog" at bounding box center [676, 251] width 445 height 23
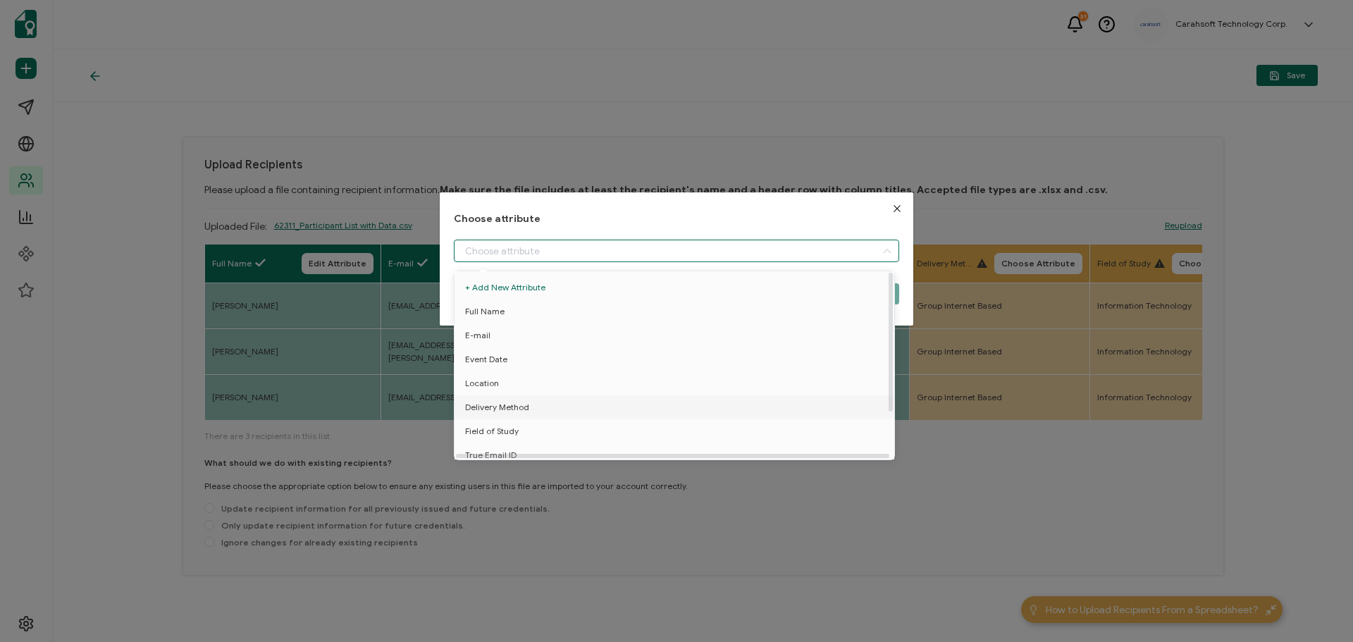
click at [488, 405] on span "Delivery Method" at bounding box center [497, 407] width 64 height 24
type input "Delivery Method"
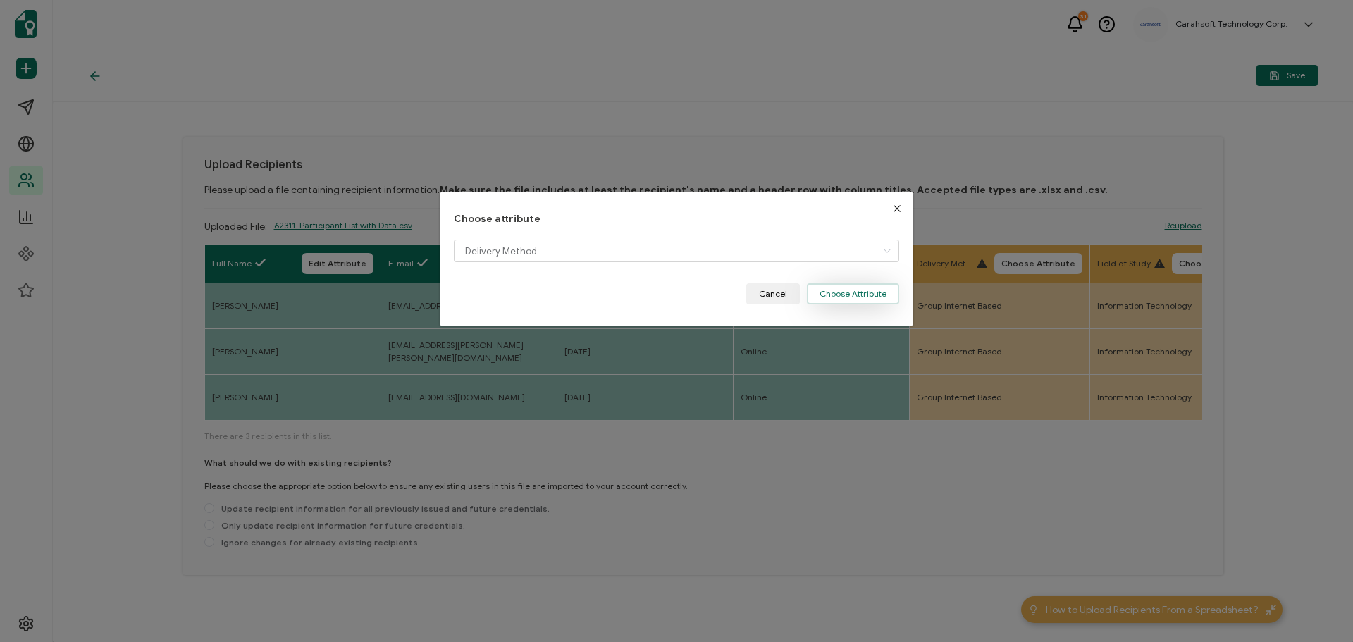
click at [829, 296] on button "Choose Attribute" at bounding box center [853, 293] width 92 height 21
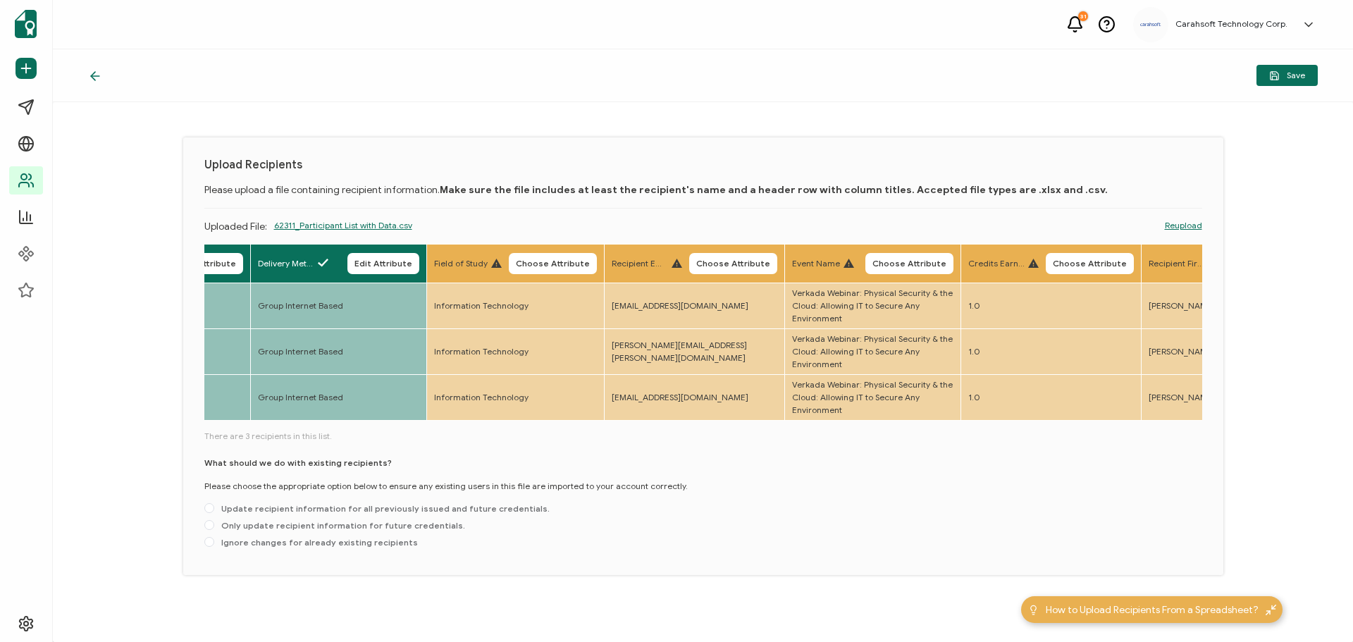
scroll to position [0, 690]
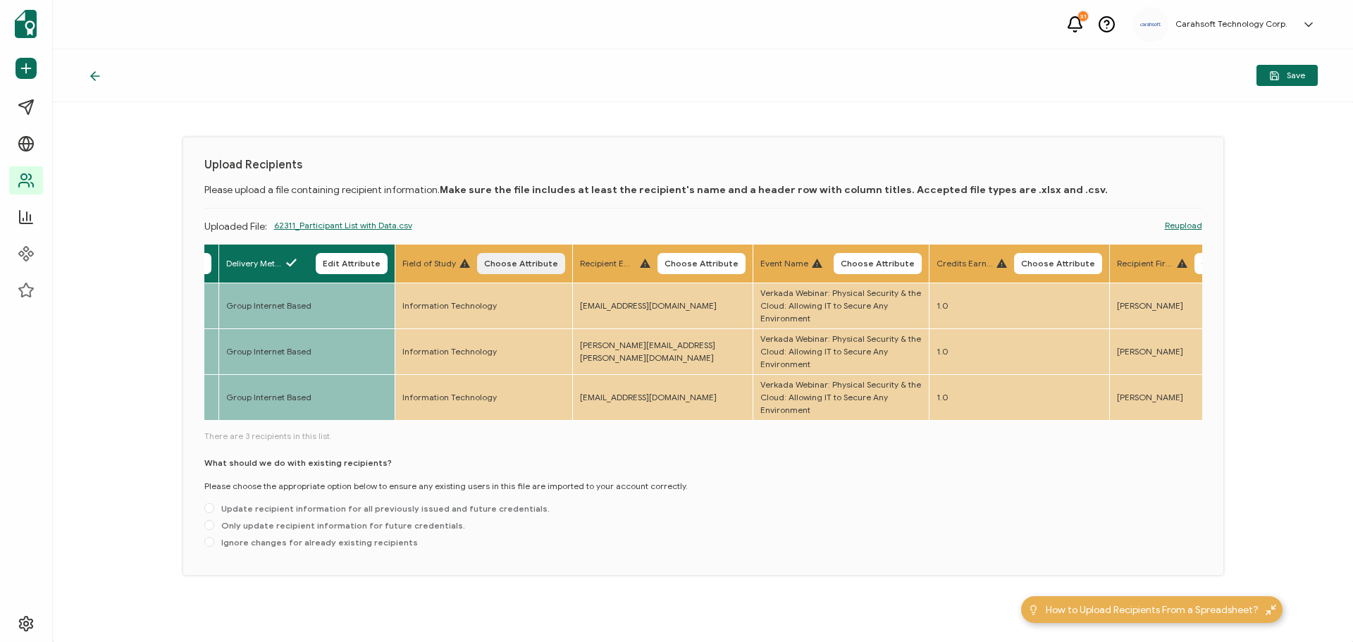
click at [521, 259] on span "Choose Attribute" at bounding box center [521, 263] width 74 height 8
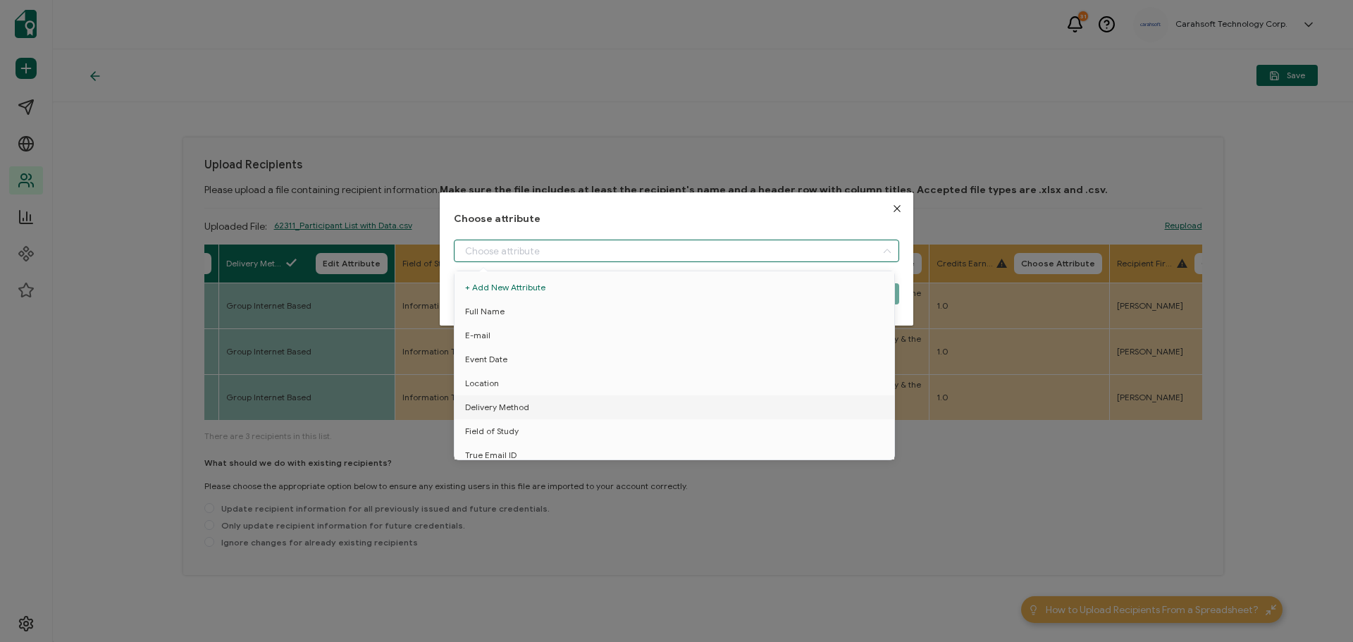
click at [523, 248] on input "dialog" at bounding box center [676, 251] width 445 height 23
click at [494, 430] on span "Field of Study" at bounding box center [492, 431] width 54 height 24
type input "Field of Study"
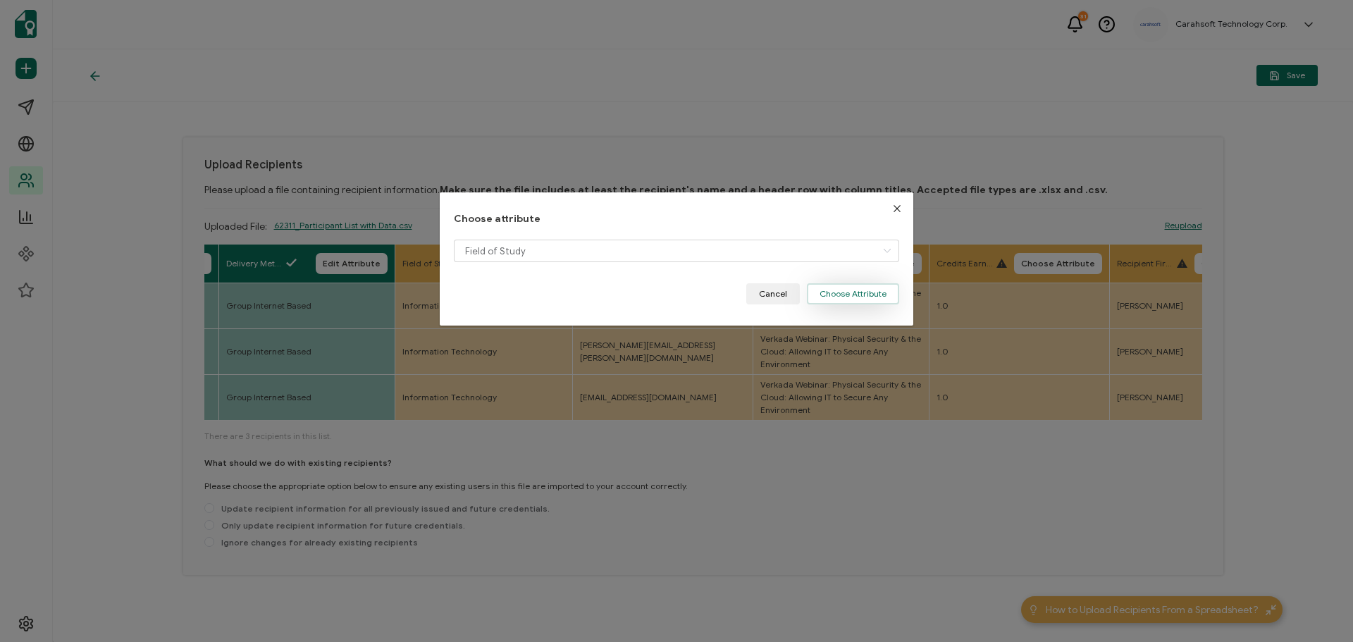
click at [848, 298] on button "Choose Attribute" at bounding box center [853, 293] width 92 height 21
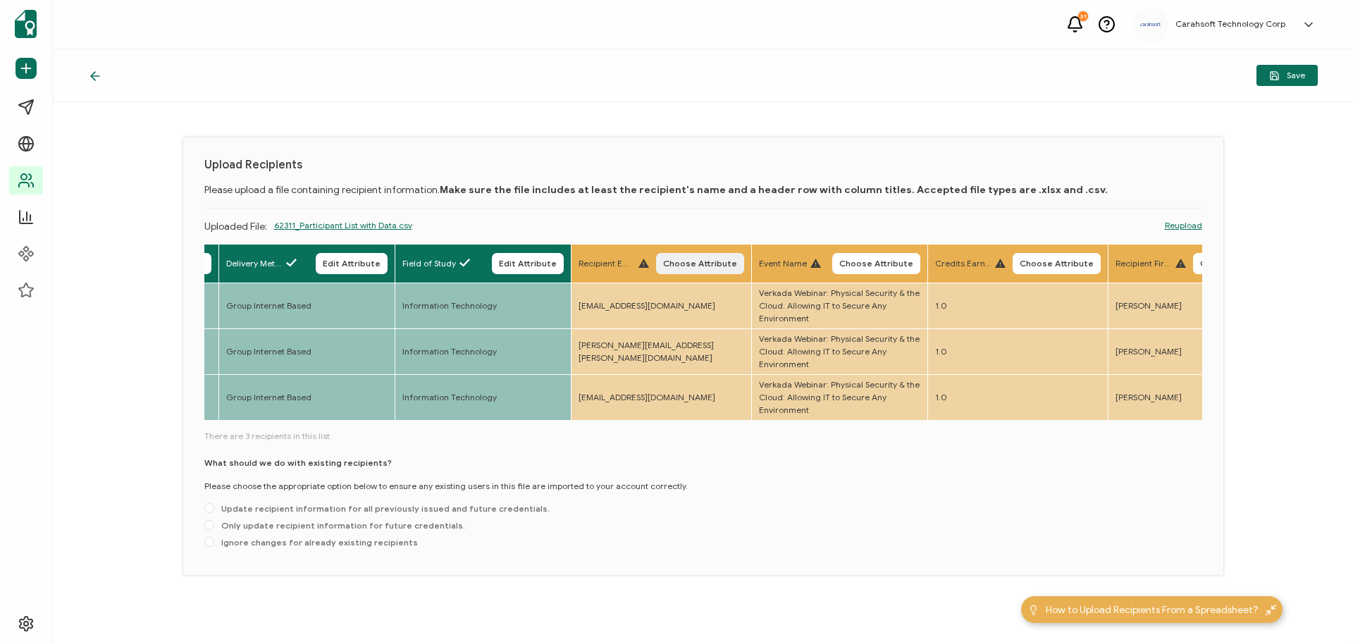
click at [676, 256] on button "Choose Attribute" at bounding box center [700, 263] width 88 height 21
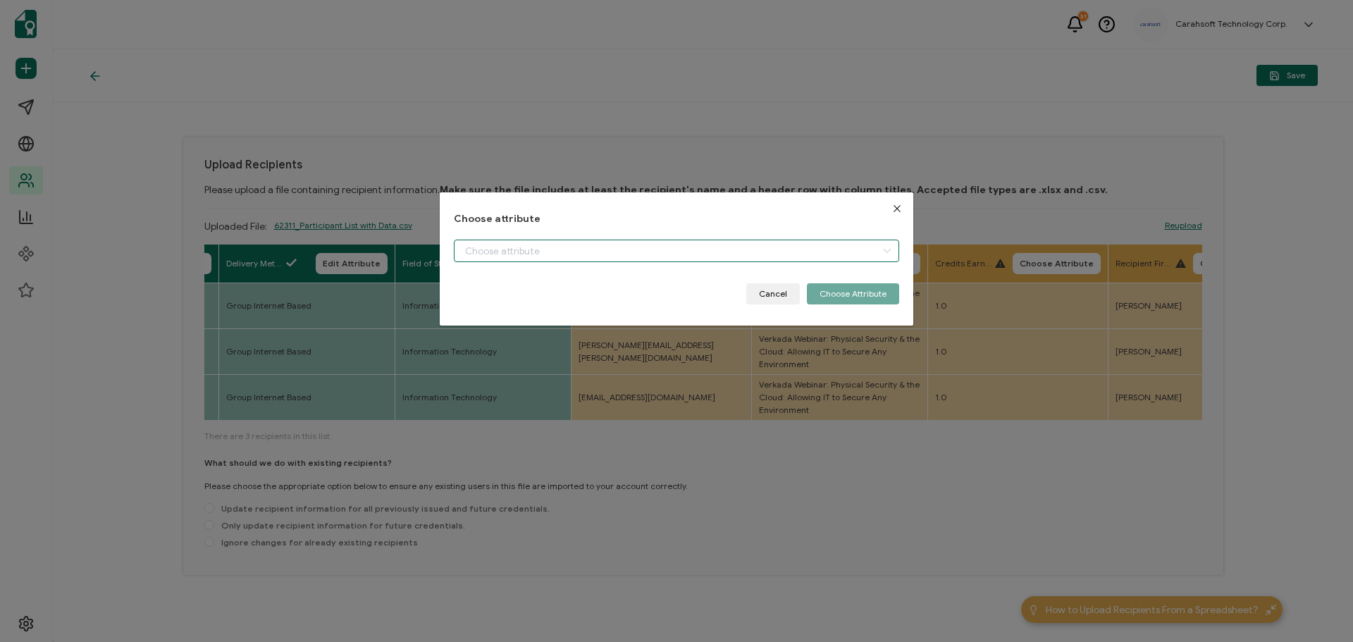
click at [504, 252] on input "dialog" at bounding box center [676, 251] width 445 height 23
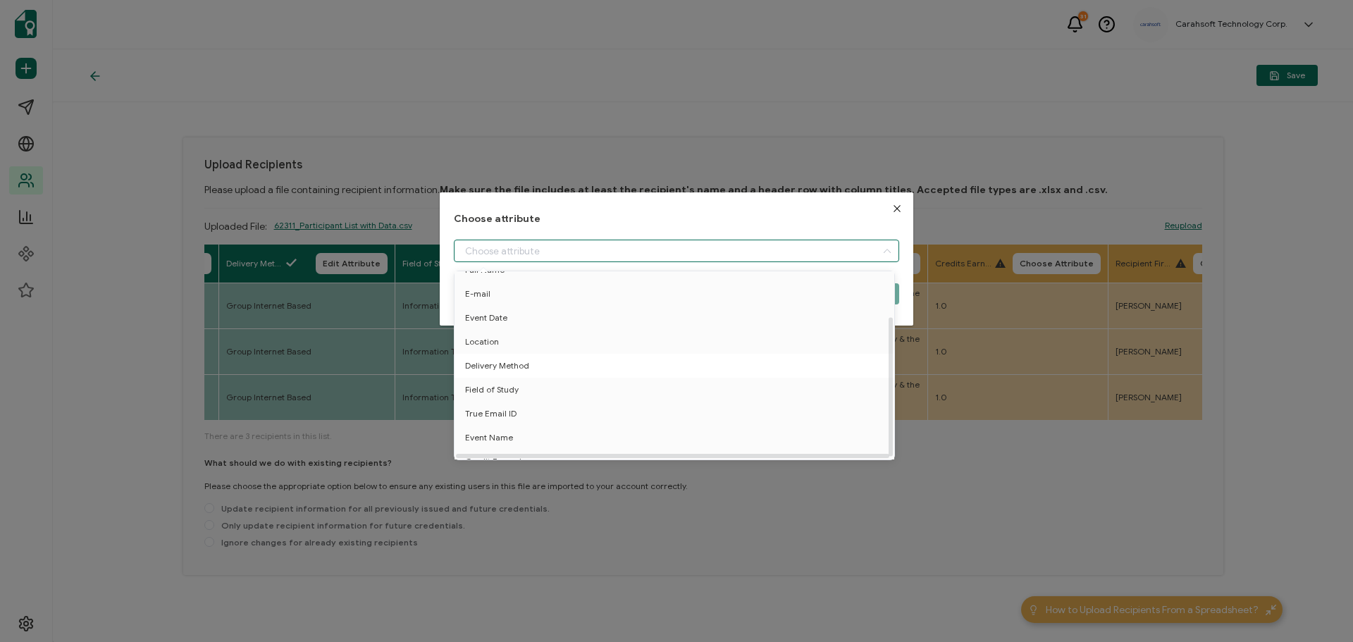
scroll to position [62, 0]
click at [501, 397] on span "True Email ID" at bounding box center [490, 400] width 51 height 24
type input "True Email ID"
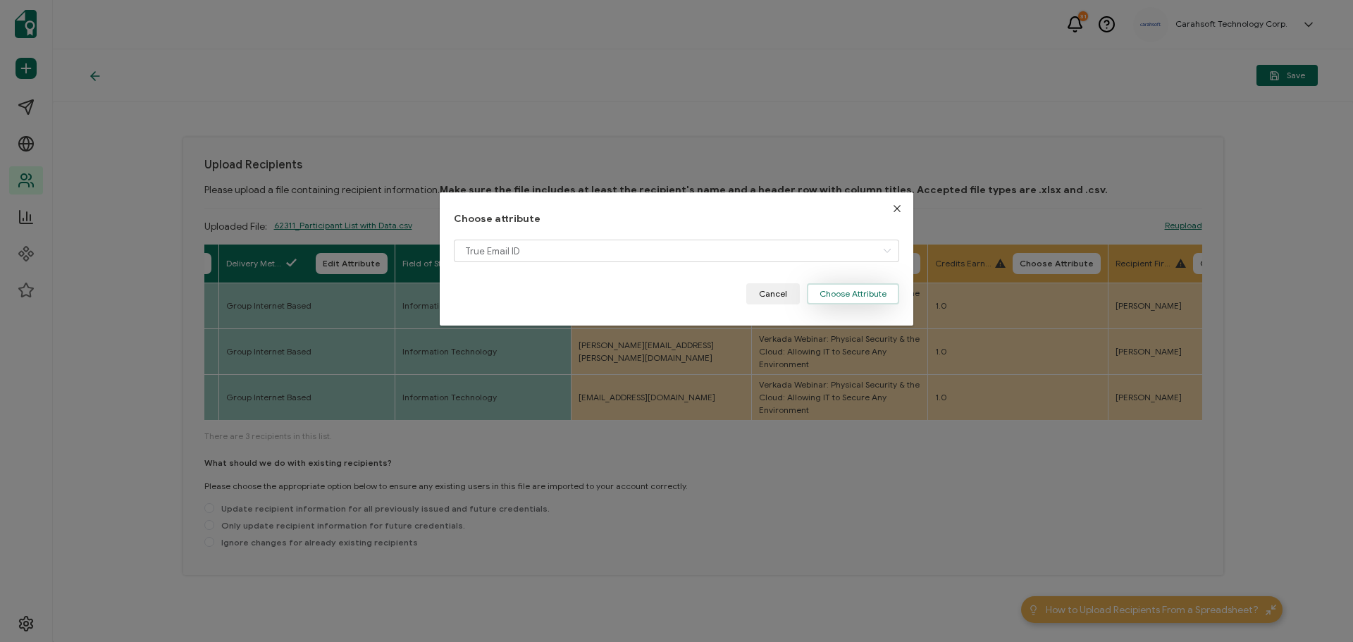
click at [866, 290] on button "Choose Attribute" at bounding box center [853, 293] width 92 height 21
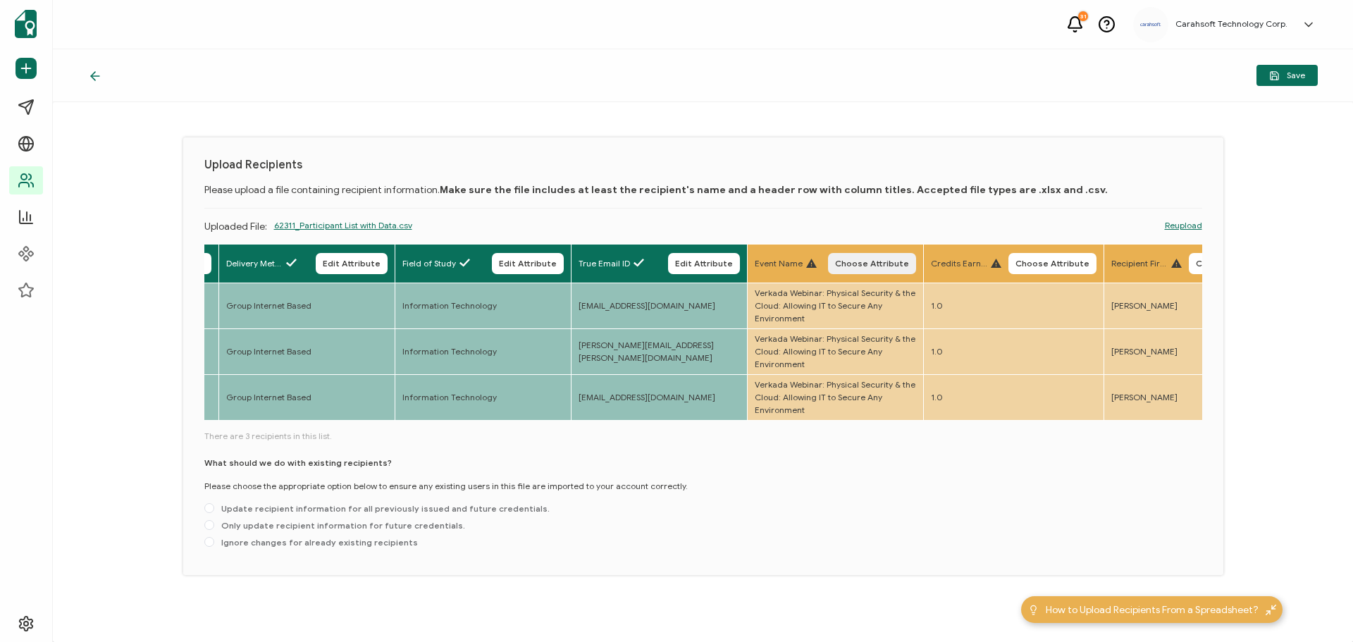
click at [874, 265] on span "Choose Attribute" at bounding box center [872, 263] width 74 height 8
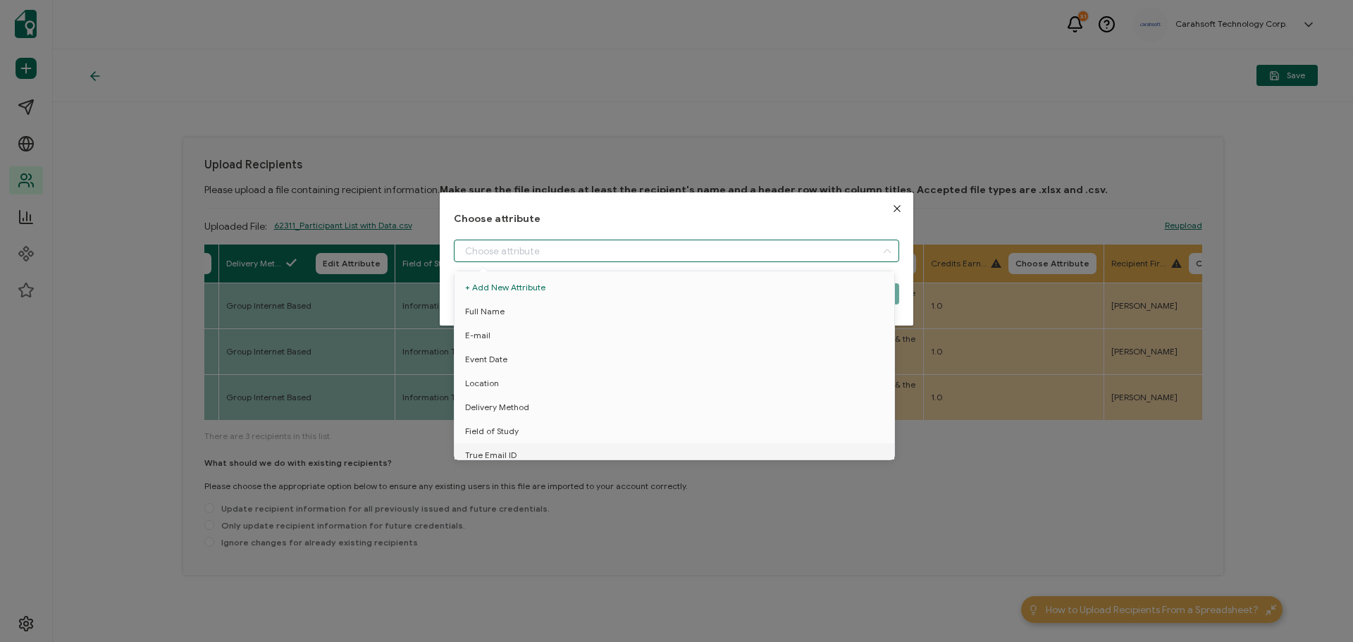
click at [517, 253] on input "dialog" at bounding box center [676, 251] width 445 height 23
click at [495, 416] on span "Event Name" at bounding box center [489, 424] width 48 height 24
type input "Event Name"
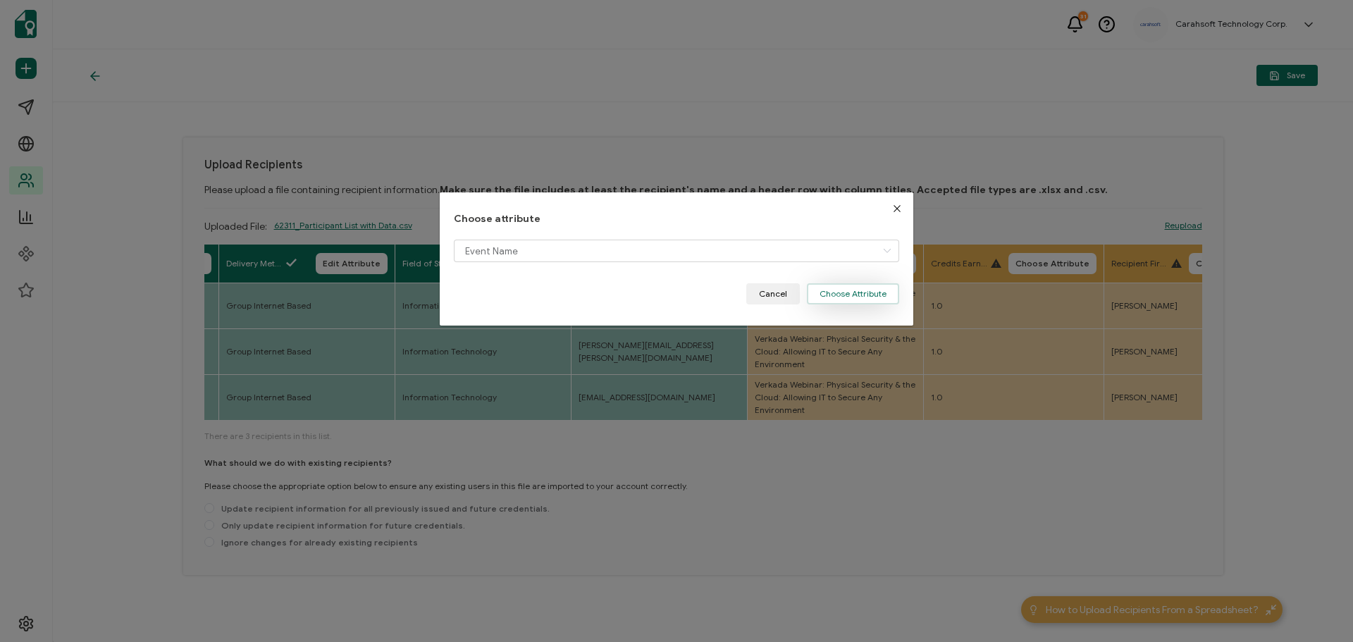
click at [834, 293] on button "Choose Attribute" at bounding box center [853, 293] width 92 height 21
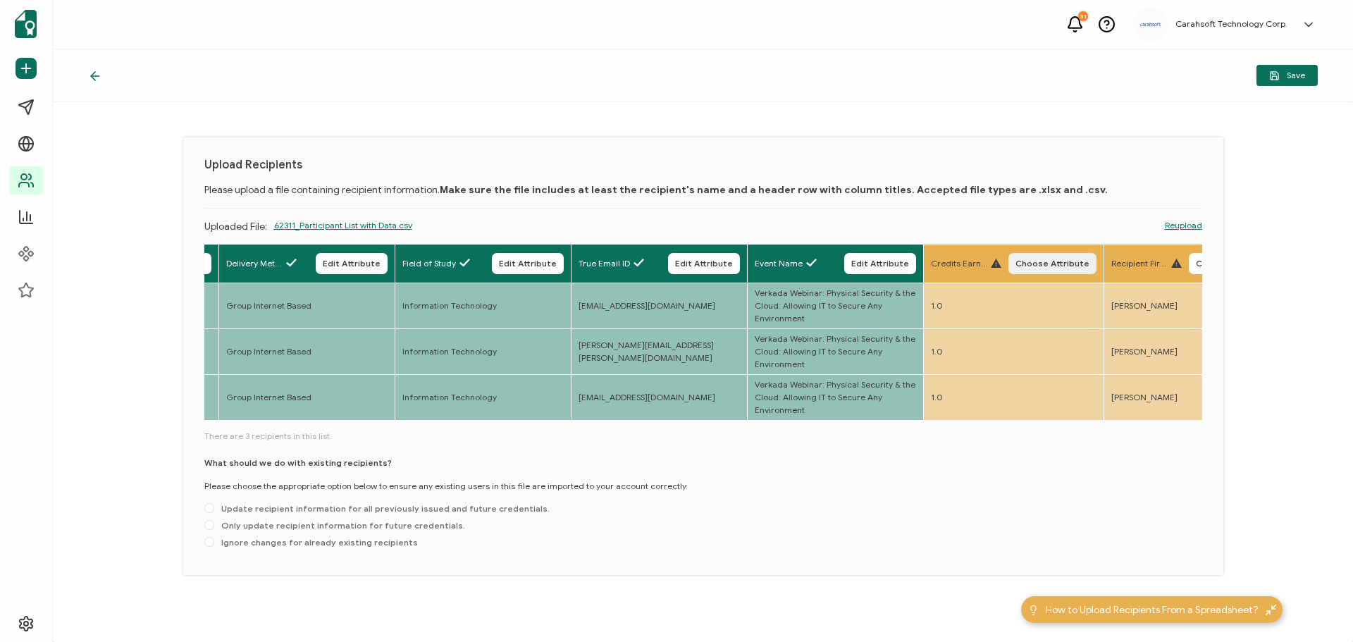
click at [1049, 259] on span "Choose Attribute" at bounding box center [1052, 263] width 74 height 8
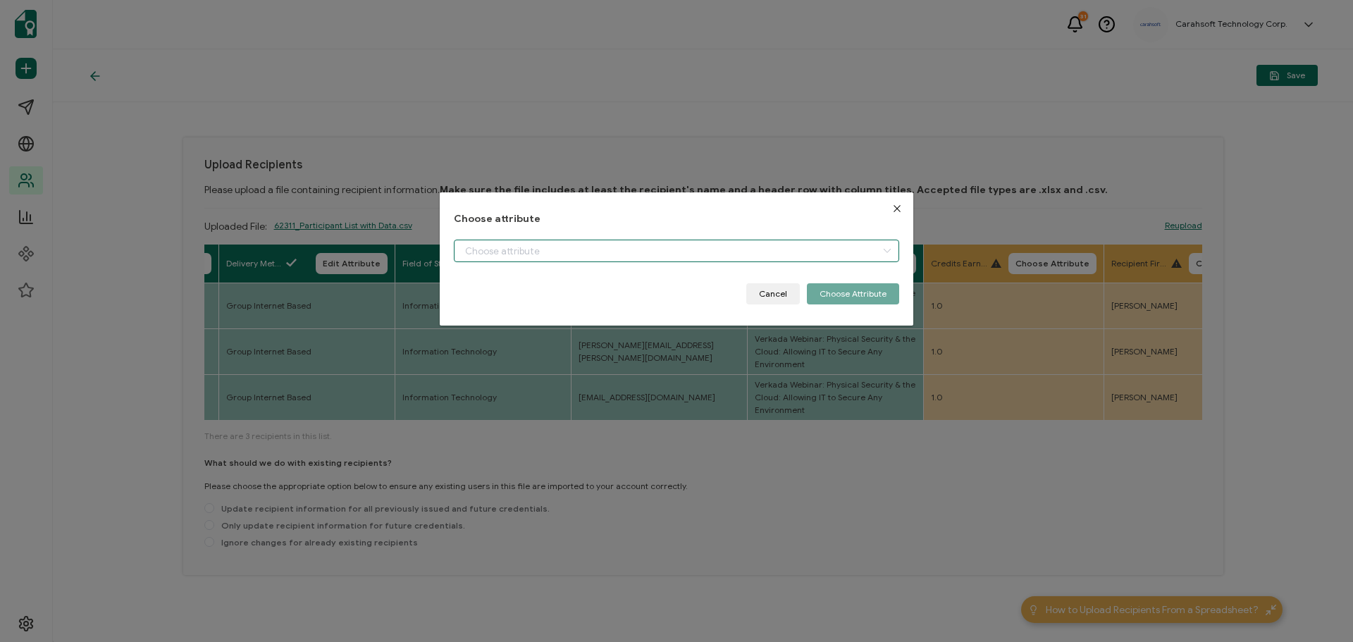
click at [513, 252] on input "dialog" at bounding box center [676, 251] width 445 height 23
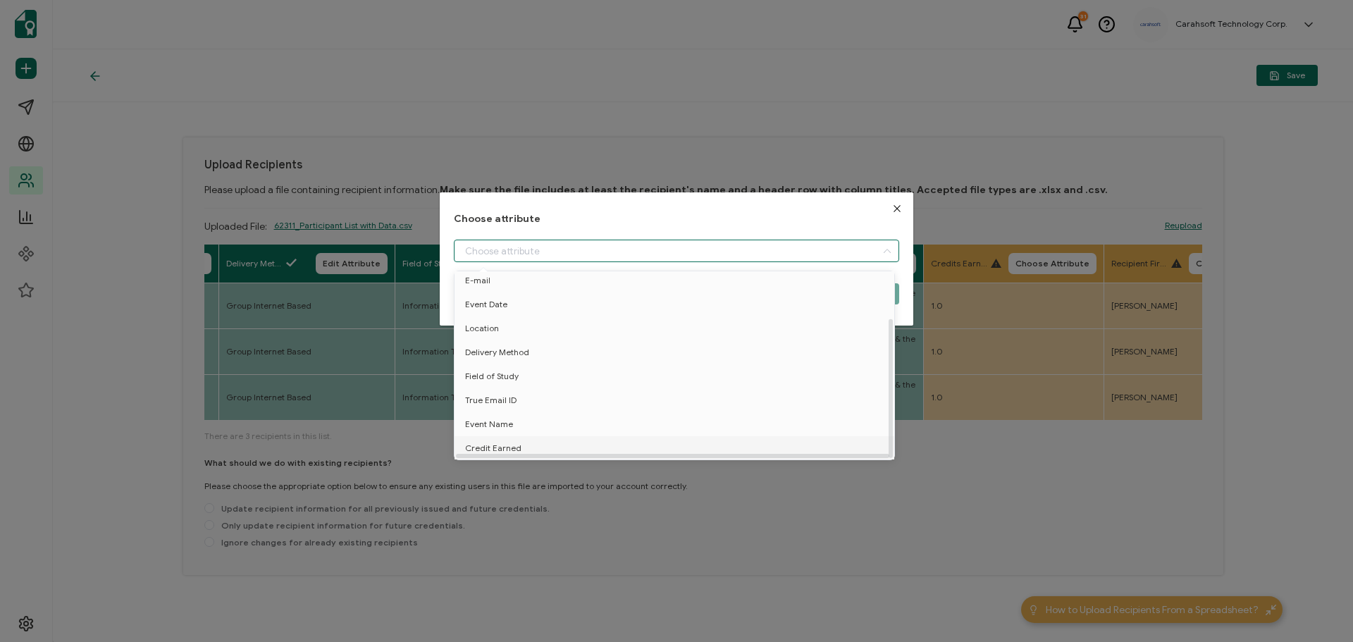
click at [492, 440] on span "Credit Earned" at bounding box center [493, 448] width 56 height 24
type input "Credit Earned"
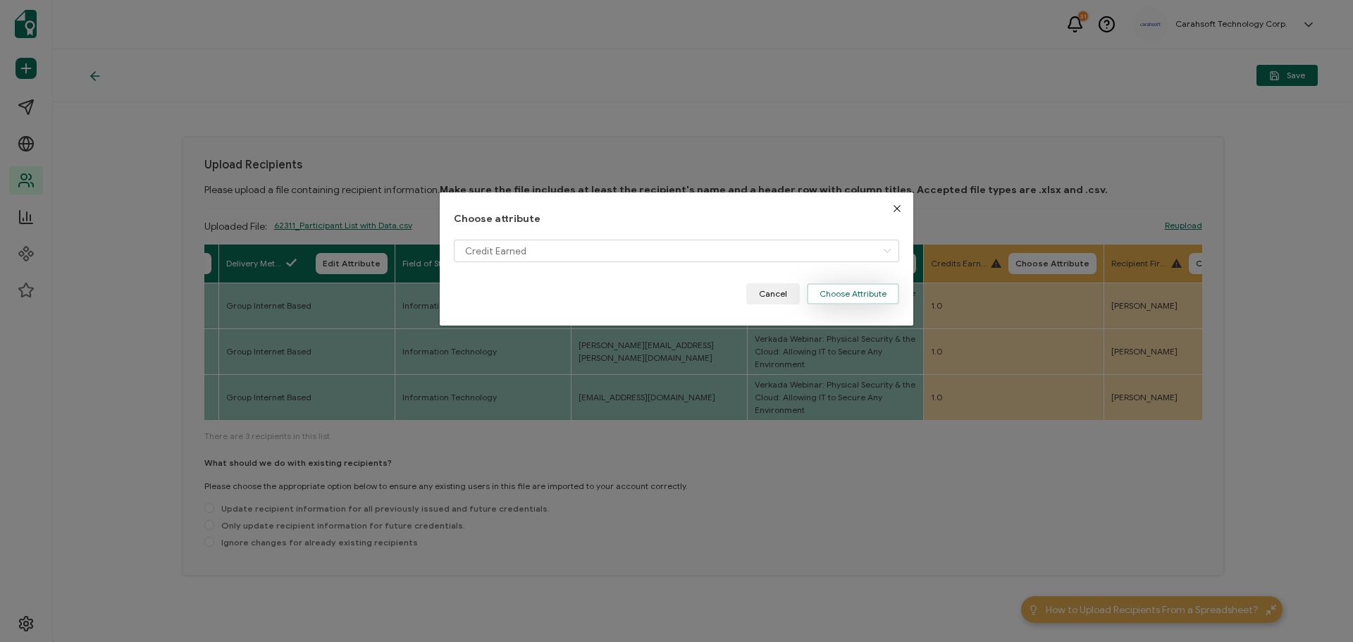
click at [840, 299] on button "Choose Attribute" at bounding box center [853, 293] width 92 height 21
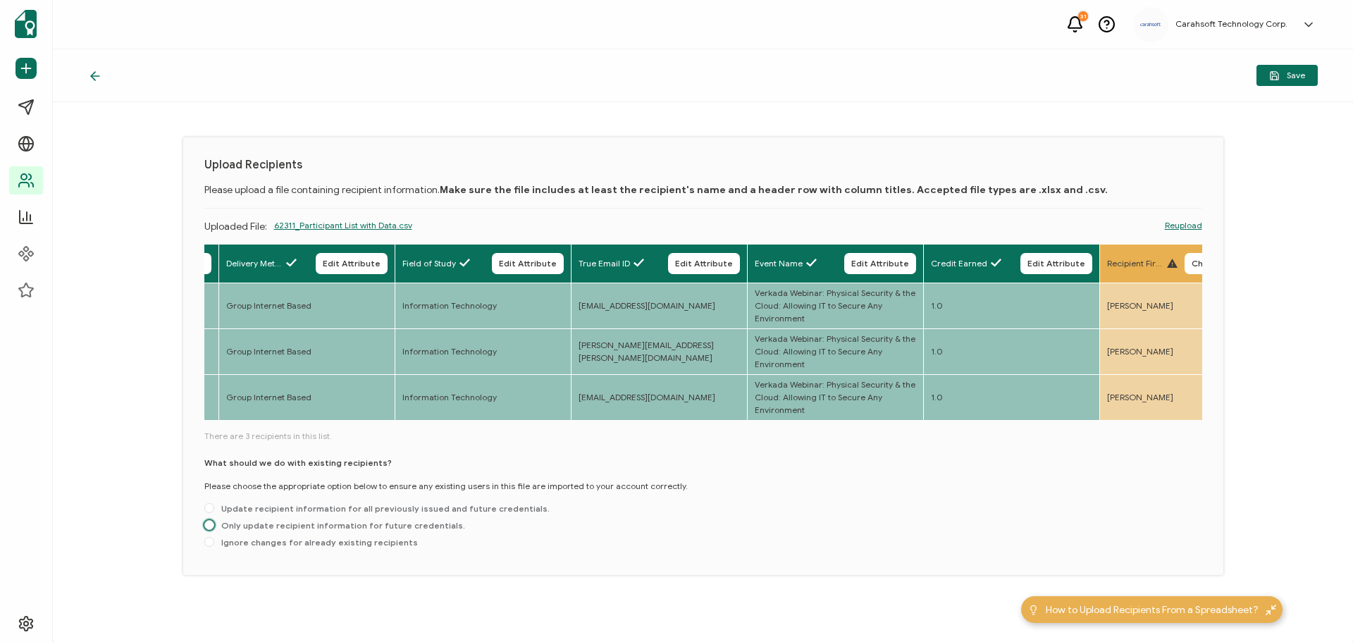
click at [240, 528] on span "Only update recipient information for future credentials." at bounding box center [339, 525] width 251 height 11
click at [214, 528] on input "Only update recipient information for future credentials." at bounding box center [209, 525] width 10 height 11
radio input "true"
click at [1301, 76] on span "Save" at bounding box center [1287, 75] width 36 height 11
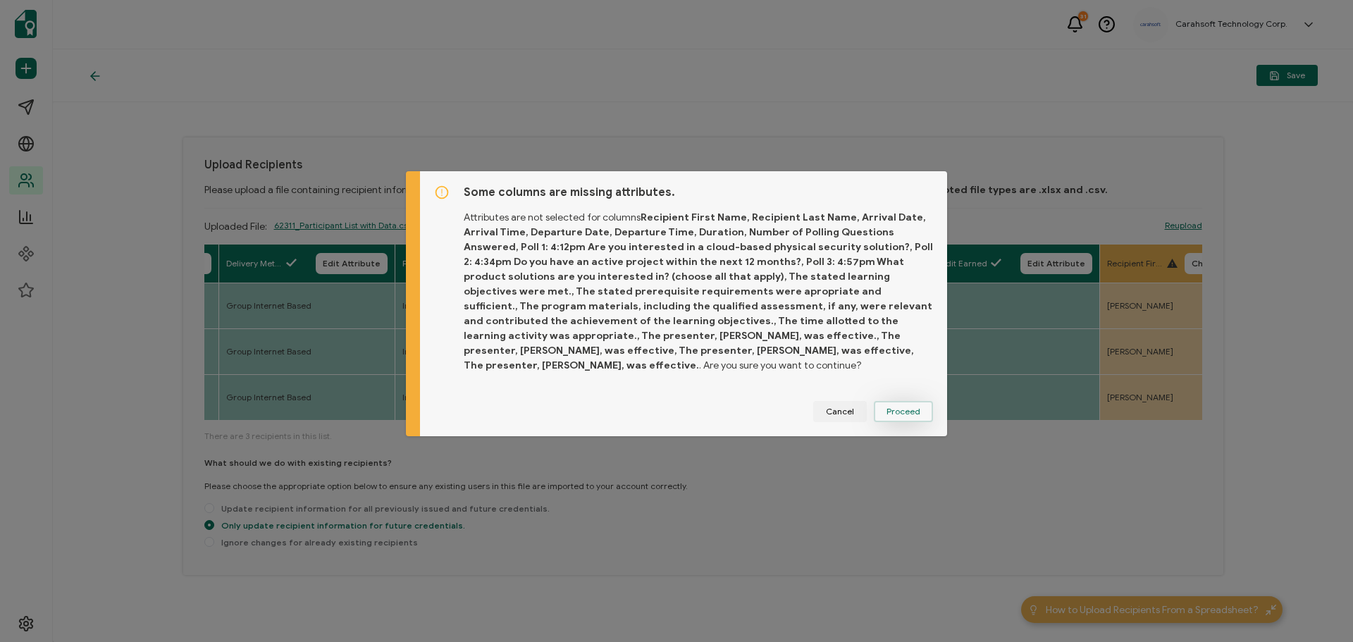
click at [906, 407] on span "Proceed" at bounding box center [903, 411] width 34 height 8
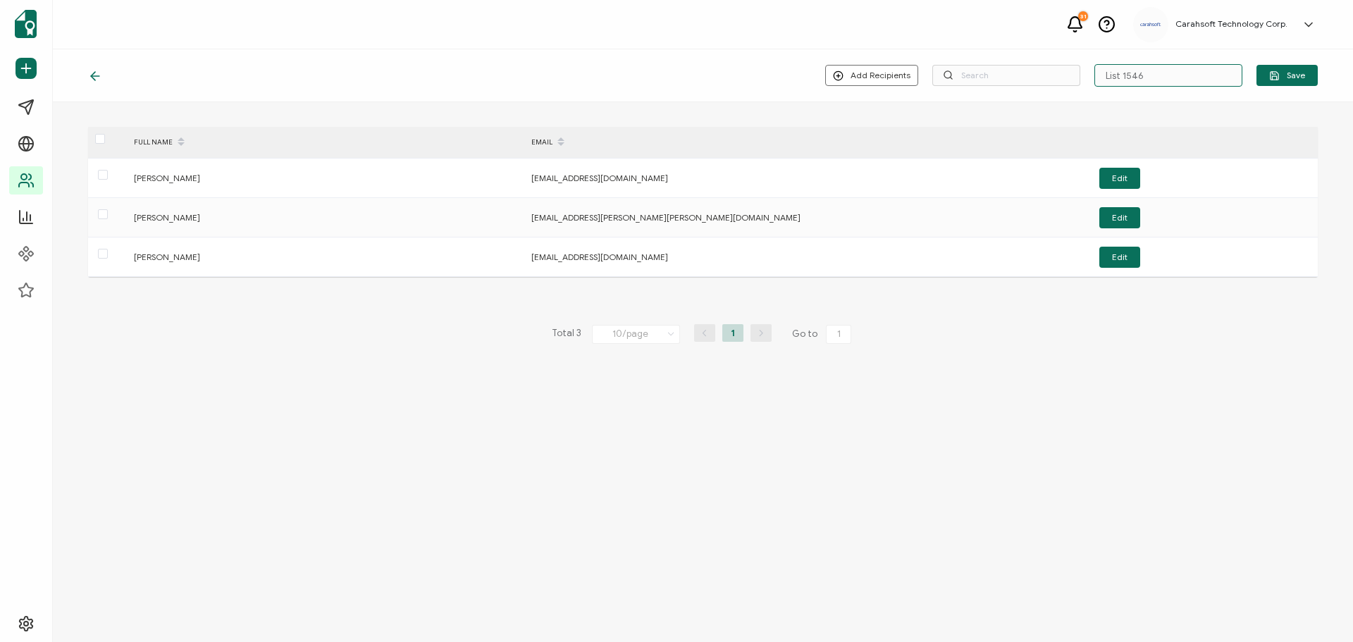
click at [1150, 77] on input "List 1546" at bounding box center [1168, 75] width 148 height 23
type input "11-12-24_62311_Verkada Webinar"
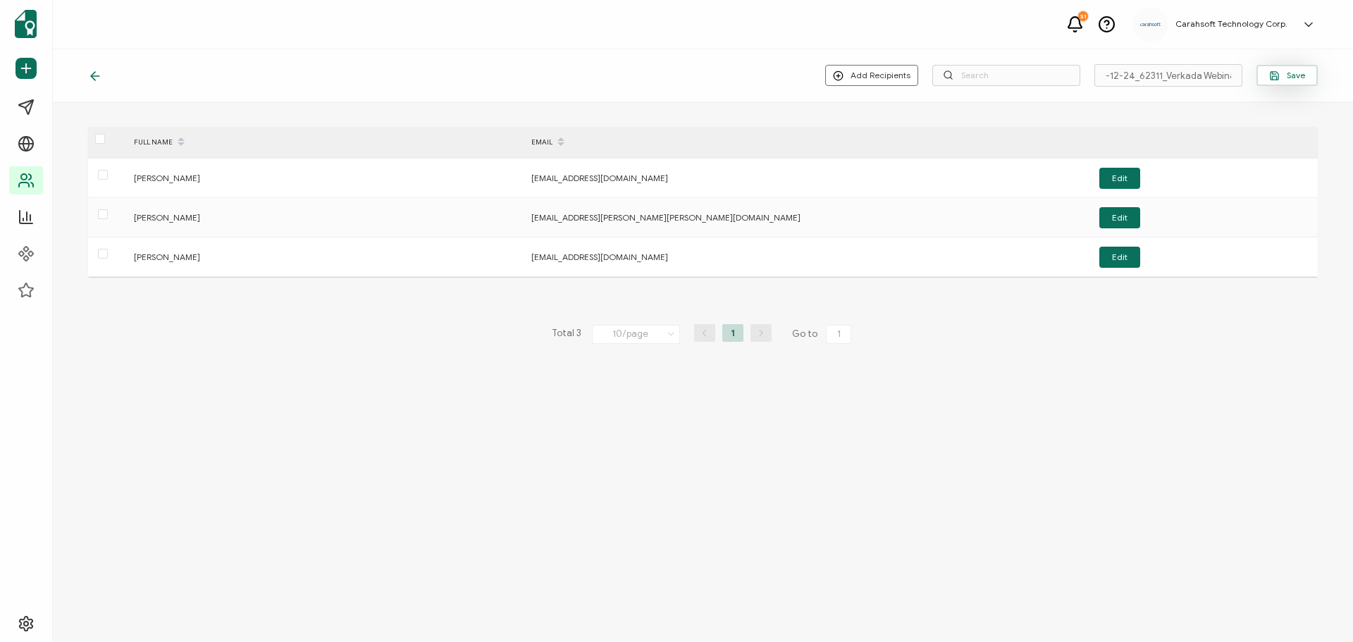
scroll to position [0, 0]
click at [1284, 77] on span "Save" at bounding box center [1287, 75] width 36 height 11
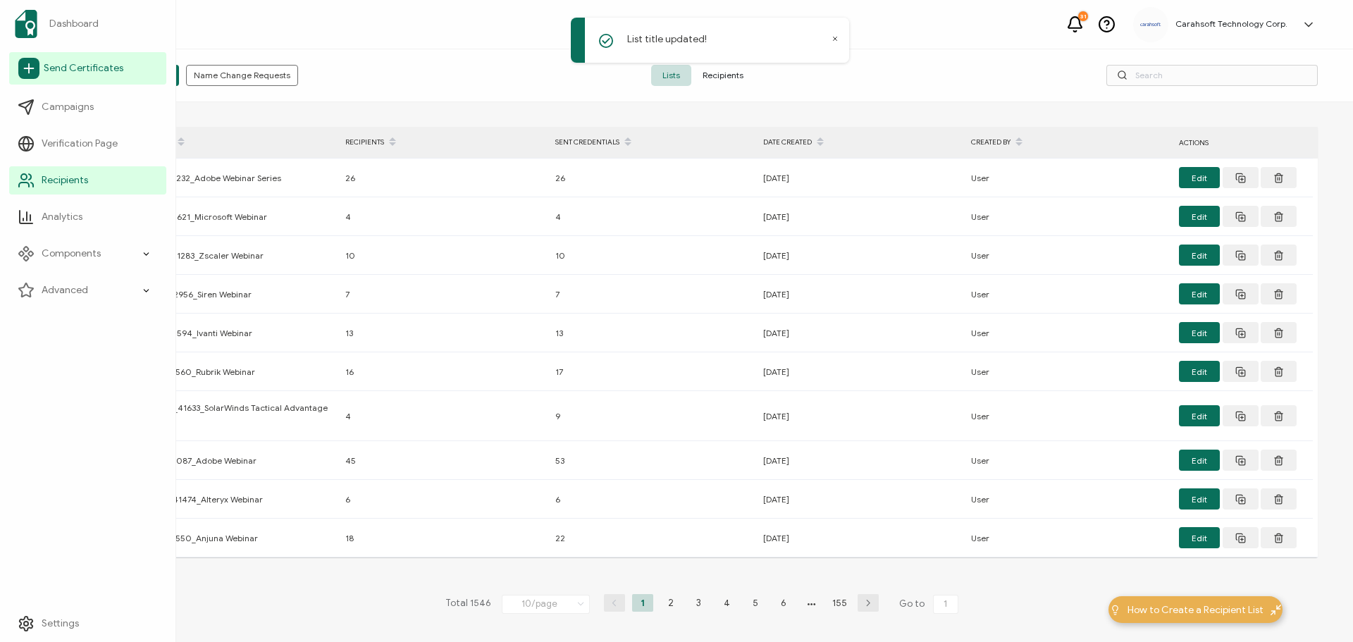
click at [60, 72] on span "Send Certificates" at bounding box center [84, 68] width 80 height 14
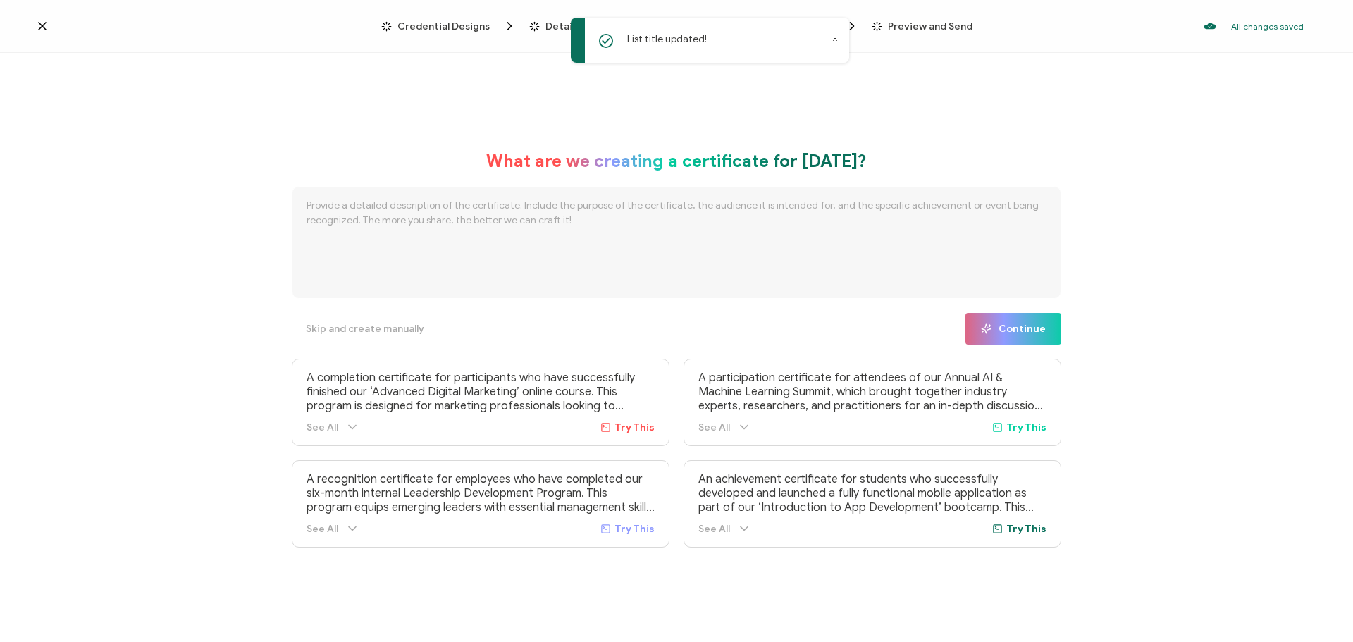
click at [826, 37] on div "List title updated!" at bounding box center [710, 40] width 278 height 45
click at [833, 37] on icon at bounding box center [835, 39] width 4 height 4
click at [425, 21] on span "Credential Designs" at bounding box center [443, 26] width 92 height 11
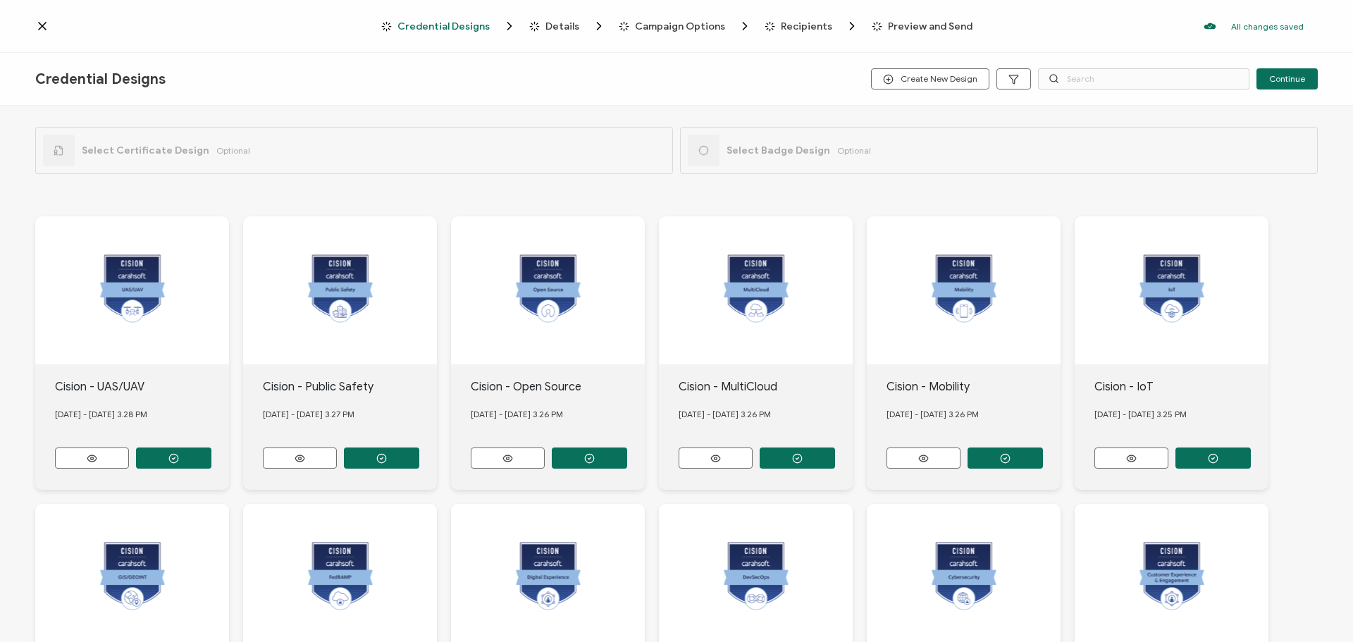
click at [323, 147] on div "Select Certificate Design Optional" at bounding box center [354, 150] width 638 height 47
drag, startPoint x: 1077, startPoint y: 79, endPoint x: 1085, endPoint y: 79, distance: 7.7
click at [1079, 79] on input "text" at bounding box center [1143, 78] width 211 height 21
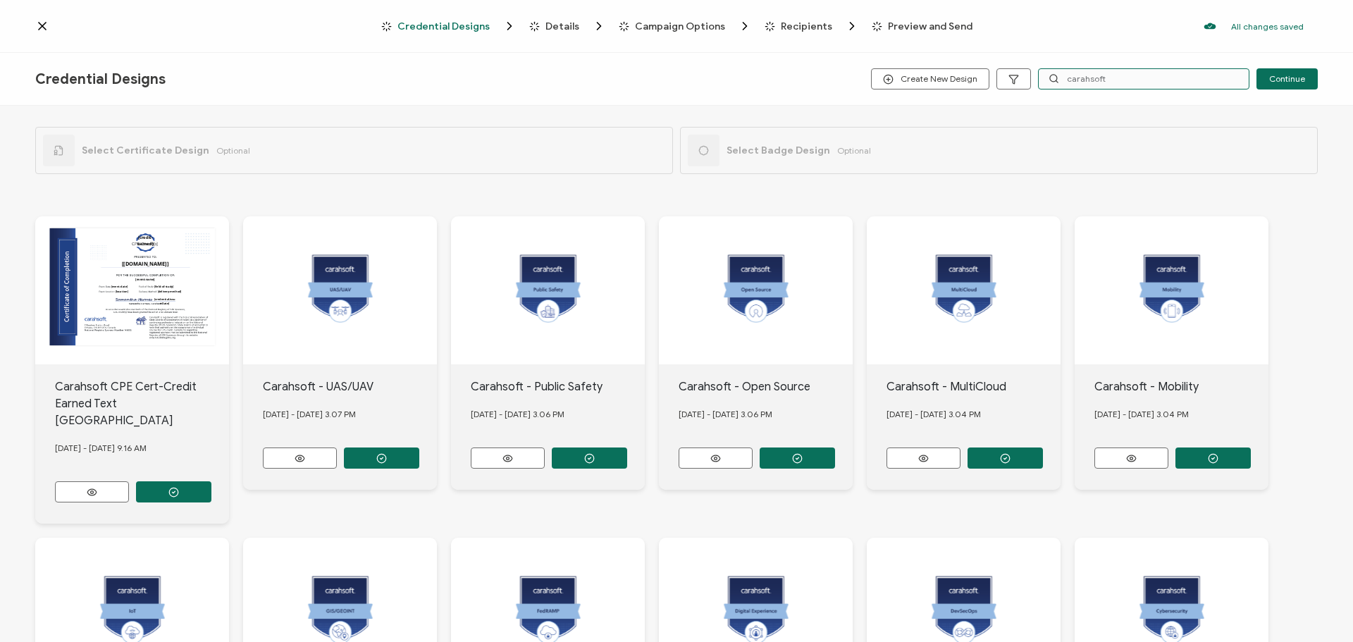
type input "carahsoft"
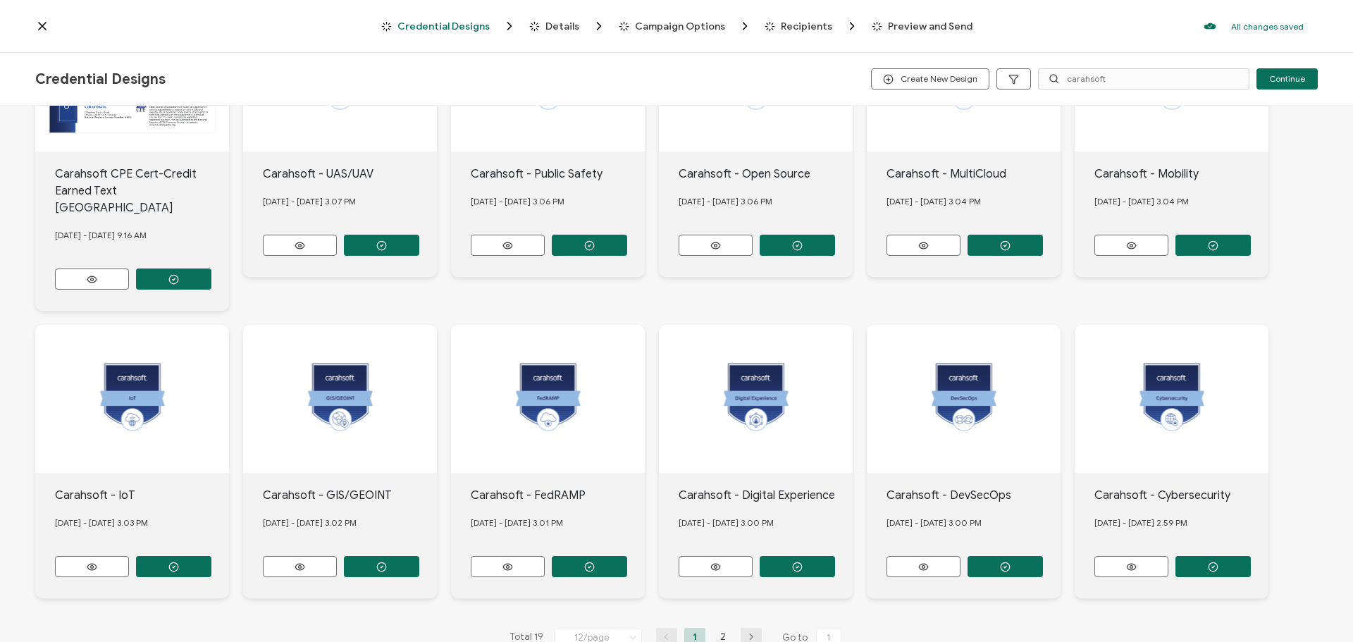
scroll to position [230, 0]
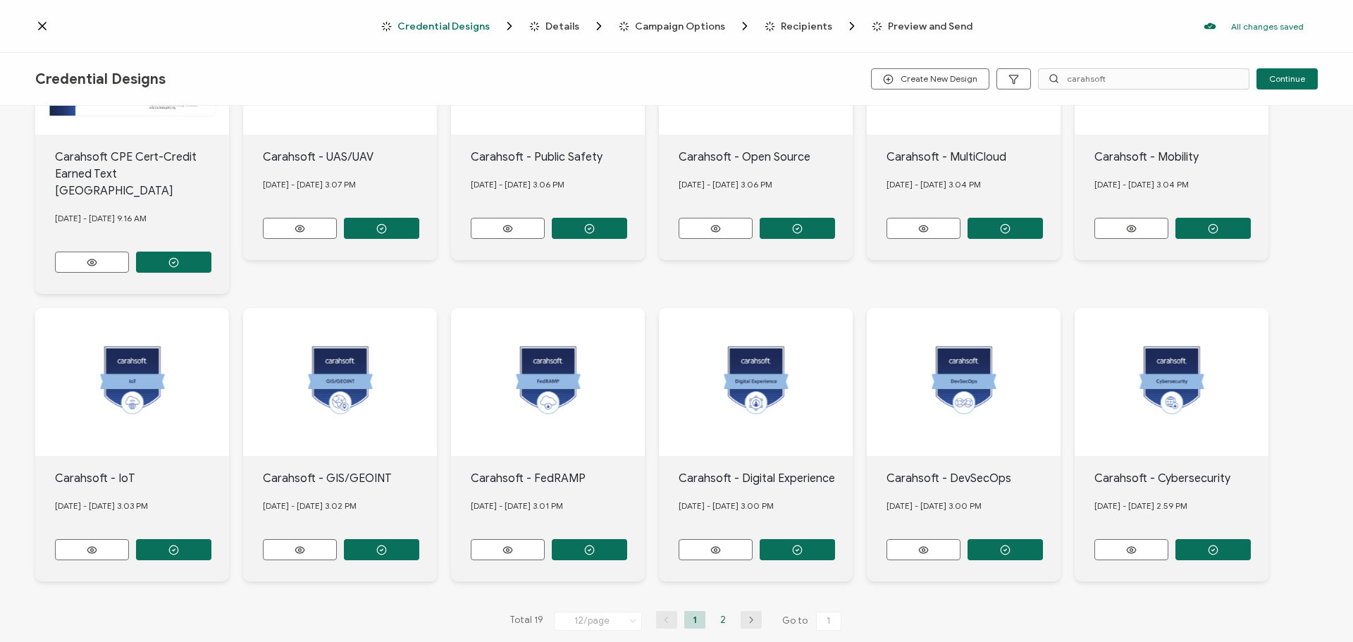
click at [719, 611] on li "2" at bounding box center [722, 620] width 21 height 18
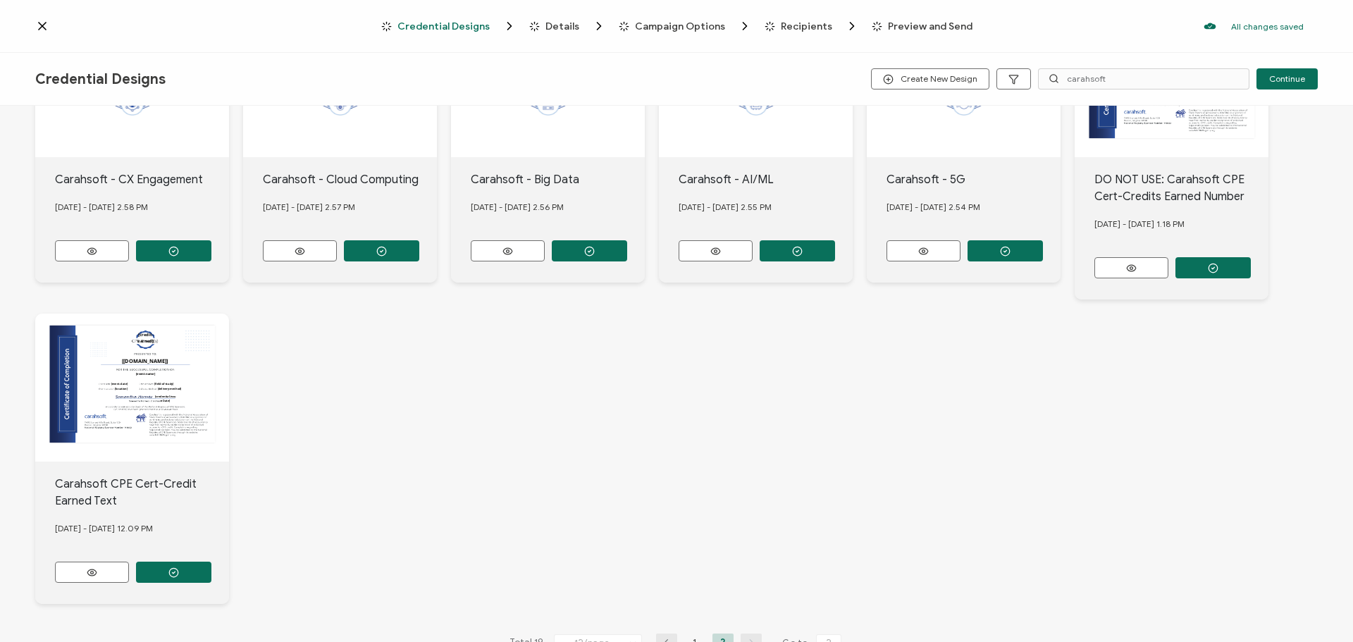
scroll to position [176, 0]
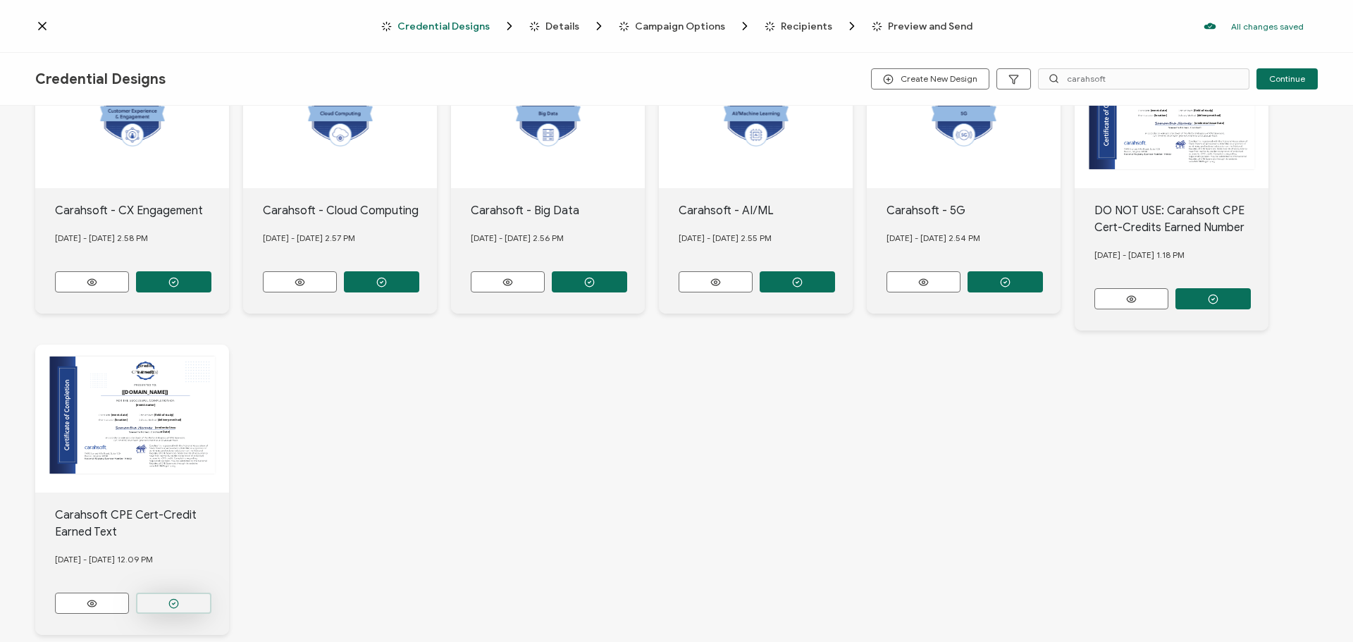
click at [185, 292] on button "button" at bounding box center [173, 281] width 75 height 21
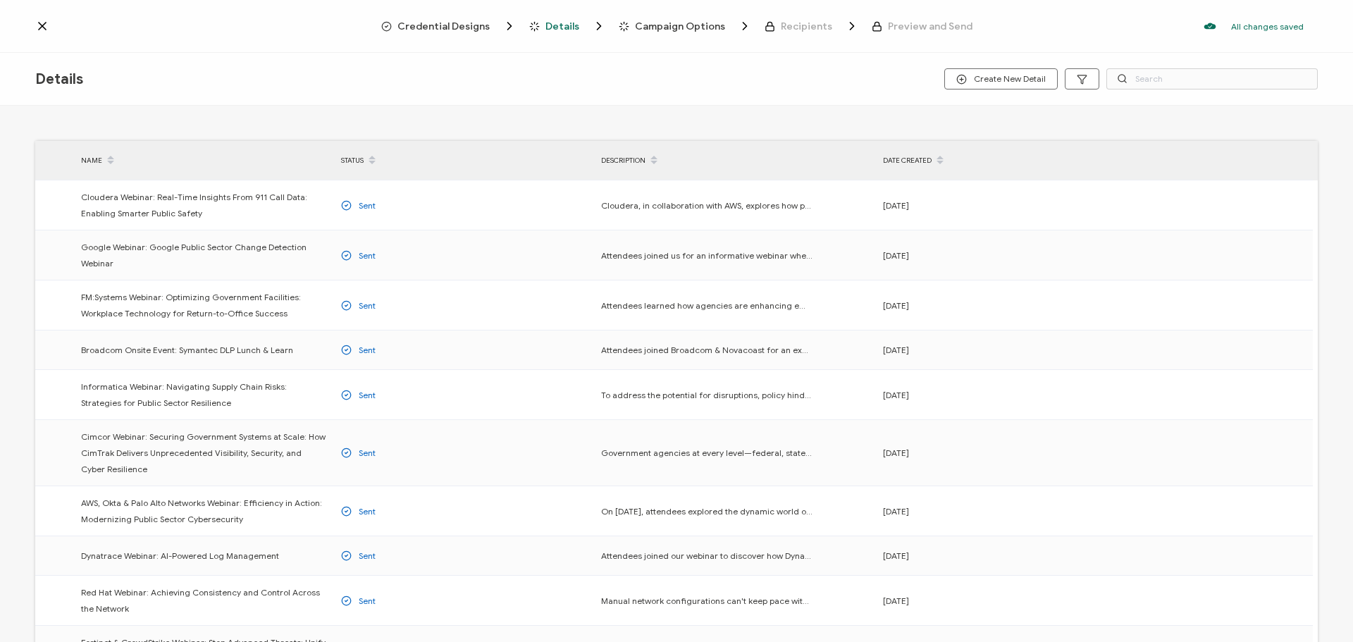
click at [469, 25] on span "Credential Designs" at bounding box center [443, 26] width 92 height 11
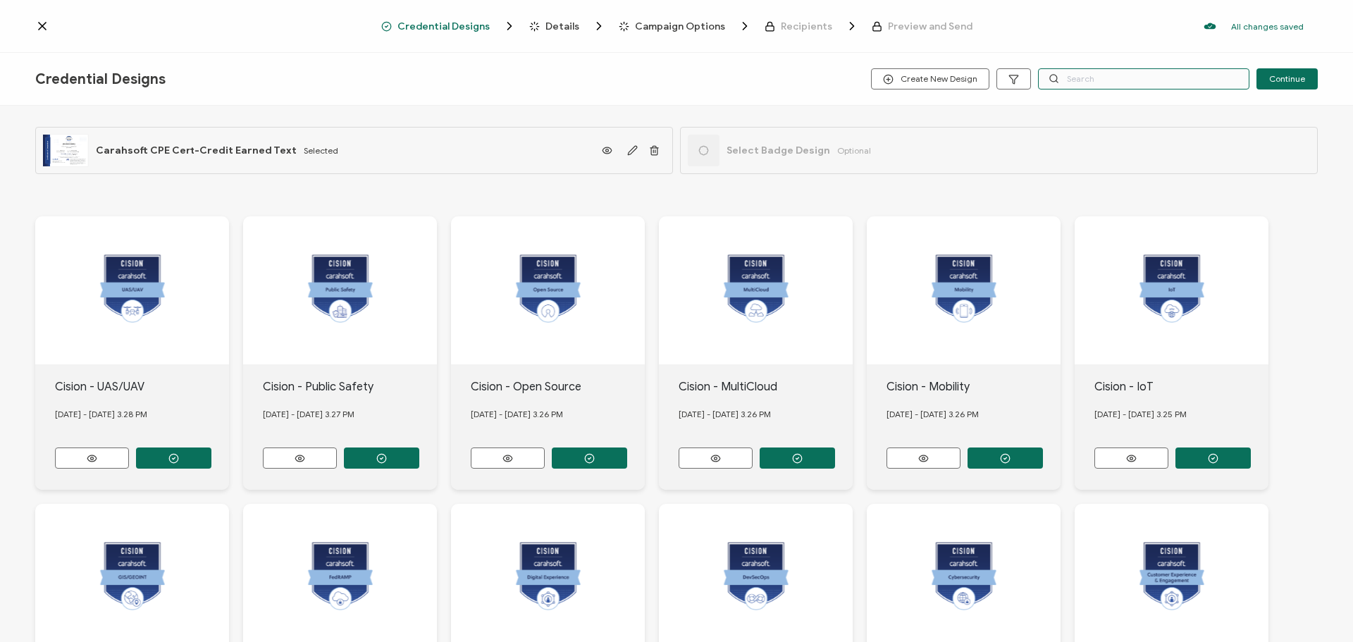
click at [1113, 77] on input "text" at bounding box center [1143, 78] width 211 height 21
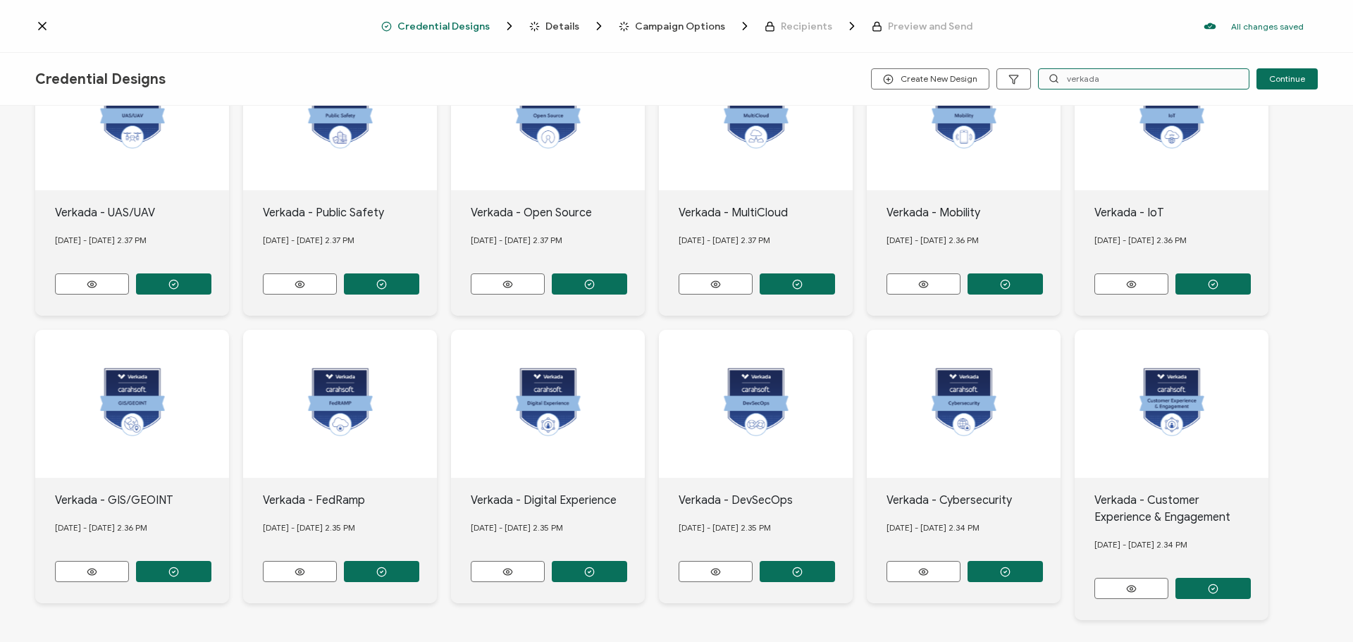
scroll to position [230, 0]
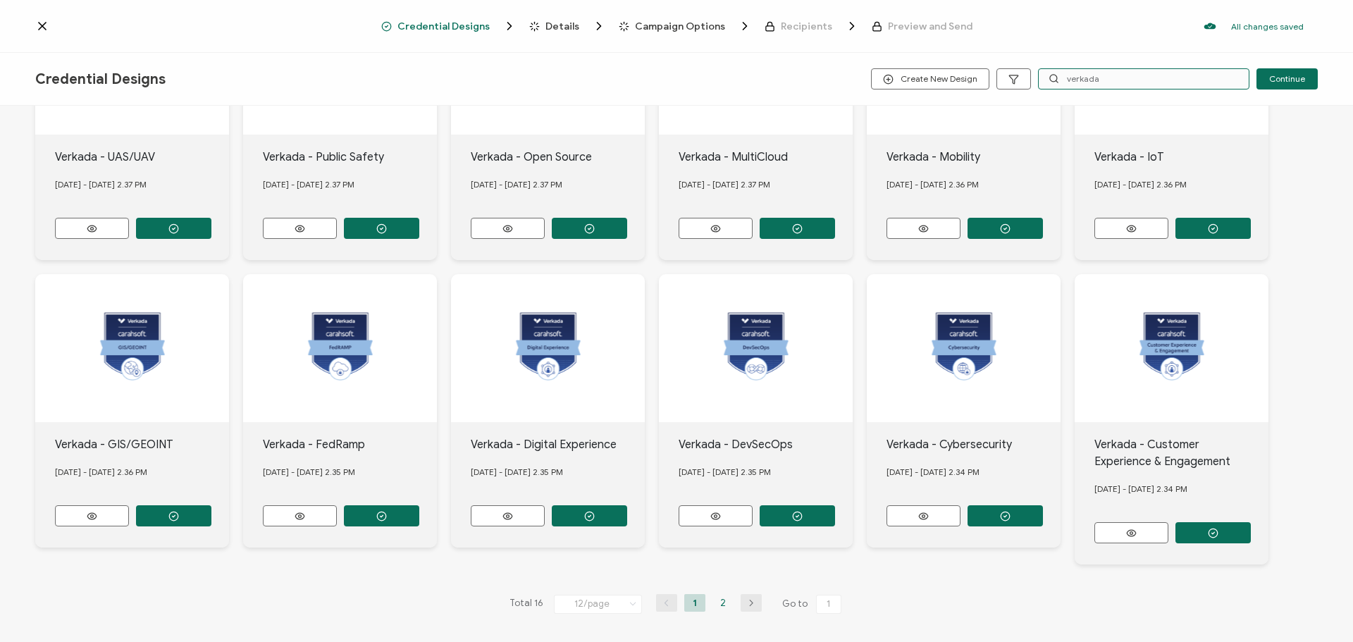
type input "verkada"
click at [719, 600] on li "2" at bounding box center [722, 603] width 21 height 18
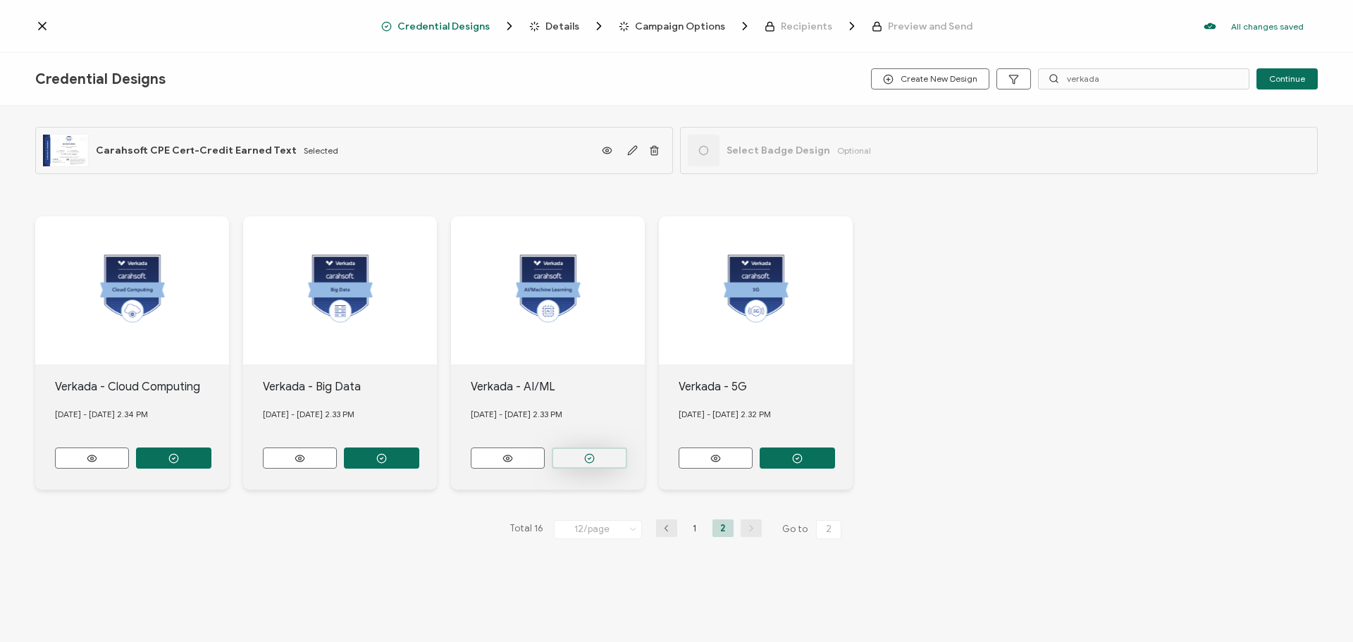
click at [211, 454] on button "button" at bounding box center [173, 457] width 75 height 21
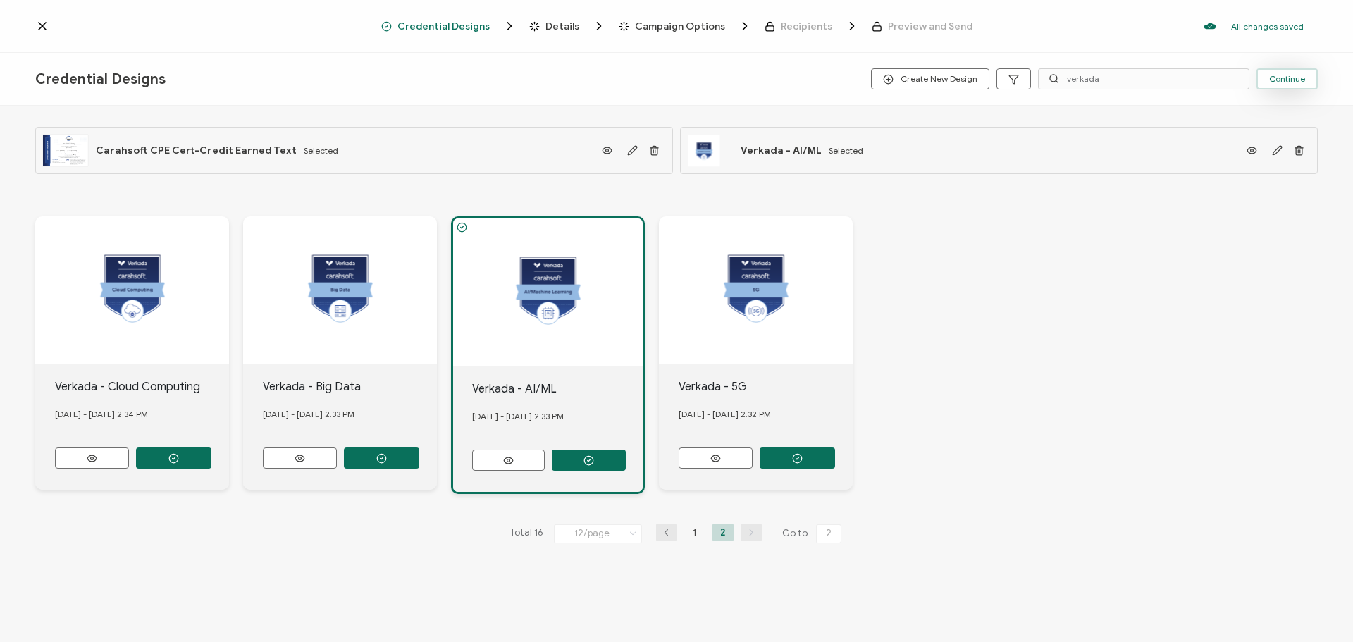
click at [1291, 82] on span "Continue" at bounding box center [1287, 79] width 36 height 8
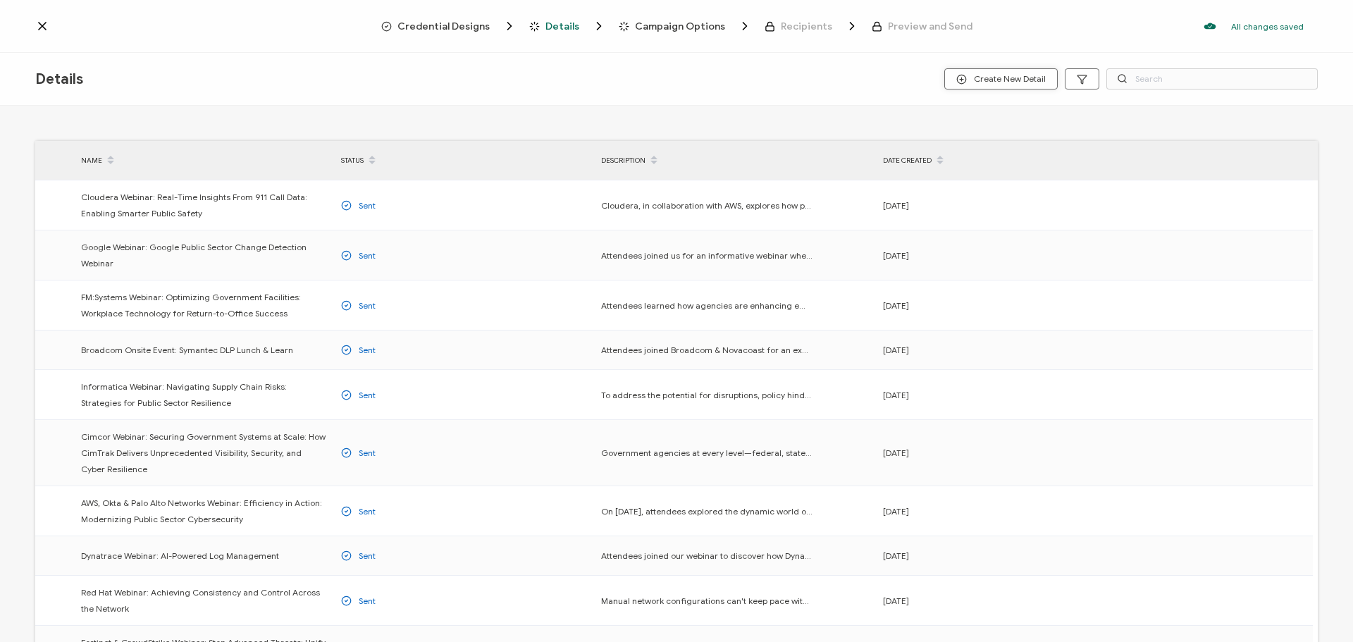
click at [997, 80] on span "Create New Detail" at bounding box center [1000, 79] width 89 height 11
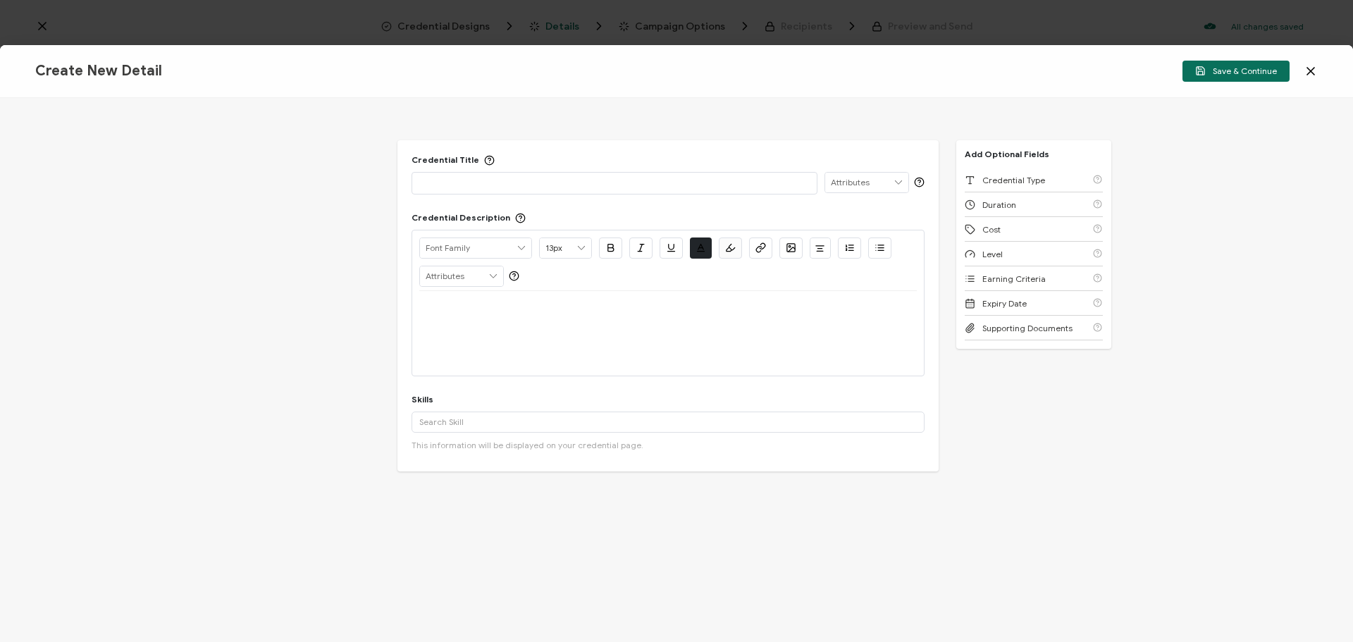
click at [437, 182] on p at bounding box center [614, 182] width 390 height 14
paste div
click at [462, 323] on div at bounding box center [667, 308] width 497 height 34
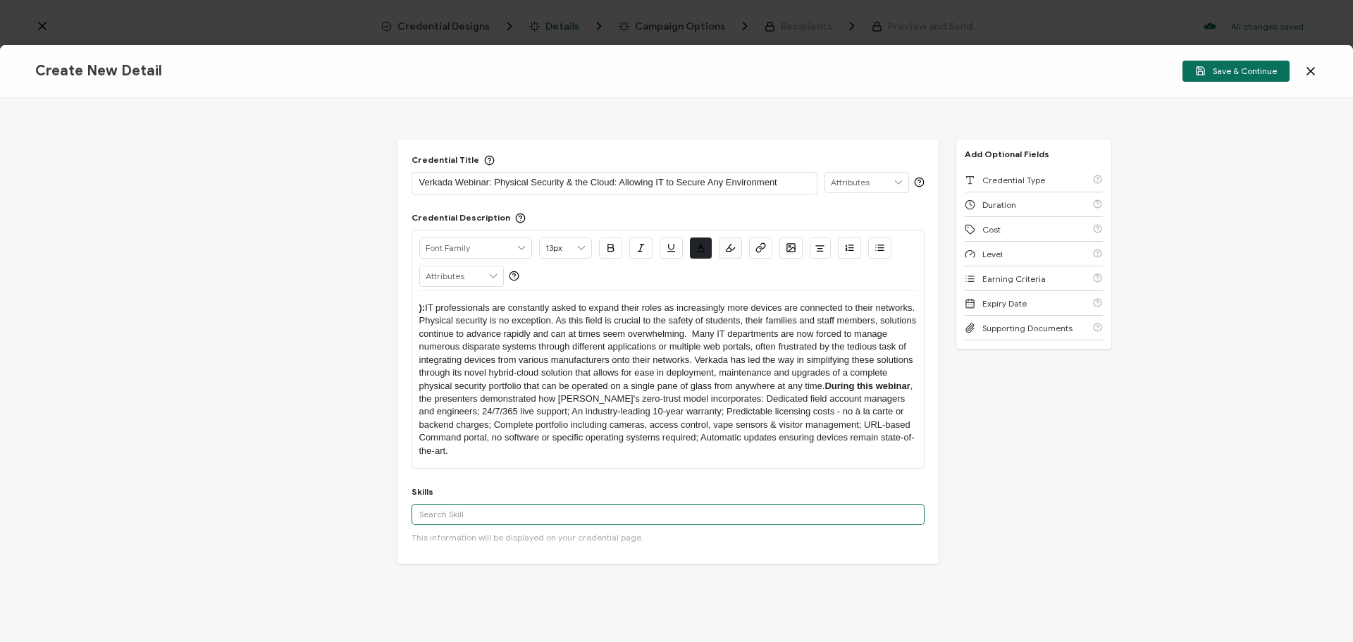
click at [435, 511] on input "text" at bounding box center [667, 514] width 513 height 21
paste input "Physical security"
click at [462, 541] on div "Physical Security" at bounding box center [667, 540] width 513 height 24
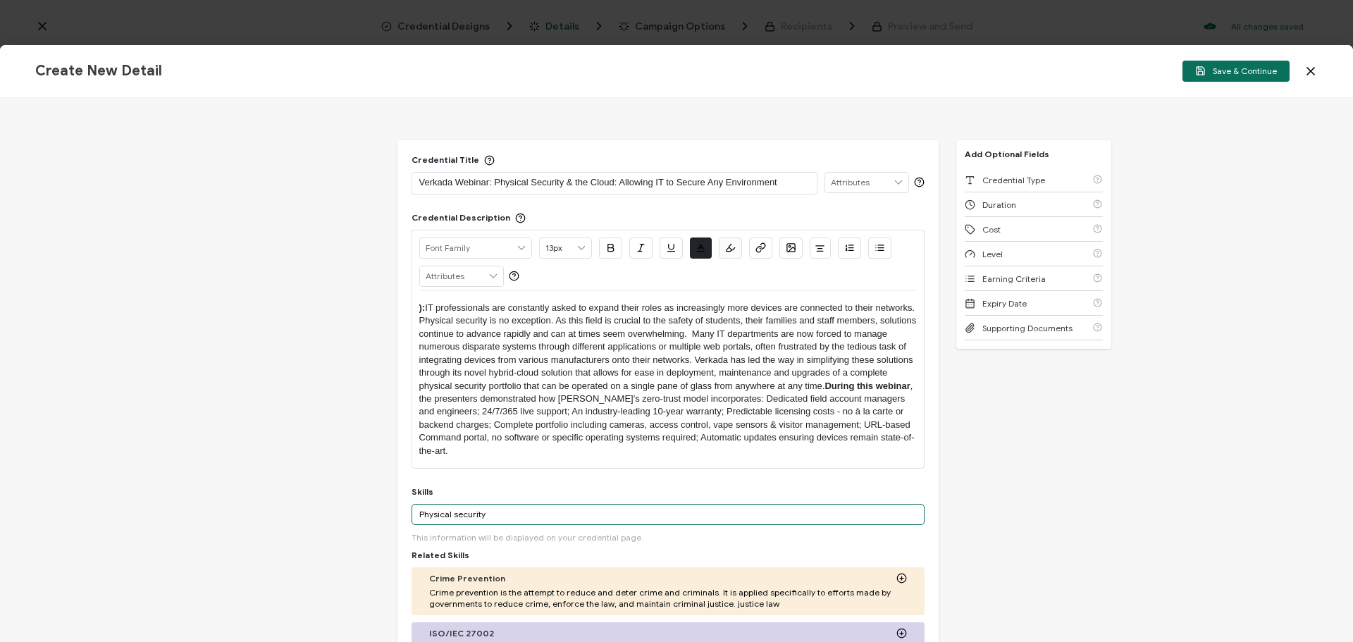
drag, startPoint x: 482, startPoint y: 509, endPoint x: 371, endPoint y: 509, distance: 110.6
click at [371, 509] on div "Credential Title Verkada Webinar: Physical Security & the Cloud: Allowing IT to…" at bounding box center [676, 370] width 1353 height 544
paste input "education technolog"
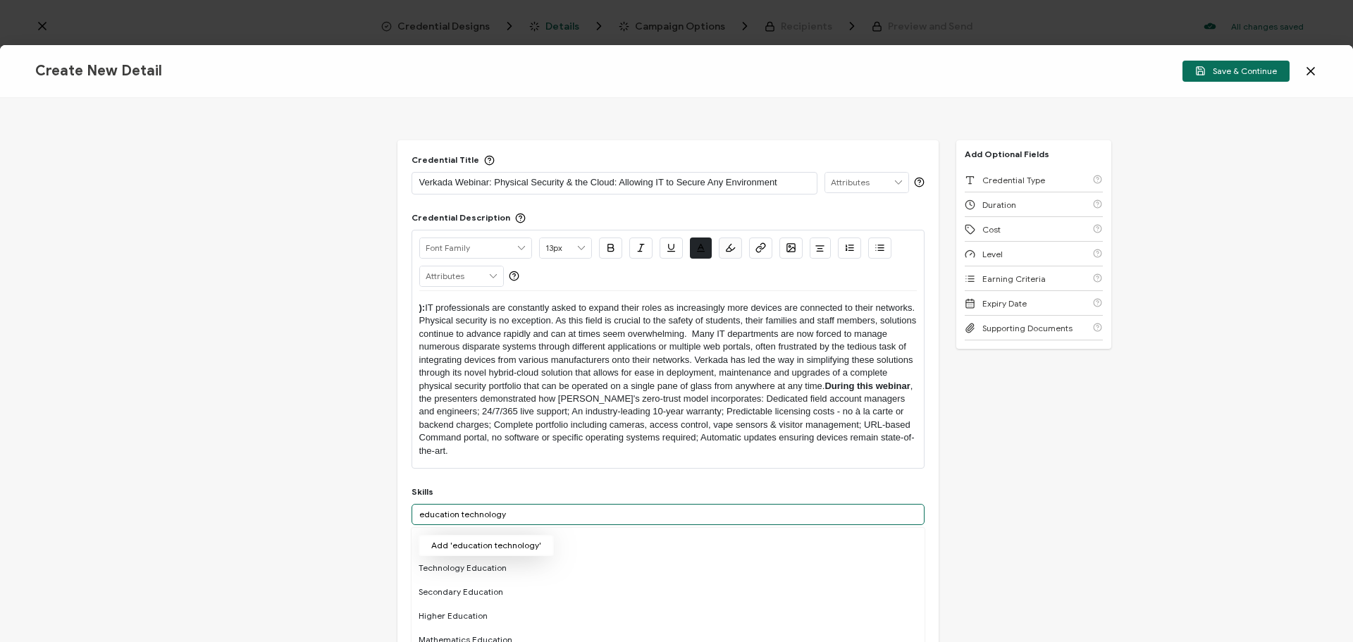
type input "education technology"
click at [477, 543] on button "Add 'education technology'" at bounding box center [485, 545] width 135 height 21
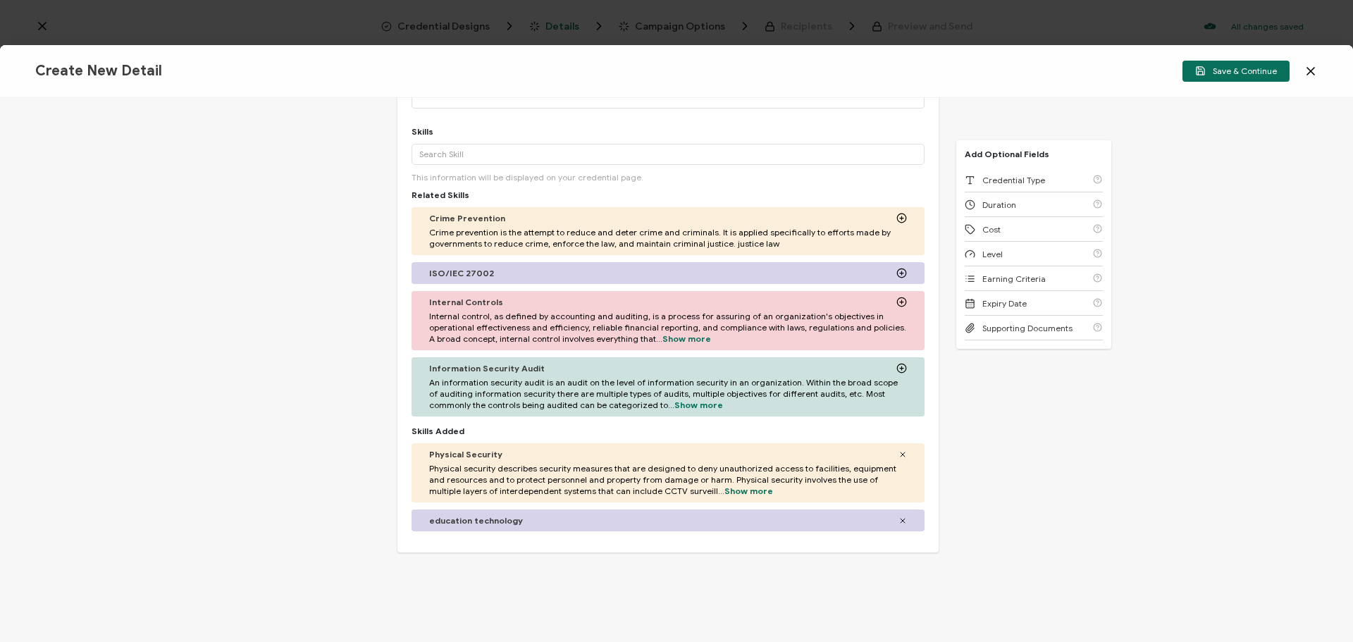
scroll to position [282, 0]
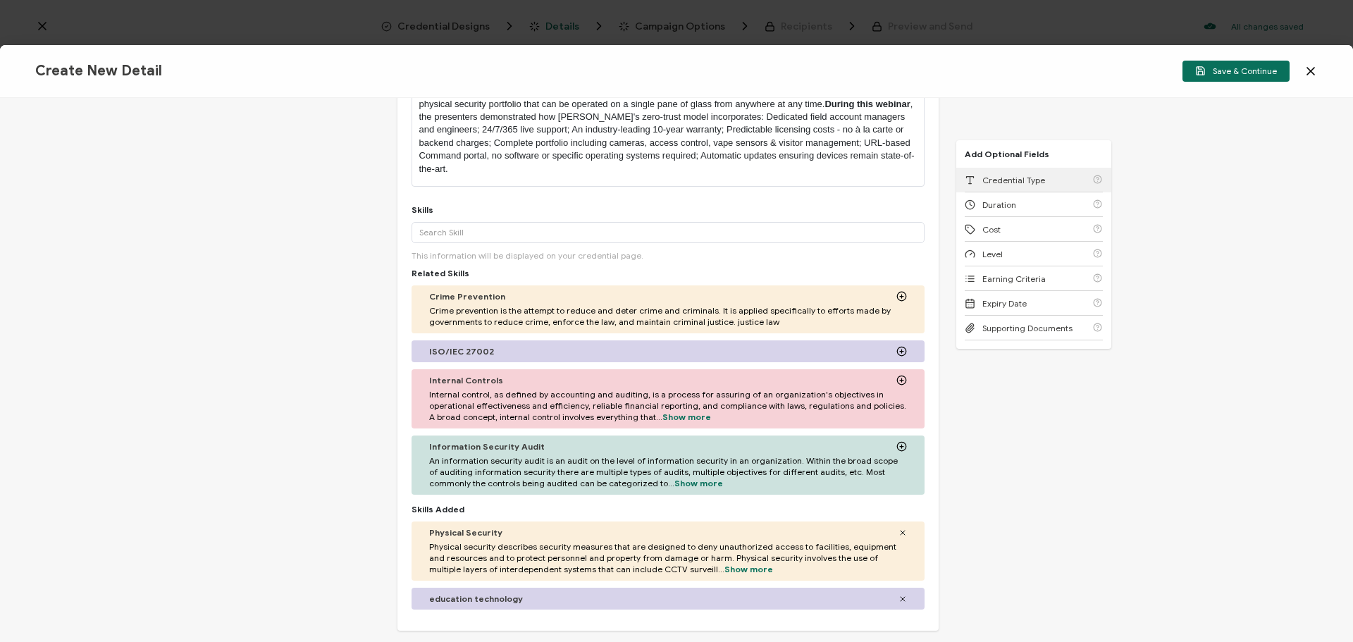
click at [991, 173] on div "Credential Type" at bounding box center [1033, 180] width 138 height 25
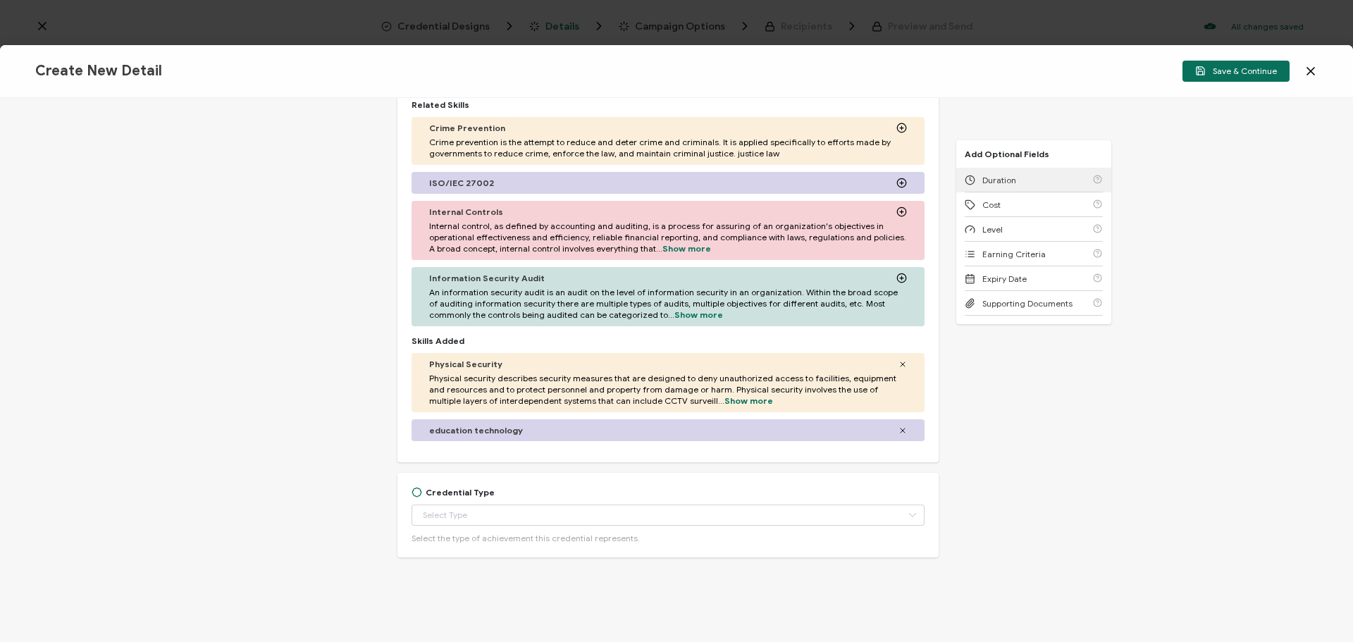
click at [991, 173] on div "Duration" at bounding box center [1033, 180] width 138 height 25
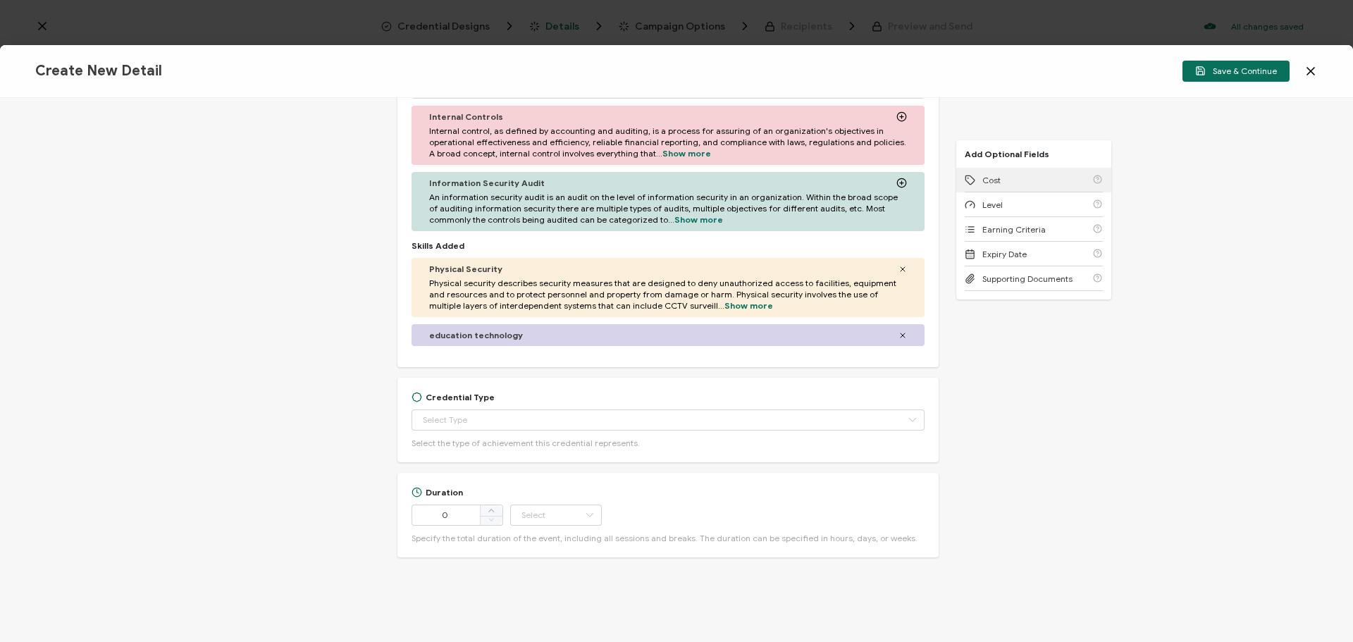
click at [991, 173] on div "Cost" at bounding box center [1033, 180] width 138 height 25
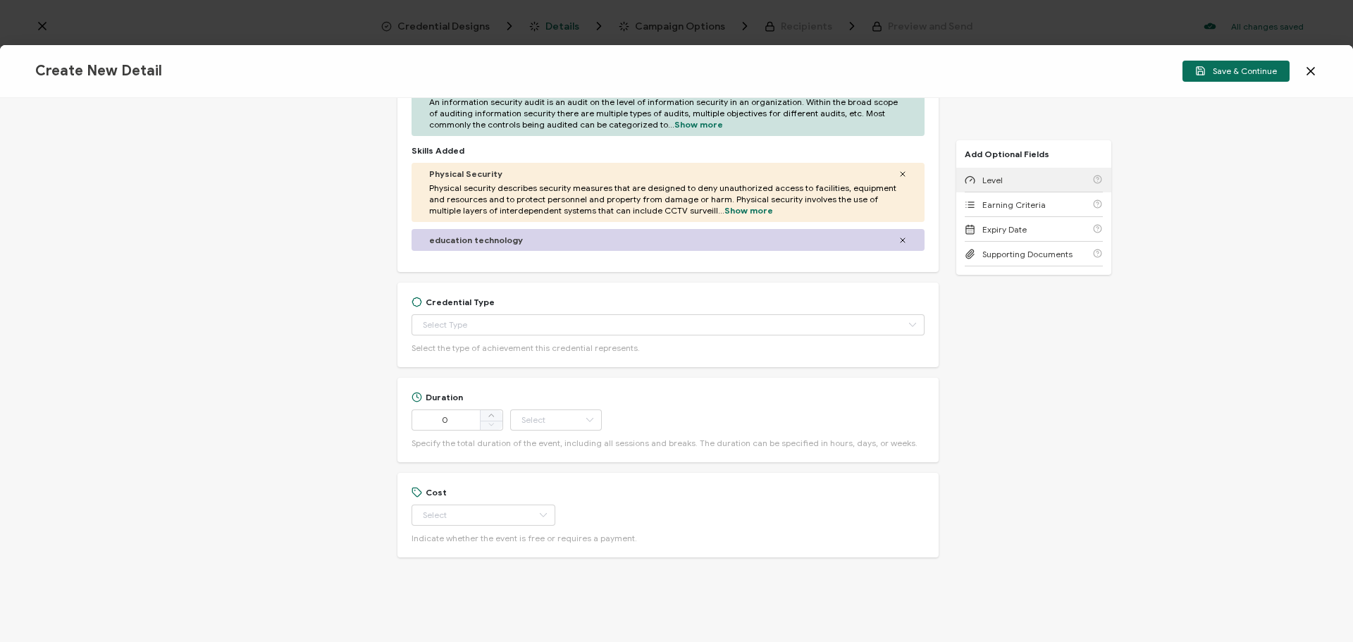
click at [991, 173] on div "Level" at bounding box center [1033, 180] width 138 height 25
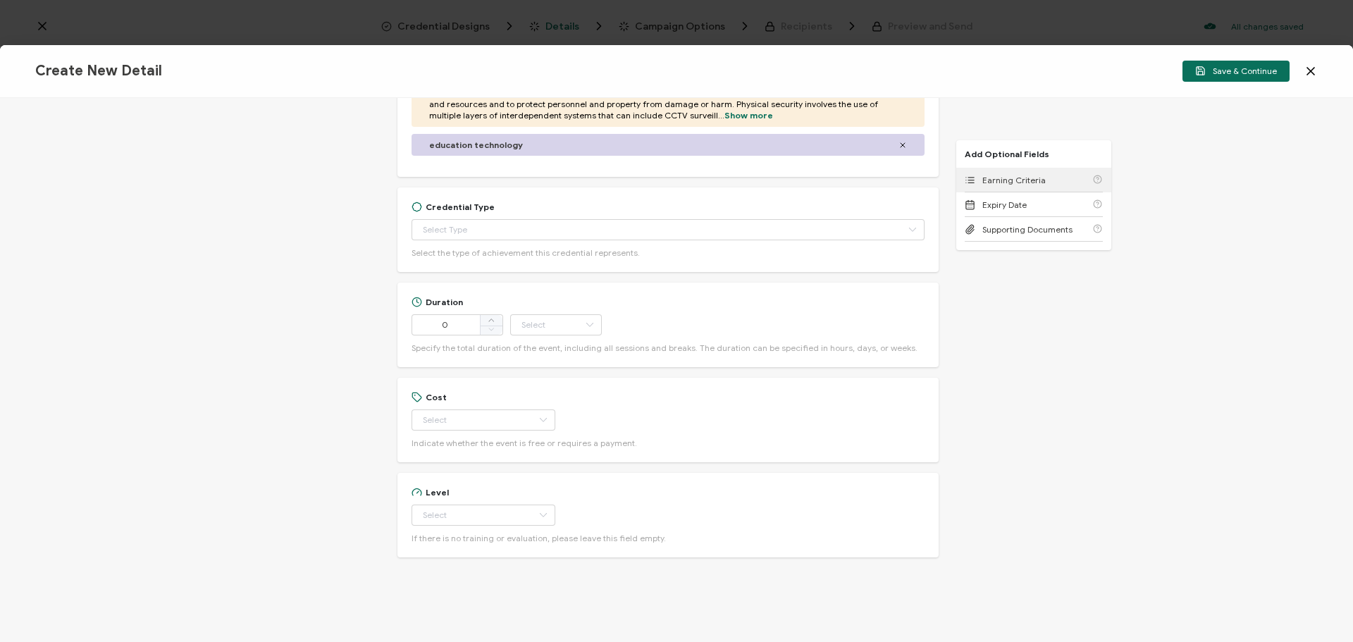
click at [991, 173] on div "Earning Criteria" at bounding box center [1033, 180] width 138 height 25
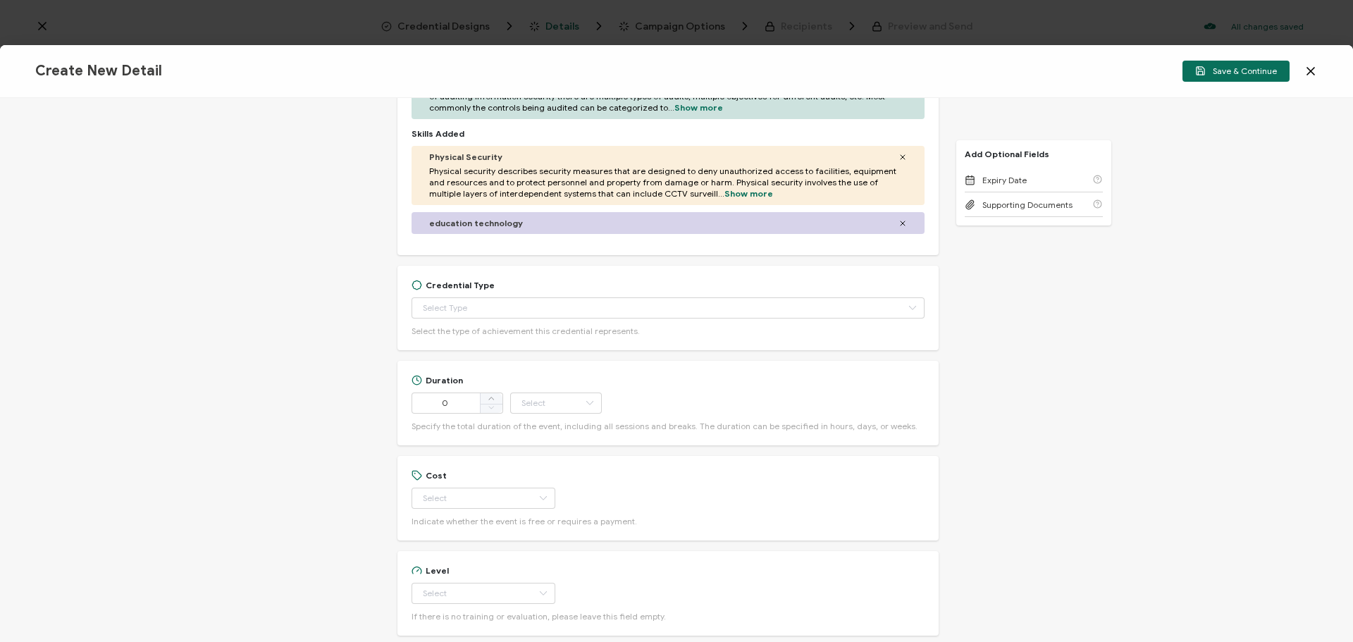
scroll to position [604, 0]
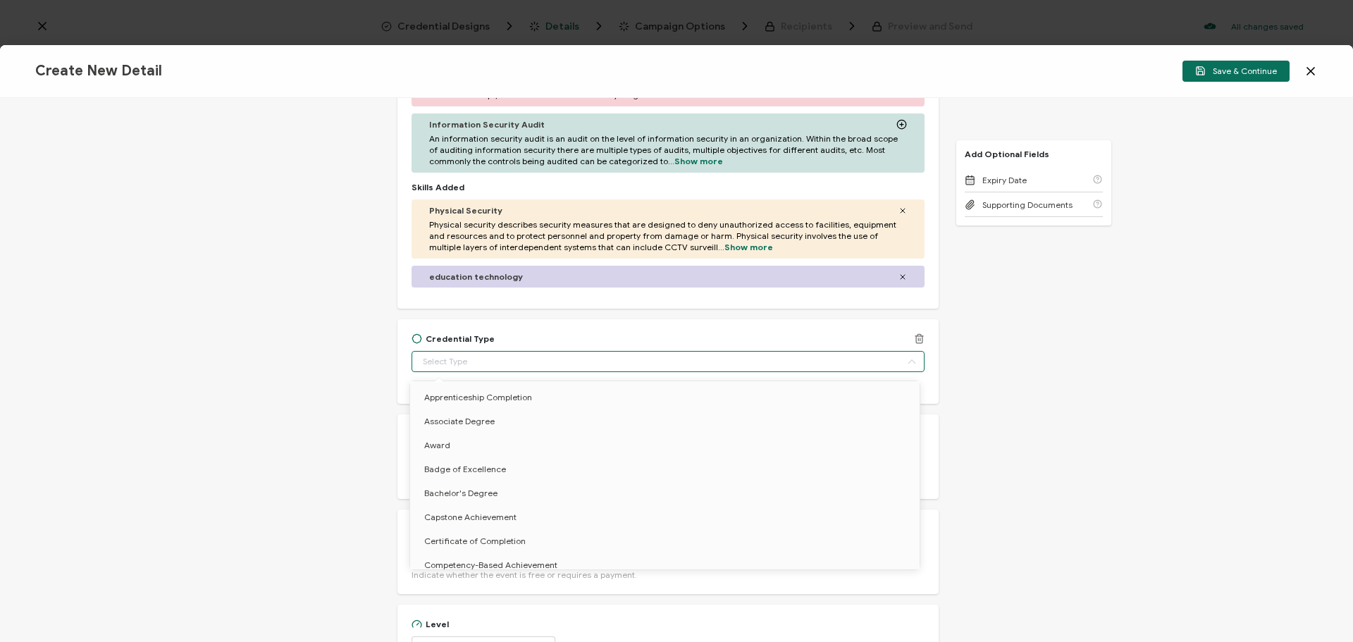
click at [488, 357] on input "text" at bounding box center [667, 361] width 513 height 21
click at [476, 536] on span "Certificate of Completion" at bounding box center [474, 540] width 101 height 11
type input "Certificate of Completion"
click at [275, 482] on div "Credential Title Verkada Webinar: Physical Security & the Cloud: Allowing IT to…" at bounding box center [676, 370] width 1353 height 544
type input "Certificate of Completion"
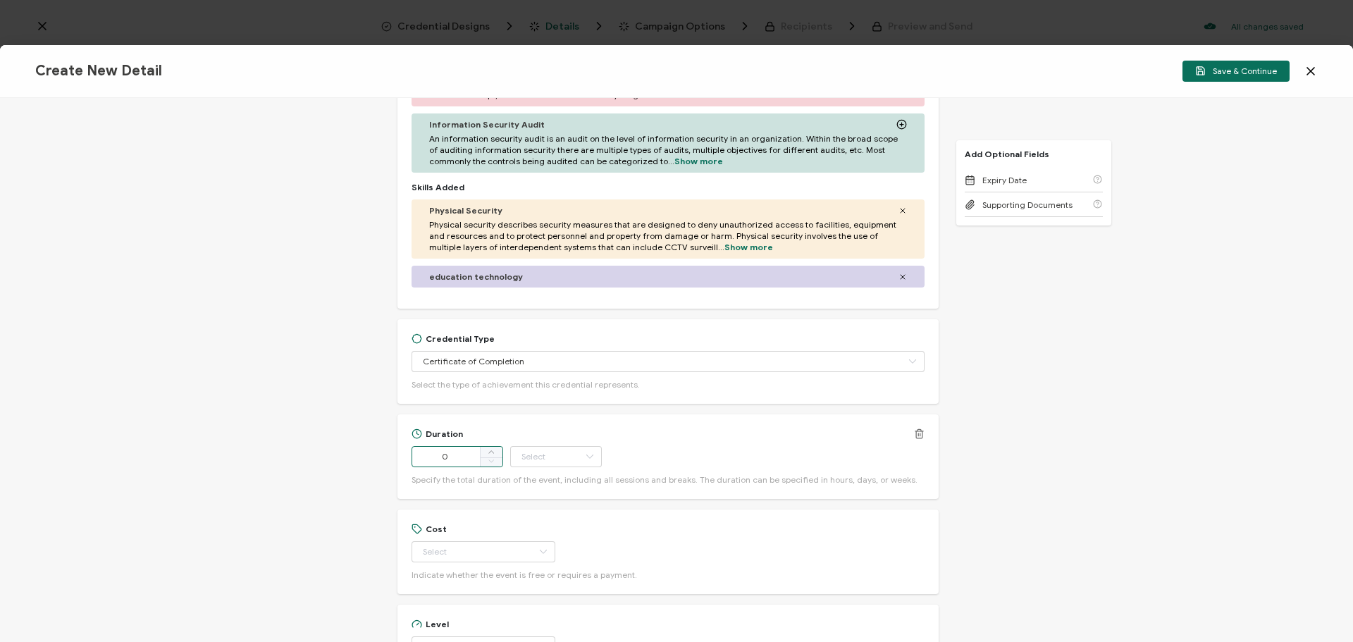
drag, startPoint x: 455, startPoint y: 459, endPoint x: 432, endPoint y: 461, distance: 23.4
click at [432, 461] on input "0" at bounding box center [457, 456] width 92 height 21
type input "58"
click at [540, 454] on input "text" at bounding box center [556, 456] width 92 height 21
click at [548, 605] on li "Minute" at bounding box center [556, 612] width 95 height 24
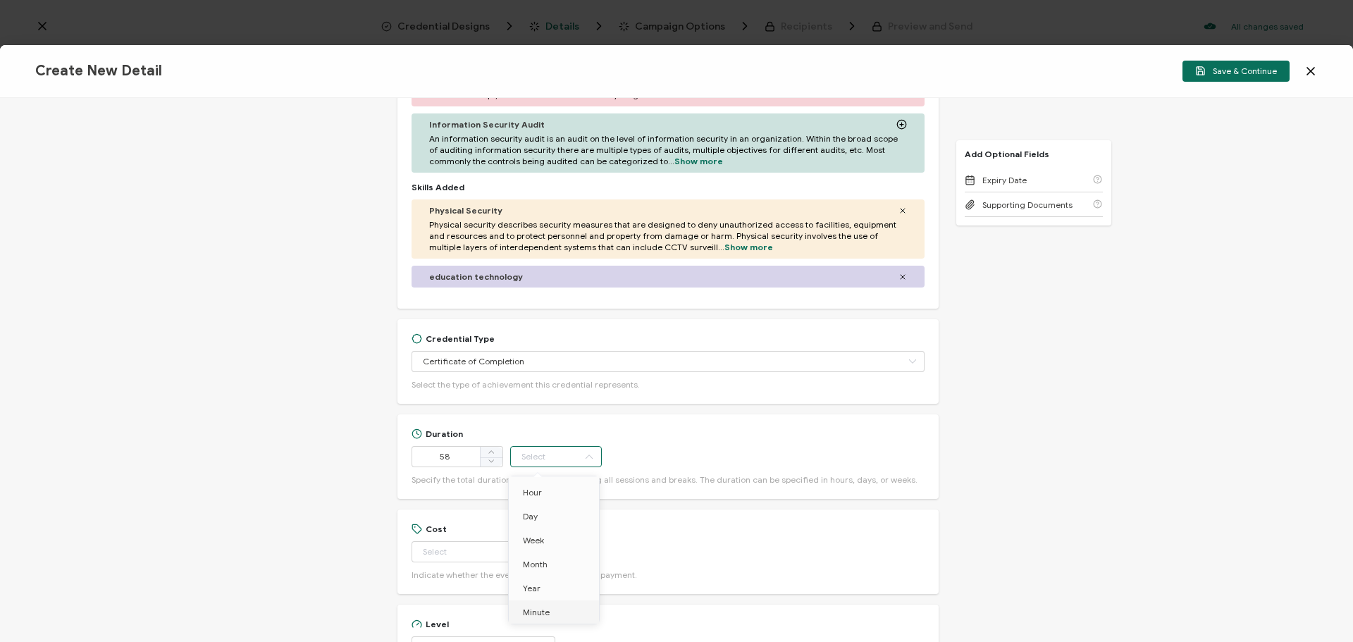
type input "Minute"
click at [456, 549] on input "text" at bounding box center [483, 551] width 144 height 21
click at [446, 585] on li "Free" at bounding box center [476, 588] width 132 height 24
type input "Free"
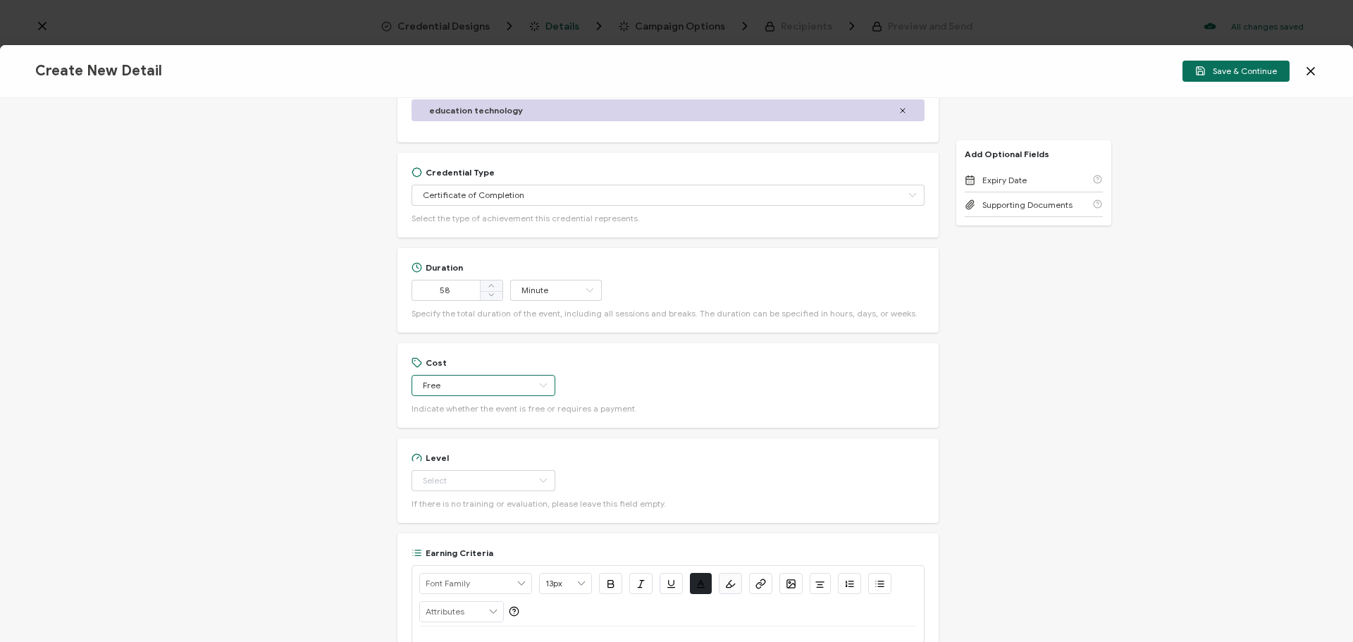
scroll to position [815, 0]
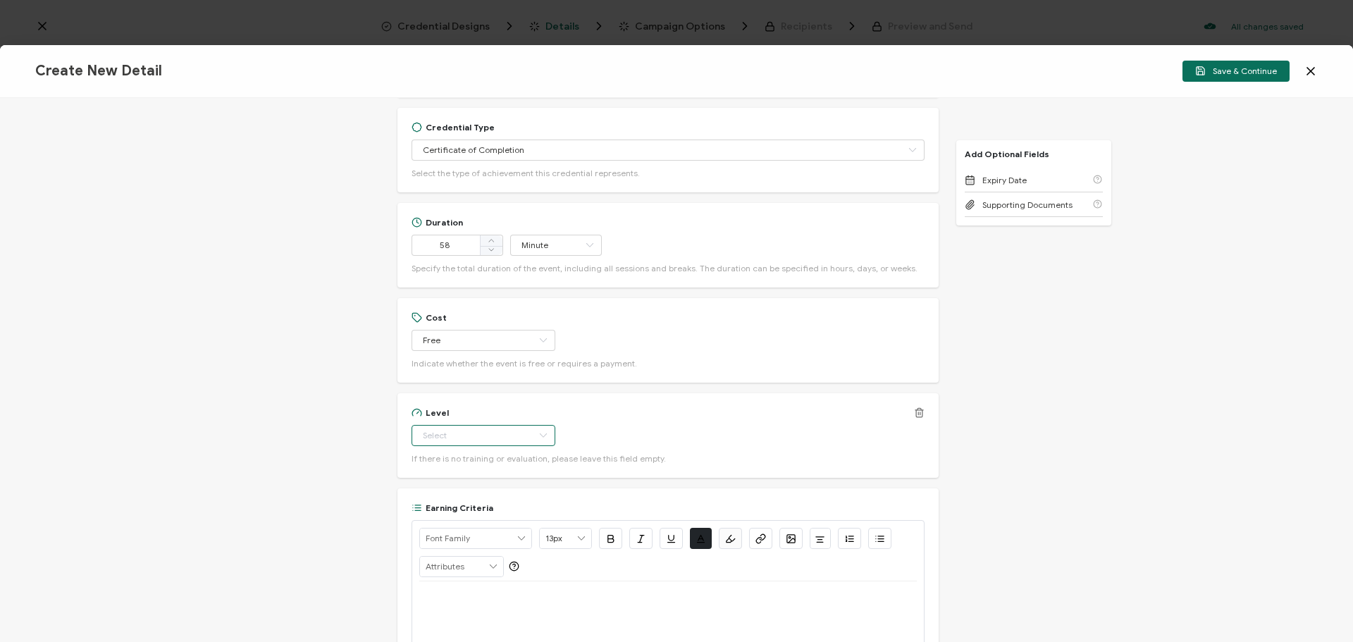
click at [428, 437] on input "text" at bounding box center [483, 435] width 144 height 21
click at [434, 467] on span "Beginner" at bounding box center [442, 471] width 36 height 11
type input "Beginner"
click at [505, 608] on div at bounding box center [667, 623] width 497 height 85
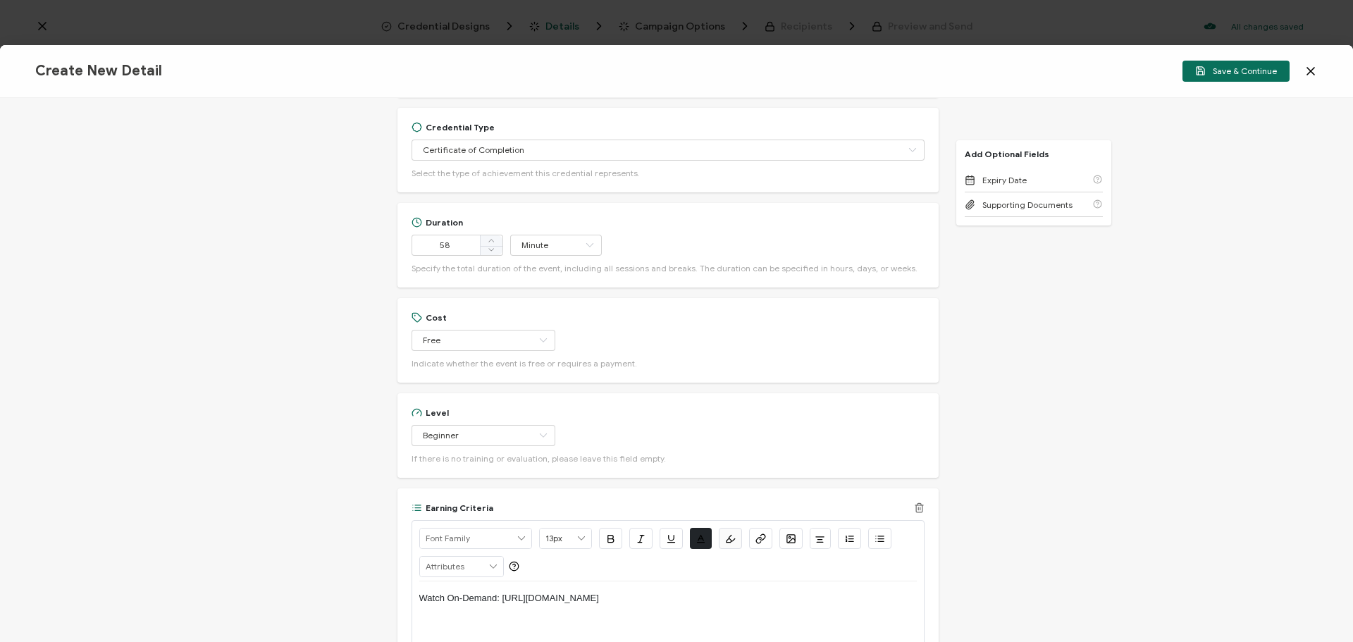
drag, startPoint x: 701, startPoint y: 596, endPoint x: 501, endPoint y: 595, distance: 200.1
click at [501, 595] on p "Watch On-Demand: [URL][DOMAIN_NAME]" at bounding box center [667, 598] width 497 height 13
click at [763, 539] on icon "button" at bounding box center [760, 538] width 11 height 11
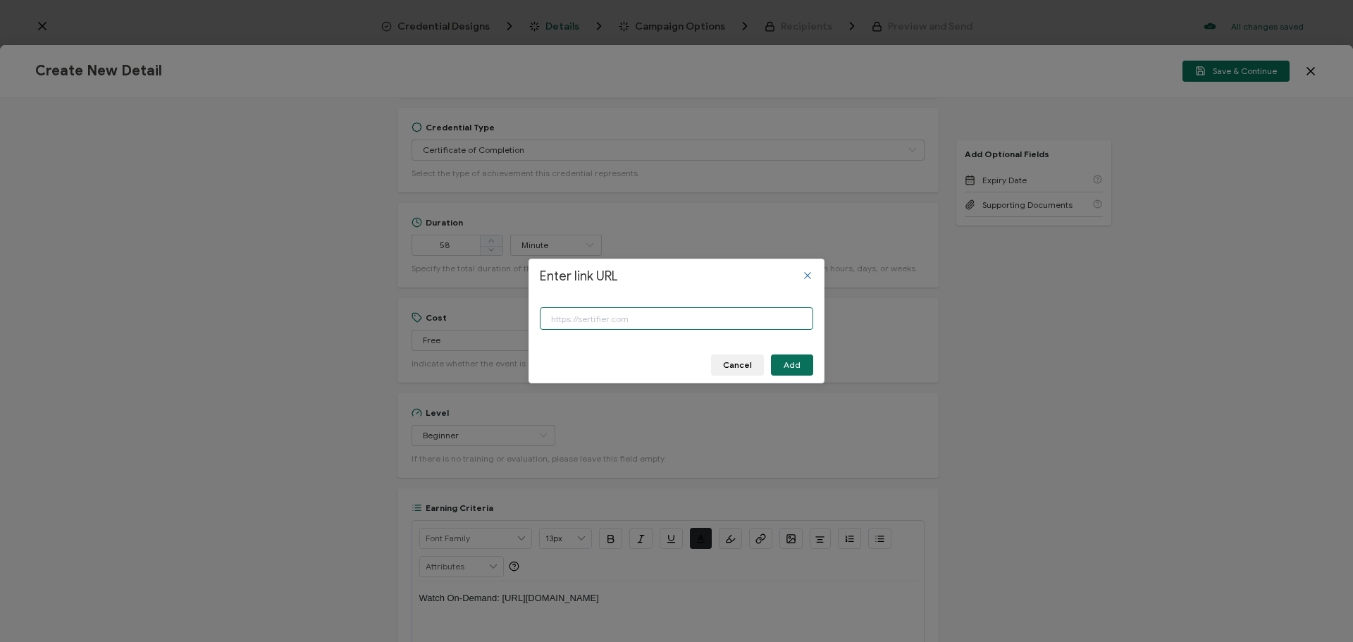
click at [600, 321] on input "Enter link URL" at bounding box center [676, 318] width 273 height 23
paste input "[URL][DOMAIN_NAME]"
type input "[URL][DOMAIN_NAME]"
click at [790, 367] on span "Add" at bounding box center [791, 365] width 17 height 8
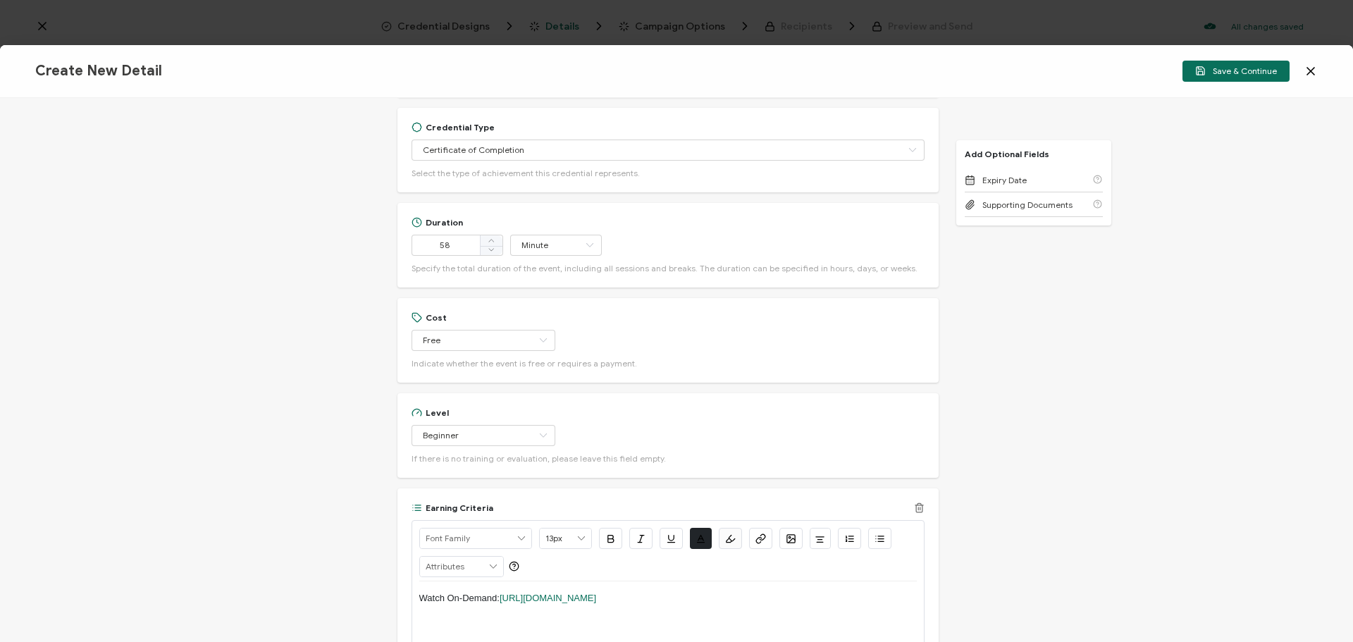
click at [764, 595] on p "Watch On-Demand: [URL][DOMAIN_NAME]" at bounding box center [667, 598] width 497 height 13
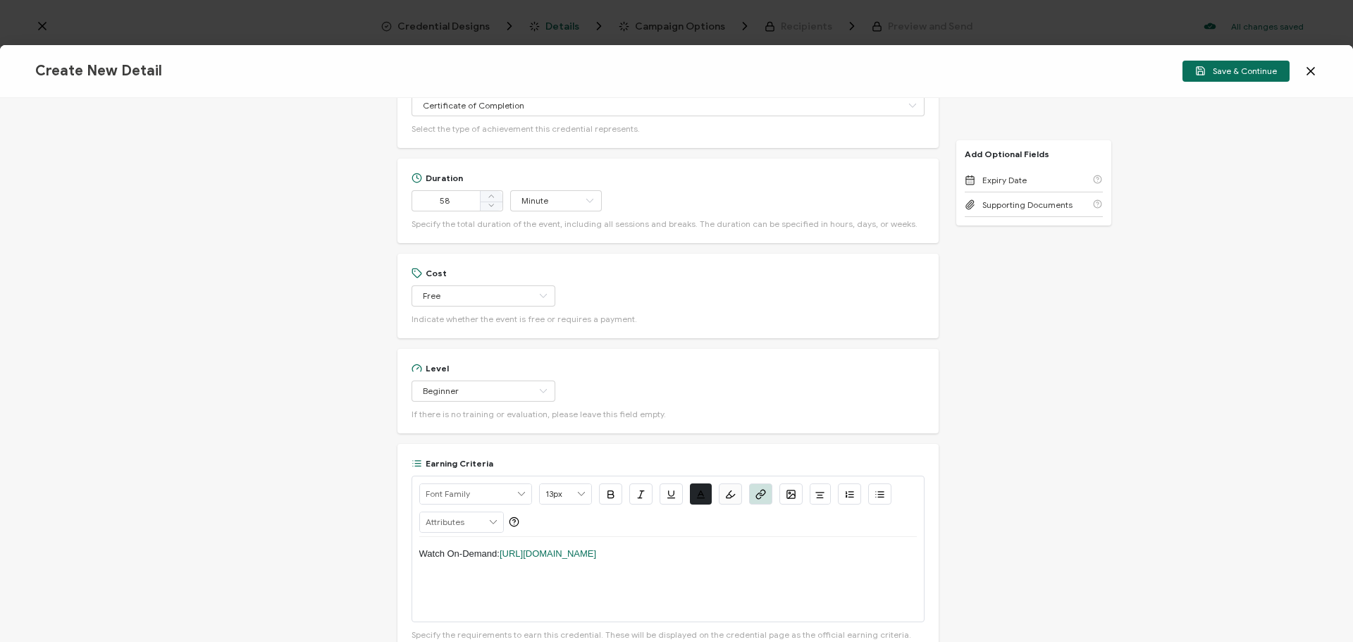
scroll to position [1041, 0]
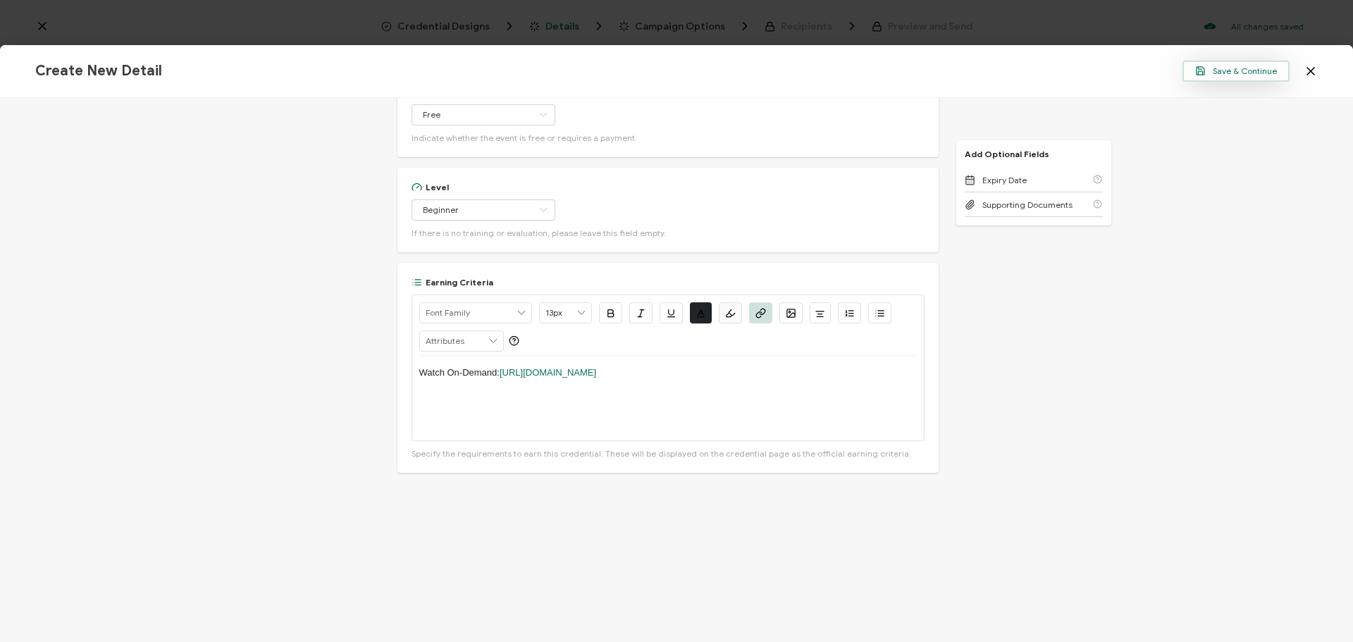
click at [1253, 68] on span "Save & Continue" at bounding box center [1236, 71] width 82 height 11
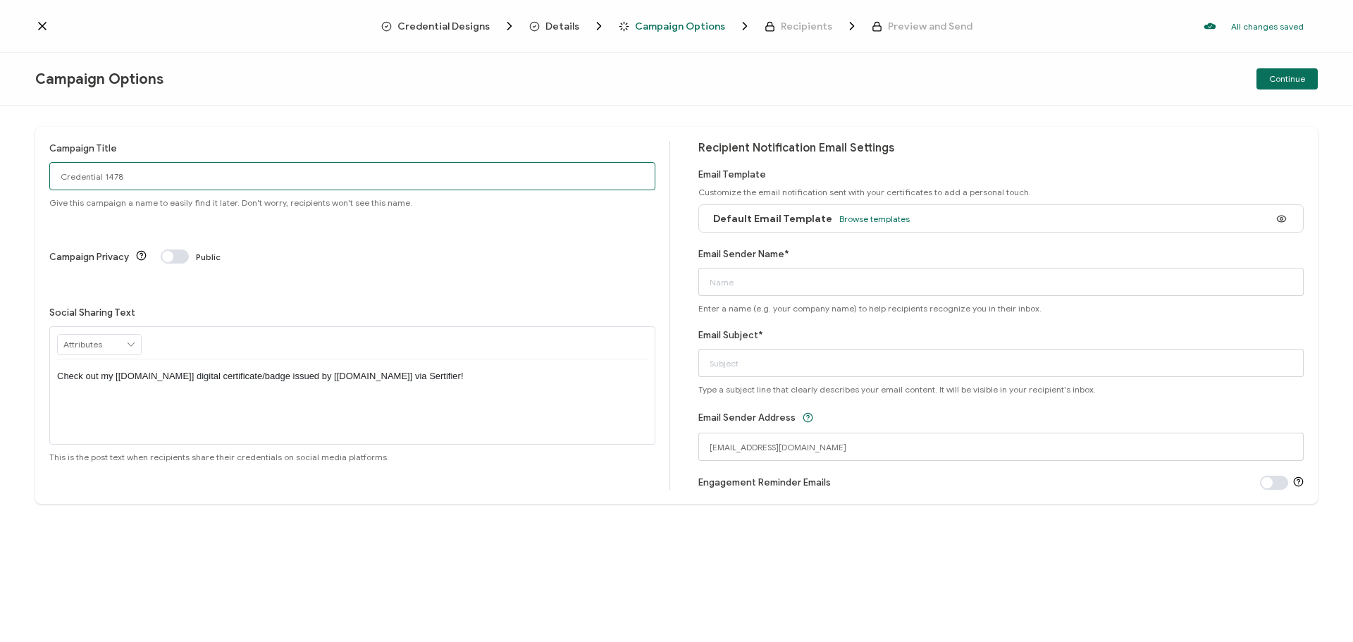
drag, startPoint x: 173, startPoint y: 178, endPoint x: 0, endPoint y: 168, distance: 172.9
click at [0, 168] on div "Campaign Title Credential 1478 Give this campaign a name to easily find it late…" at bounding box center [676, 374] width 1353 height 536
drag, startPoint x: 201, startPoint y: 180, endPoint x: 46, endPoint y: 184, distance: 154.3
click at [46, 184] on div "Campaign Title 11-12-24_62311_Verkada Webinar Give this campaign a name to easi…" at bounding box center [676, 315] width 1282 height 377
type input "11-12-24_62311_Verkada Webinar"
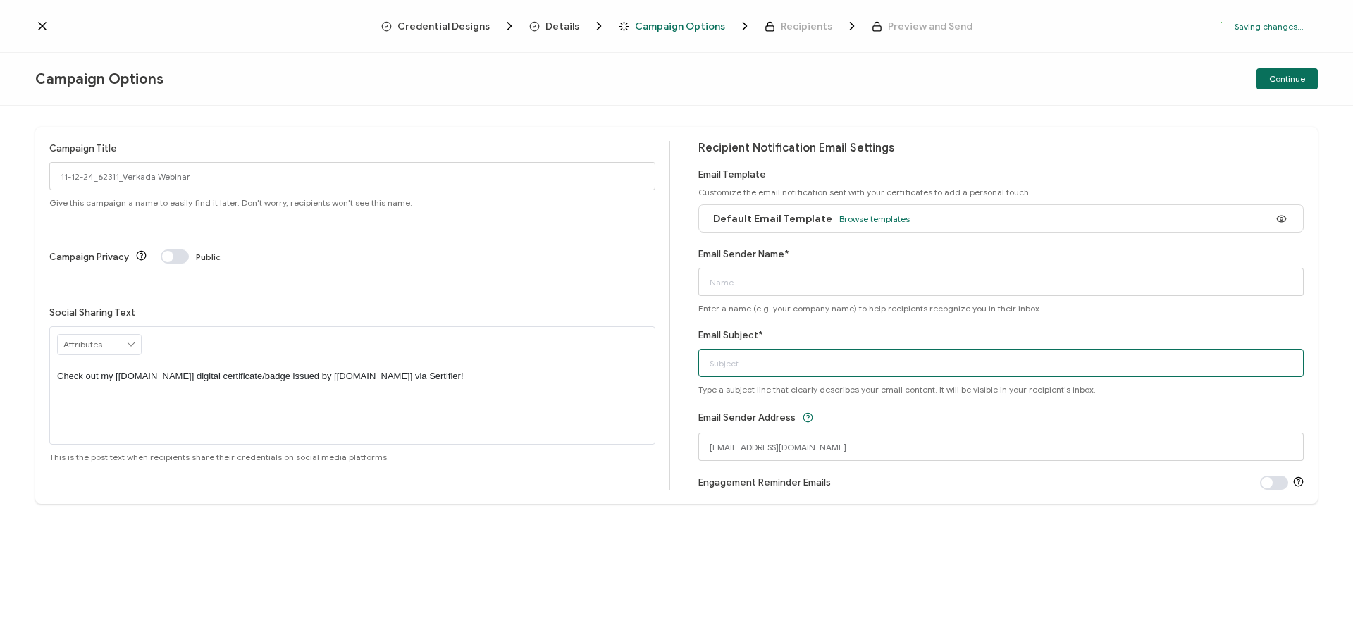
click at [764, 359] on input "Email Subject*" at bounding box center [1001, 363] width 606 height 28
paste input "11-12-24_62311_Verkada Webinar"
type input "11-12-24_62311_Verkada Webinar"
click at [761, 282] on input "Email Sender Name*" at bounding box center [1001, 282] width 606 height 28
type input "CPE"
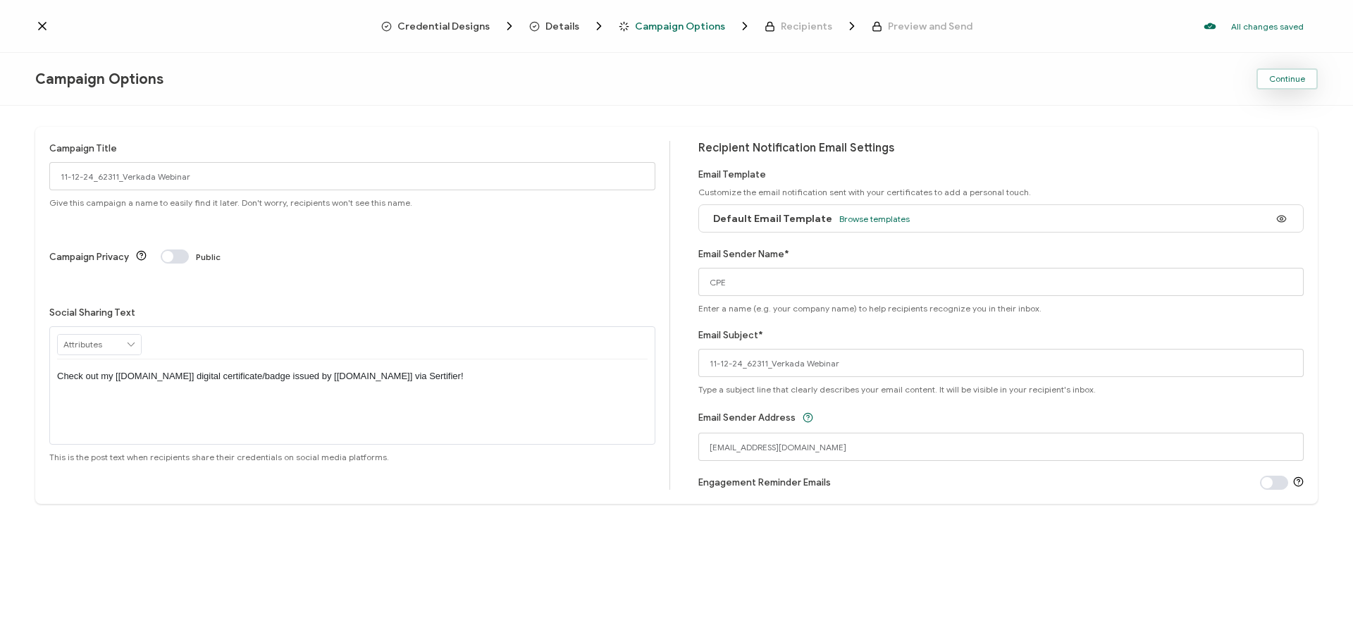
click at [1289, 78] on span "Continue" at bounding box center [1287, 79] width 36 height 8
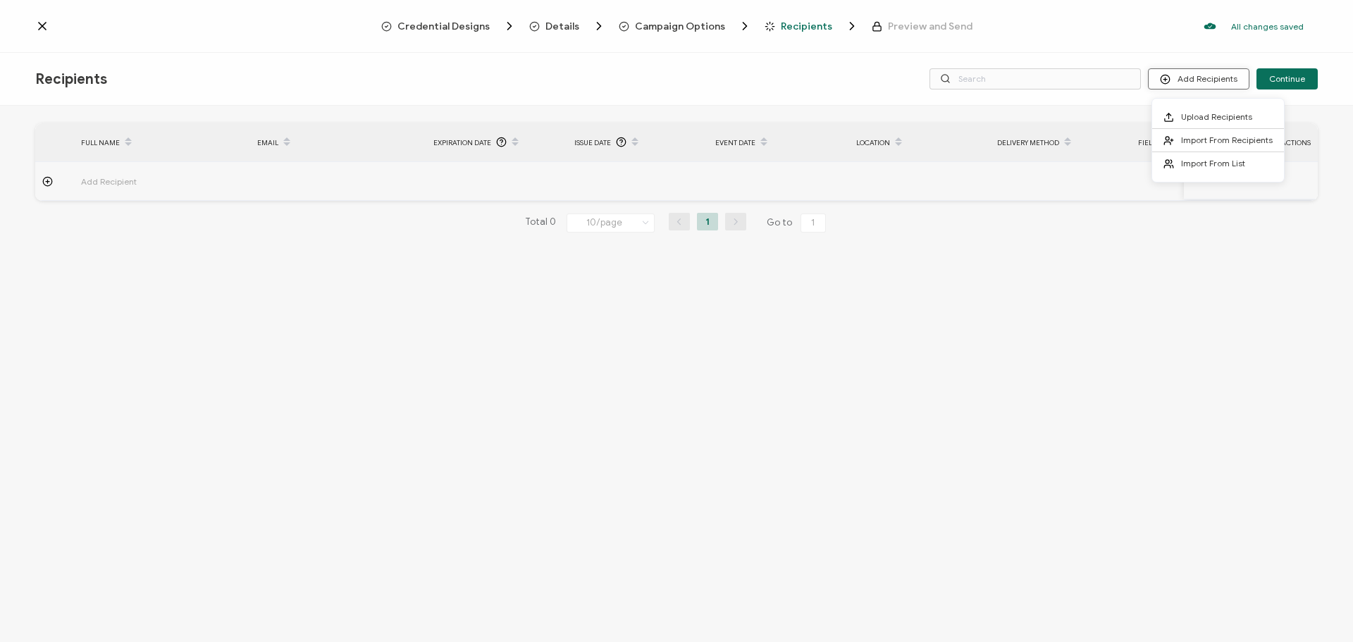
click at [1184, 73] on button "Add Recipients" at bounding box center [1198, 78] width 101 height 21
click at [1191, 161] on span "Import From List" at bounding box center [1213, 163] width 64 height 11
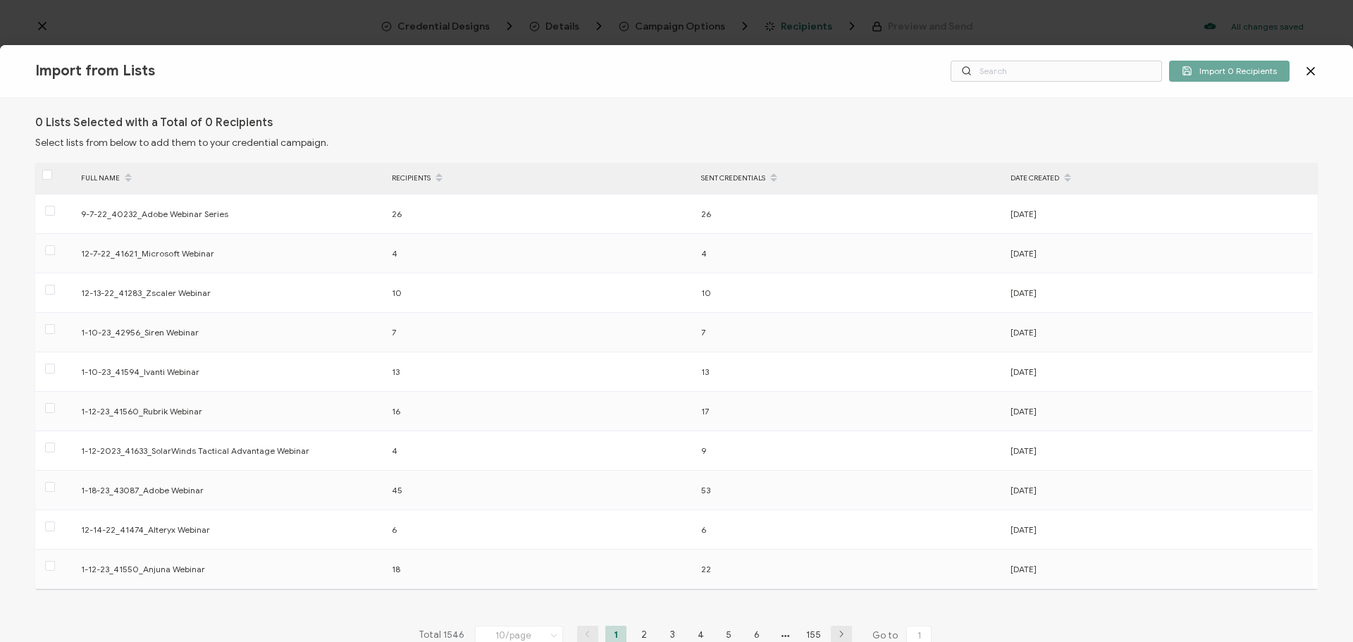
scroll to position [70, 0]
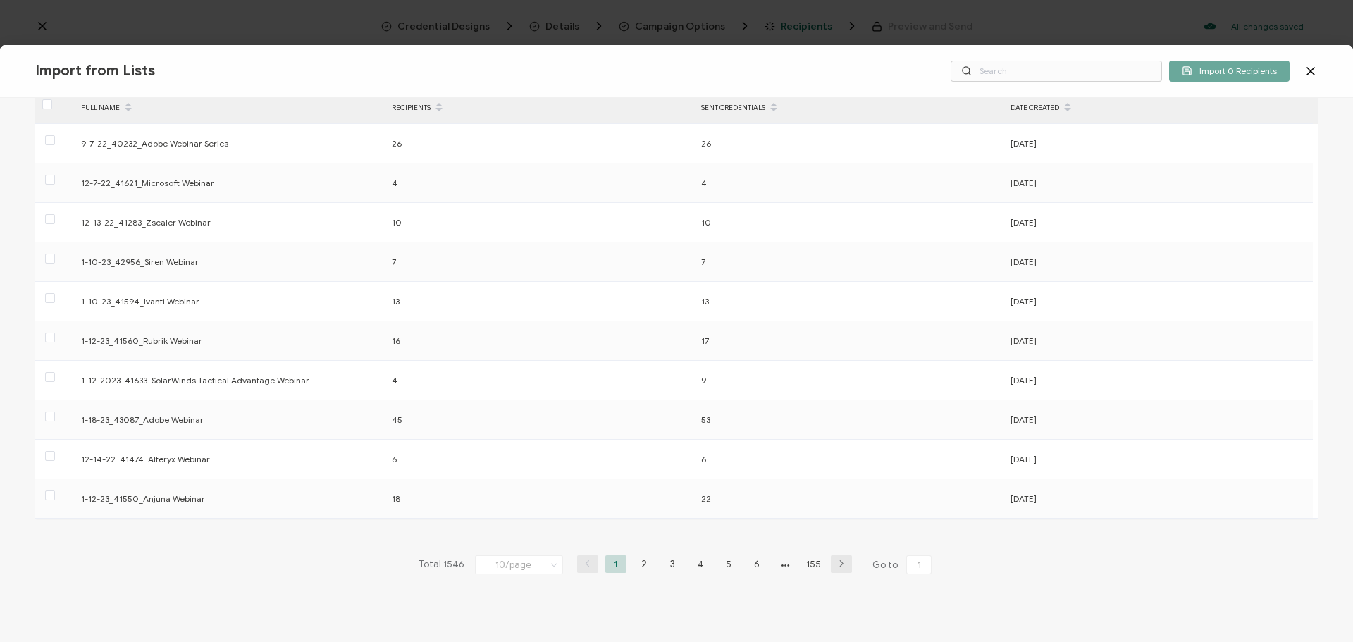
click at [806, 573] on div "Total 1546 10/page 10/page 20/page 50/page 100/page 1 2 3 4 5 6 155 Go to 1" at bounding box center [676, 565] width 523 height 23
click at [809, 565] on li "155" at bounding box center [812, 564] width 21 height 18
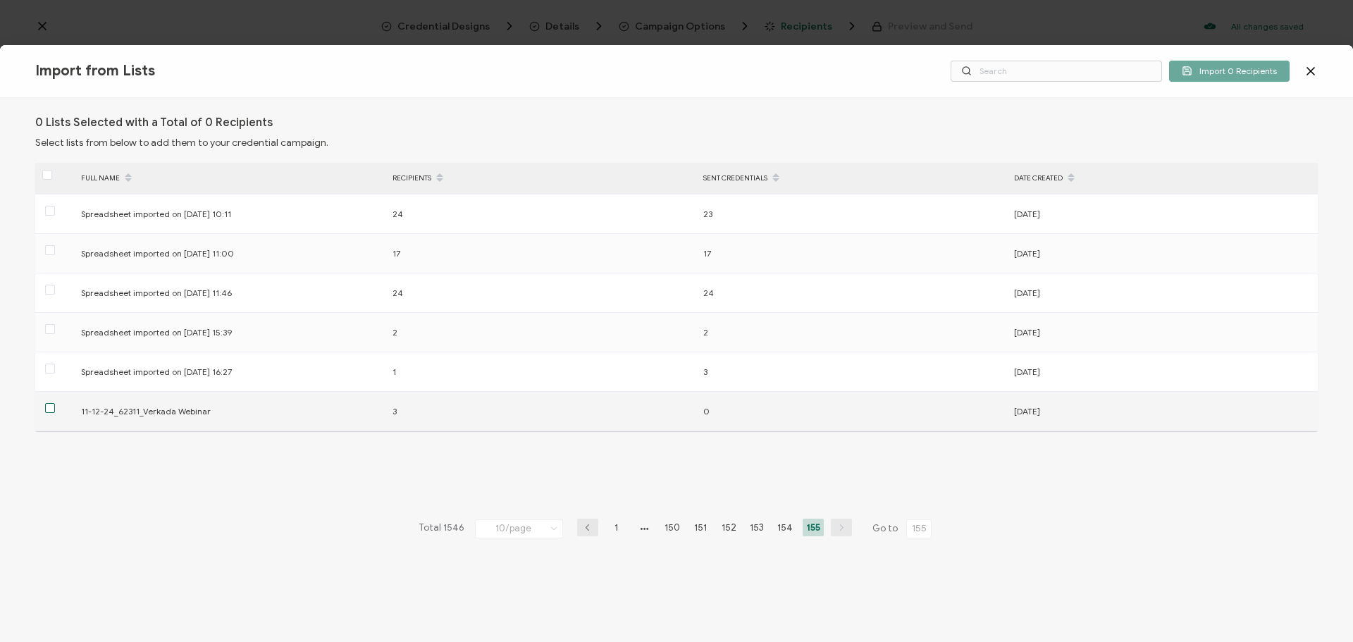
click at [48, 409] on span at bounding box center [50, 408] width 10 height 10
click at [55, 403] on input "checkbox" at bounding box center [55, 403] width 0 height 0
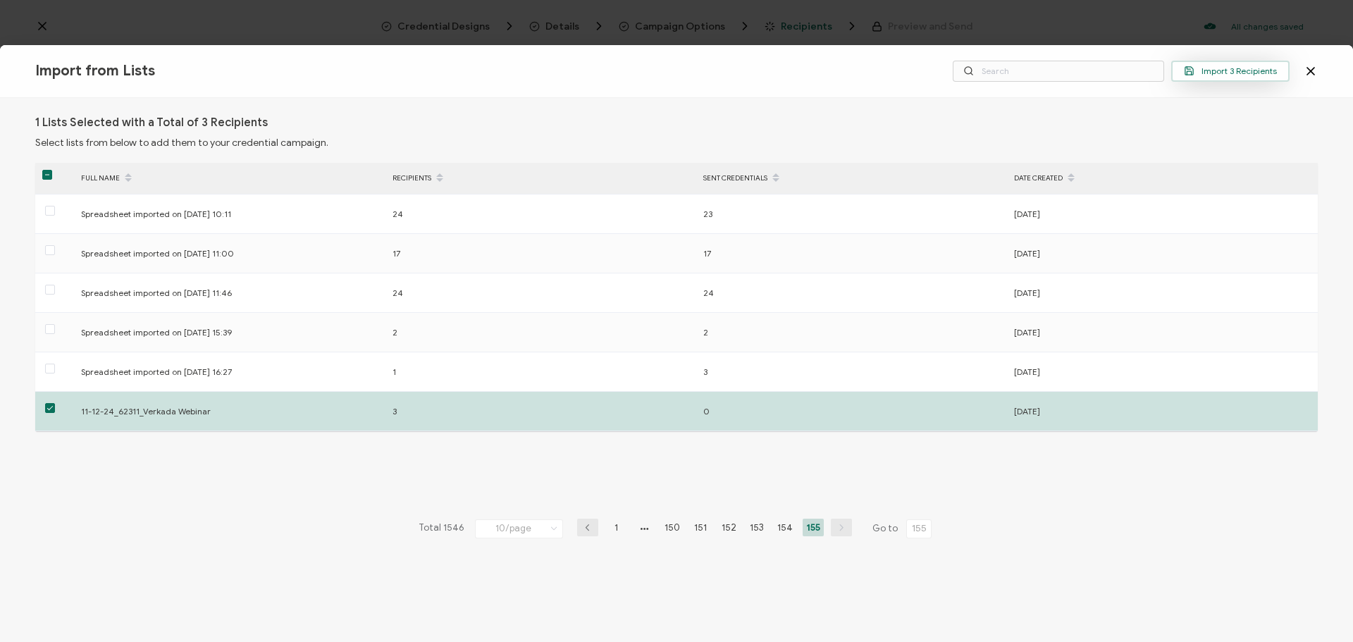
click at [1259, 61] on button "Import 3 Recipients" at bounding box center [1230, 71] width 118 height 21
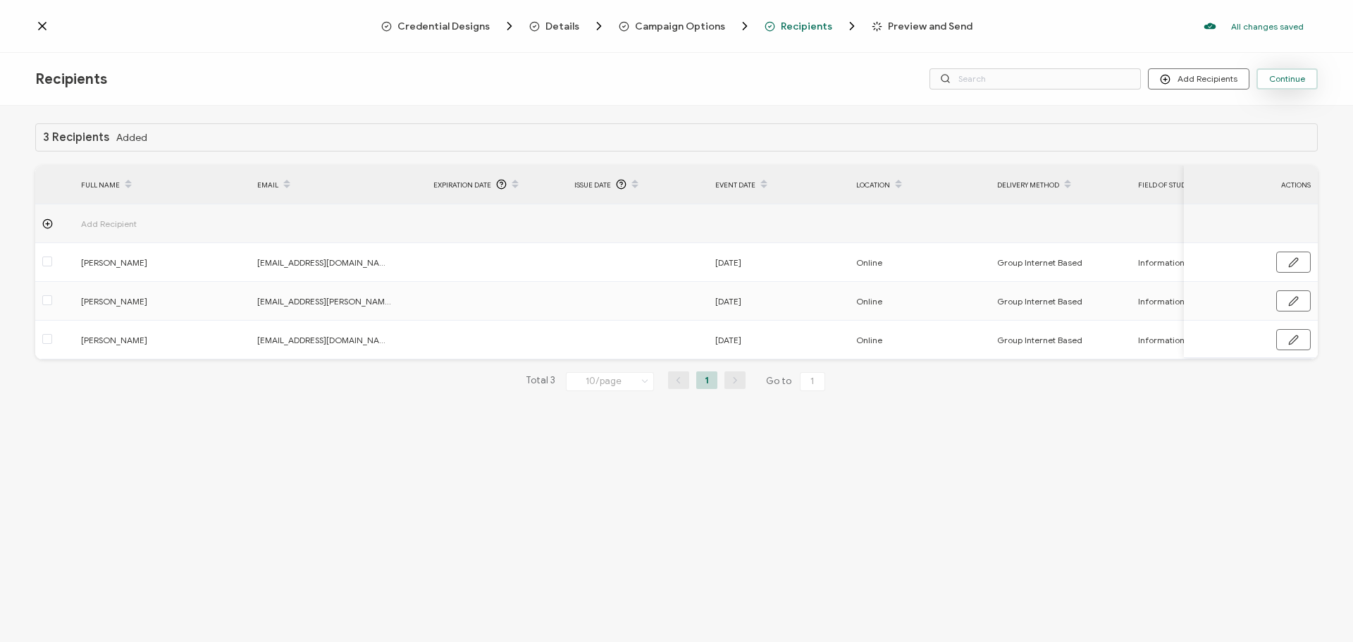
click at [1289, 80] on span "Continue" at bounding box center [1287, 79] width 36 height 8
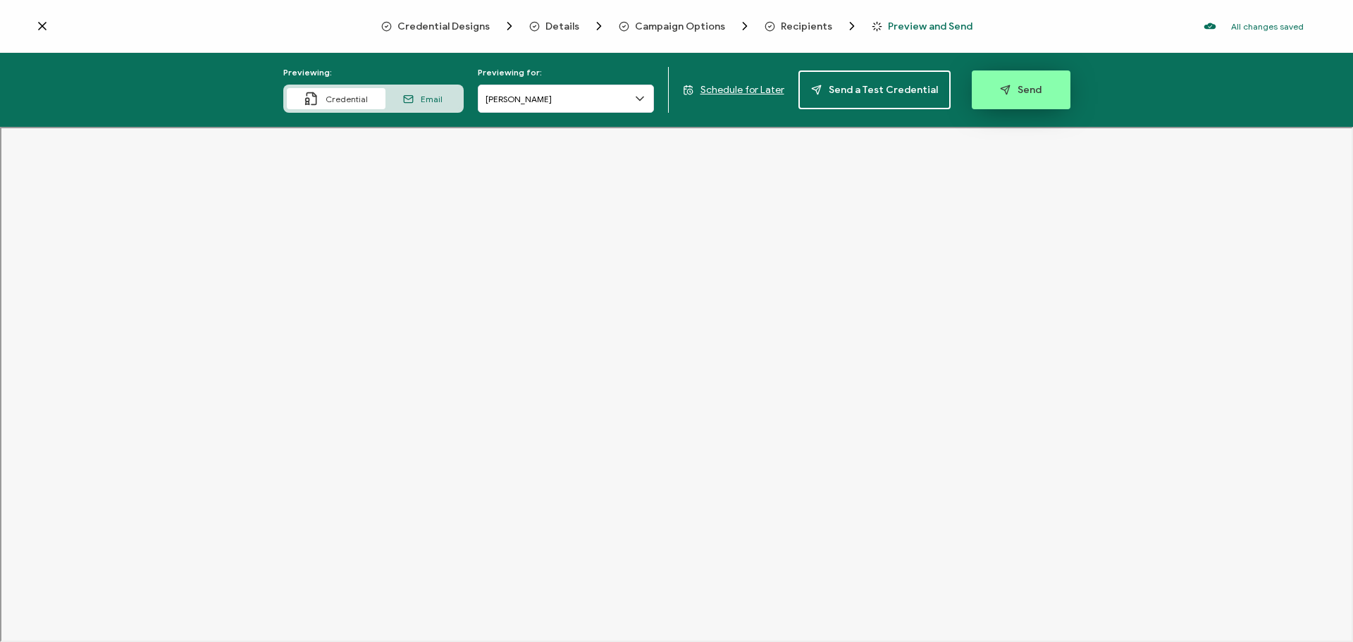
click at [1020, 87] on span "Send" at bounding box center [1021, 90] width 42 height 11
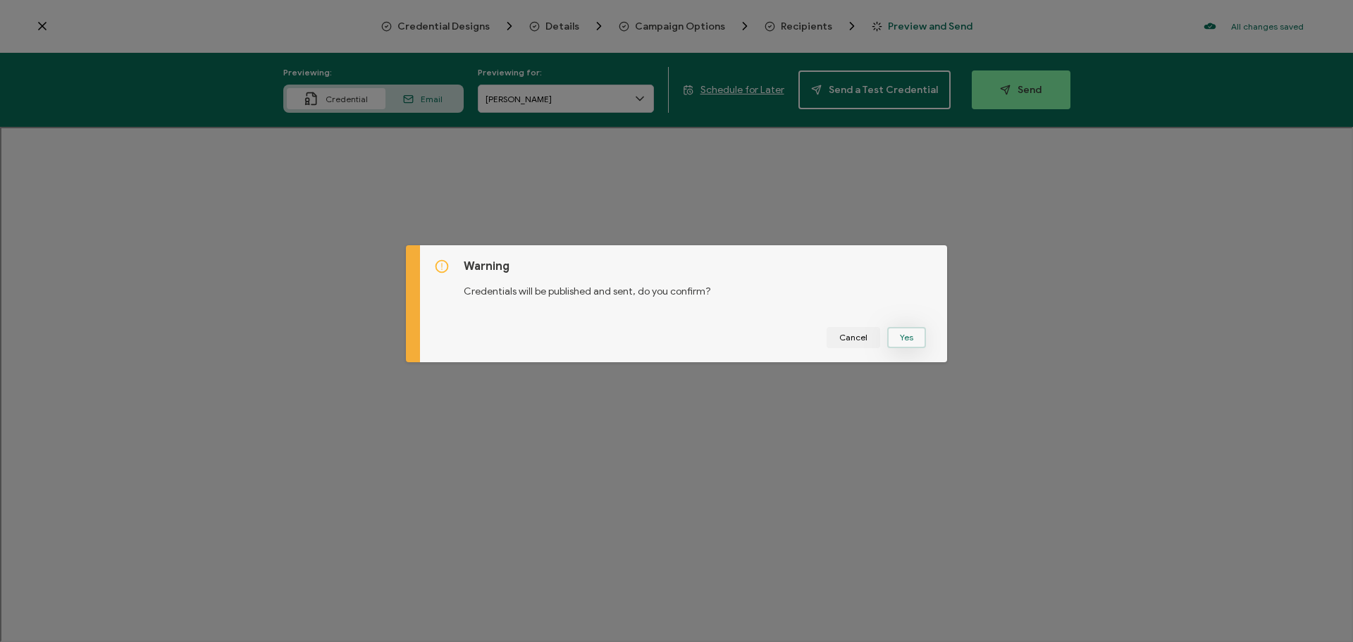
click at [907, 335] on button "Yes" at bounding box center [906, 337] width 39 height 21
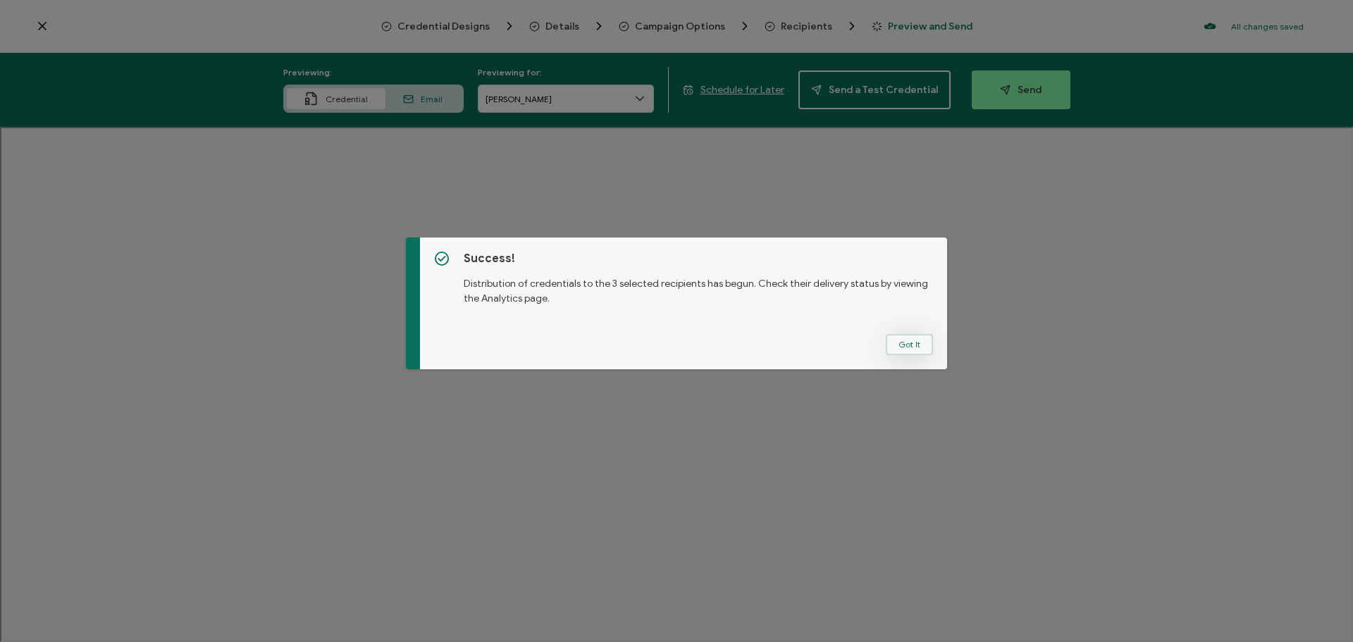
click at [899, 347] on button "Got It" at bounding box center [909, 344] width 47 height 21
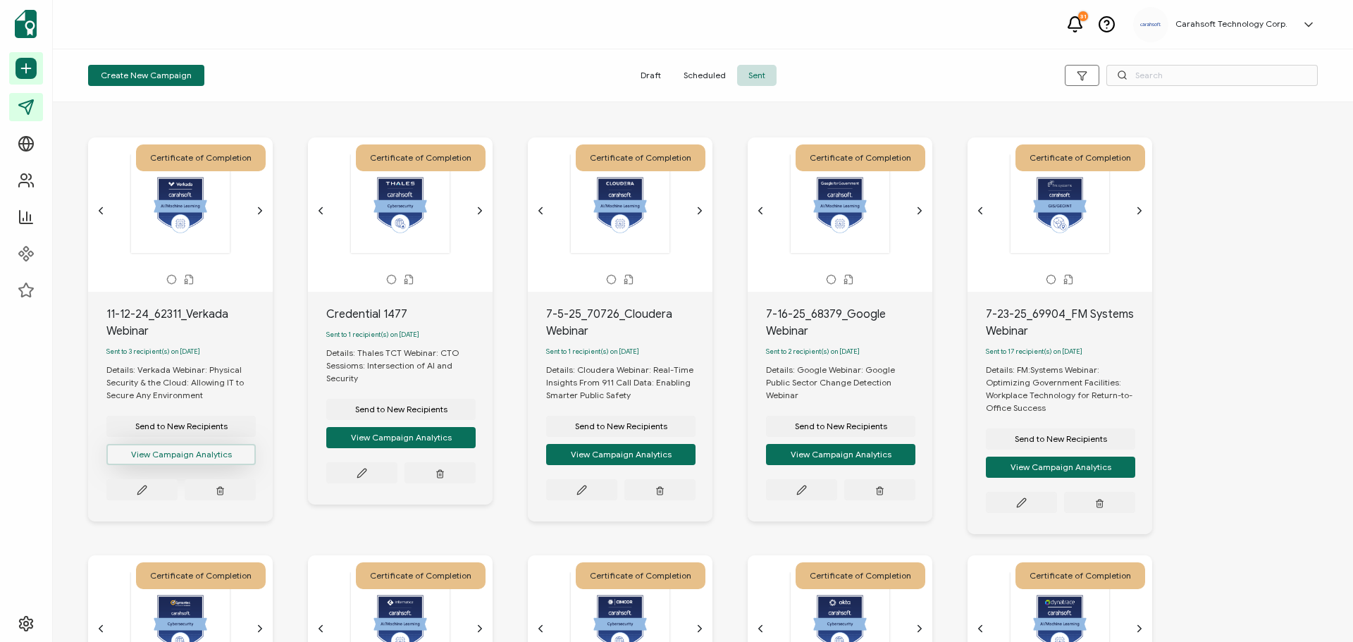
click at [173, 459] on button "View Campaign Analytics" at bounding box center [180, 454] width 149 height 21
click at [183, 459] on button "View Campaign Analytics" at bounding box center [180, 454] width 149 height 21
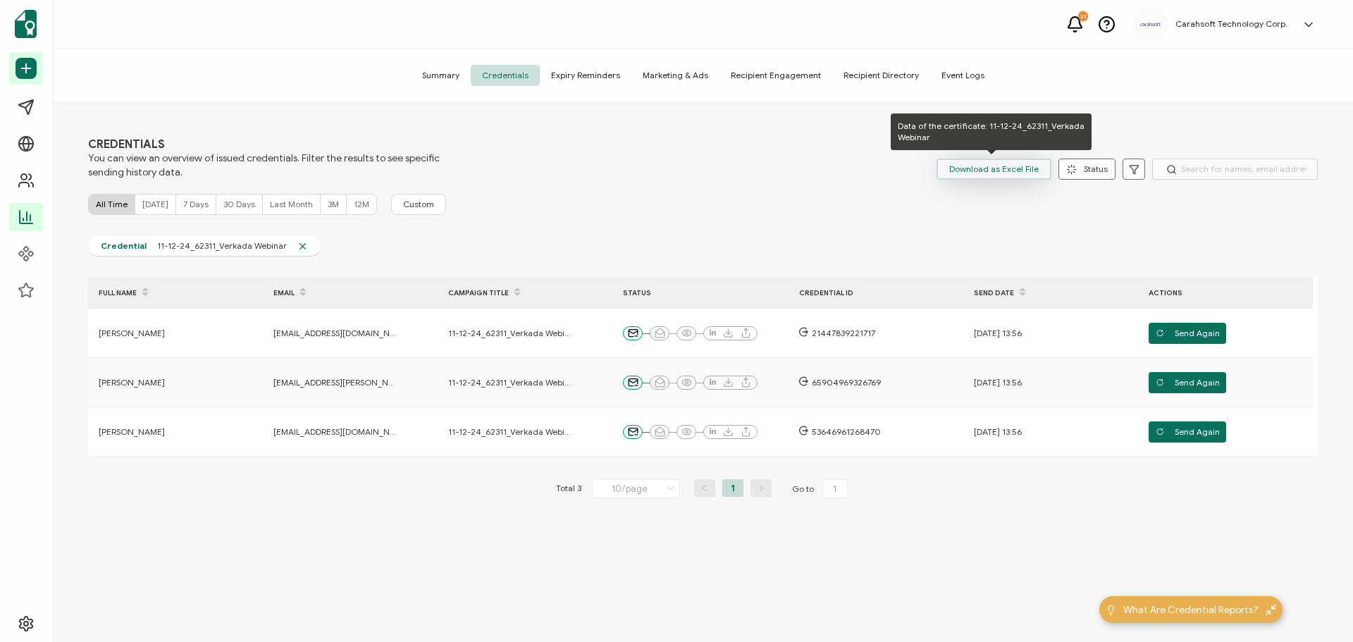
click at [1009, 170] on span "Download as Excel File" at bounding box center [993, 169] width 89 height 21
